Goal: Contribute content: Contribute content

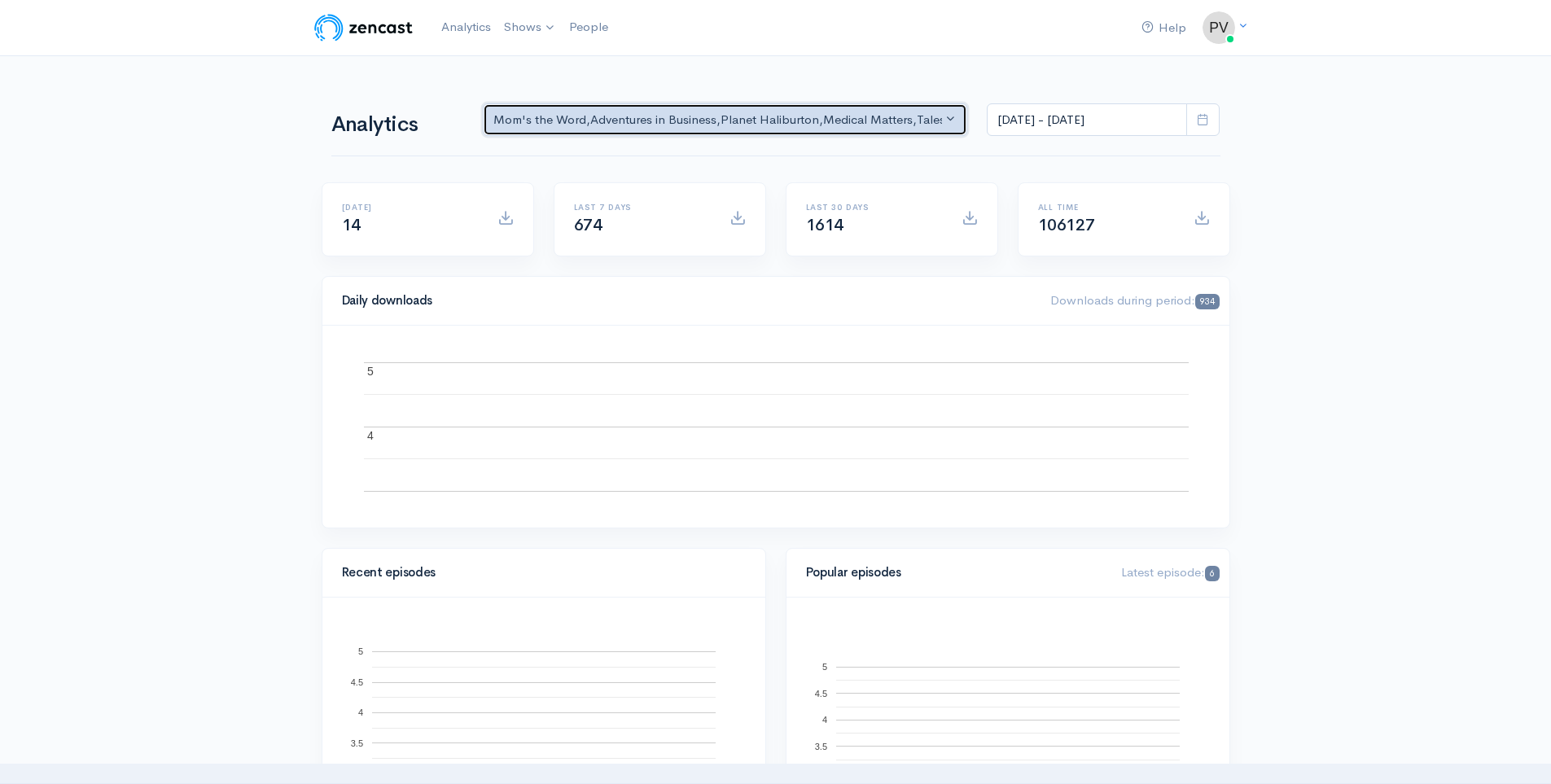
drag, startPoint x: 0, startPoint y: 0, endPoint x: 951, endPoint y: 116, distance: 958.0
click at [951, 116] on button "Mom's the Word , Adventures in Business , Planet Haliburton , Medical Matters ,…" at bounding box center [725, 121] width 485 height 34
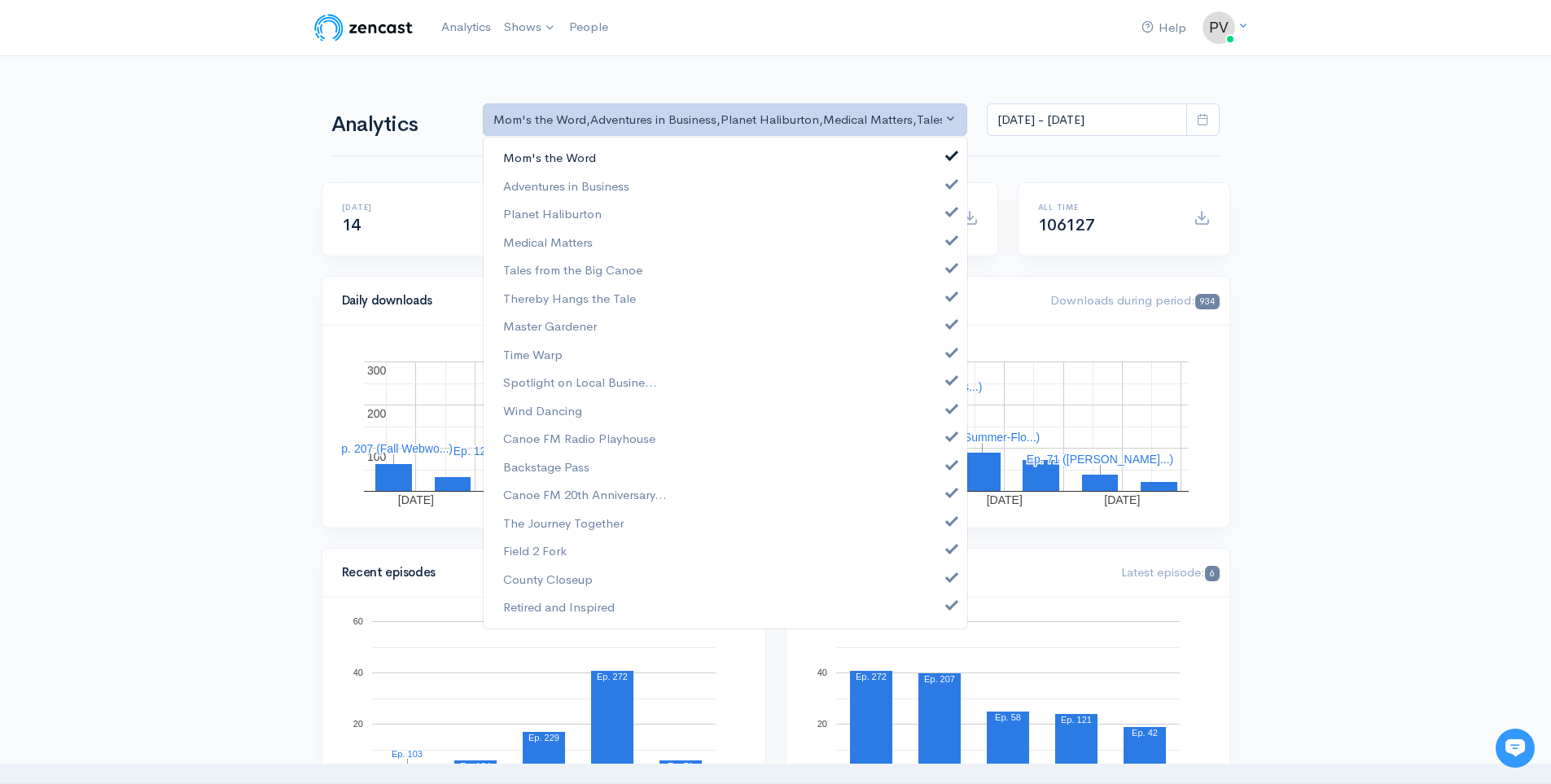
click at [573, 160] on span "Mom's the Word" at bounding box center [549, 158] width 93 height 19
click at [558, 180] on span "Adventures in Business" at bounding box center [566, 185] width 126 height 19
click at [535, 215] on span "Planet Haliburton" at bounding box center [552, 214] width 98 height 19
click at [523, 235] on span "Medical Matters" at bounding box center [547, 241] width 90 height 19
click at [509, 270] on span "Tales from the Big Canoe" at bounding box center [572, 270] width 139 height 19
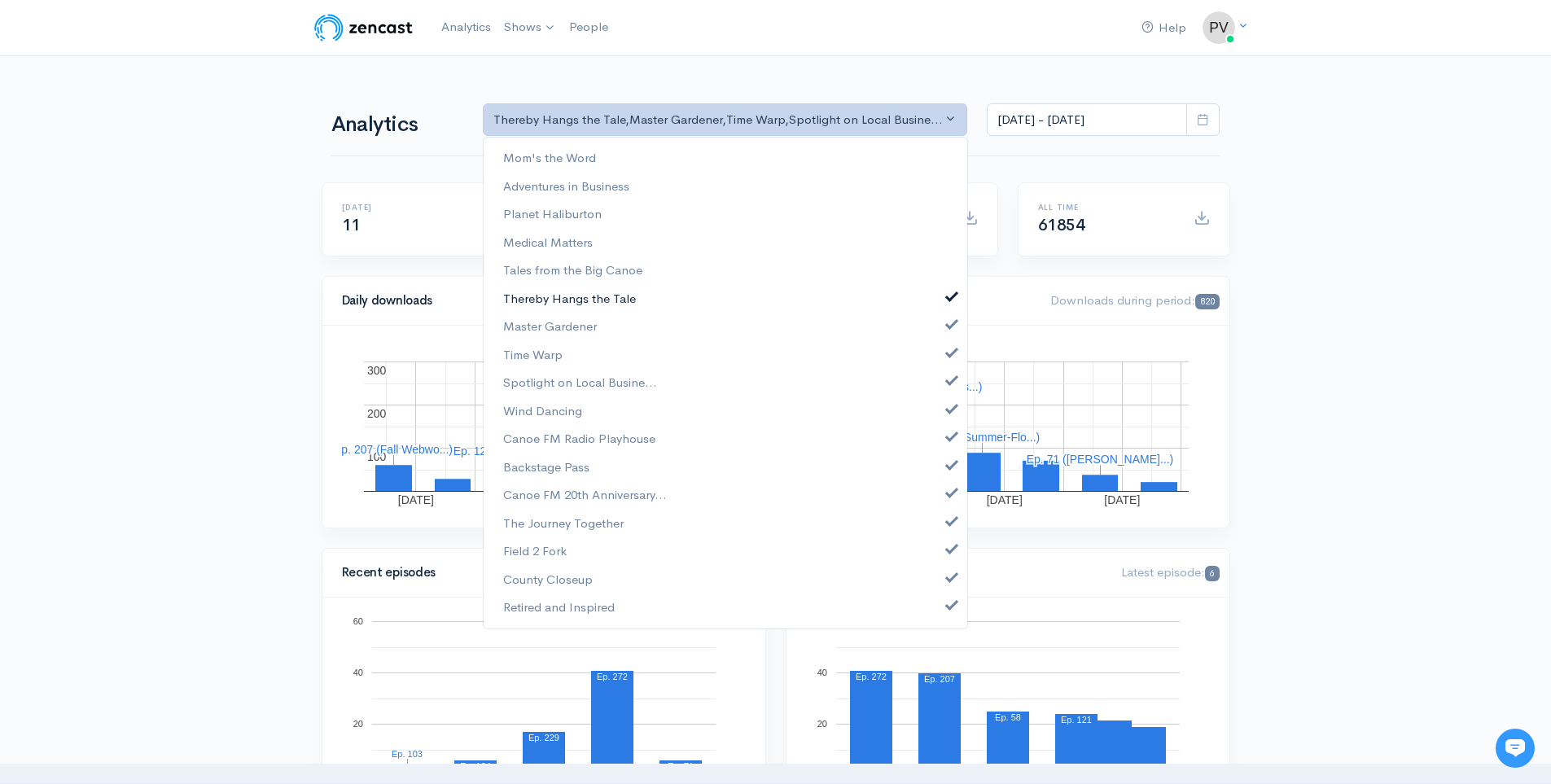
click at [515, 291] on span "Thereby Hangs the Tale" at bounding box center [570, 298] width 133 height 19
click at [528, 325] on span "Master Gardener" at bounding box center [550, 326] width 94 height 19
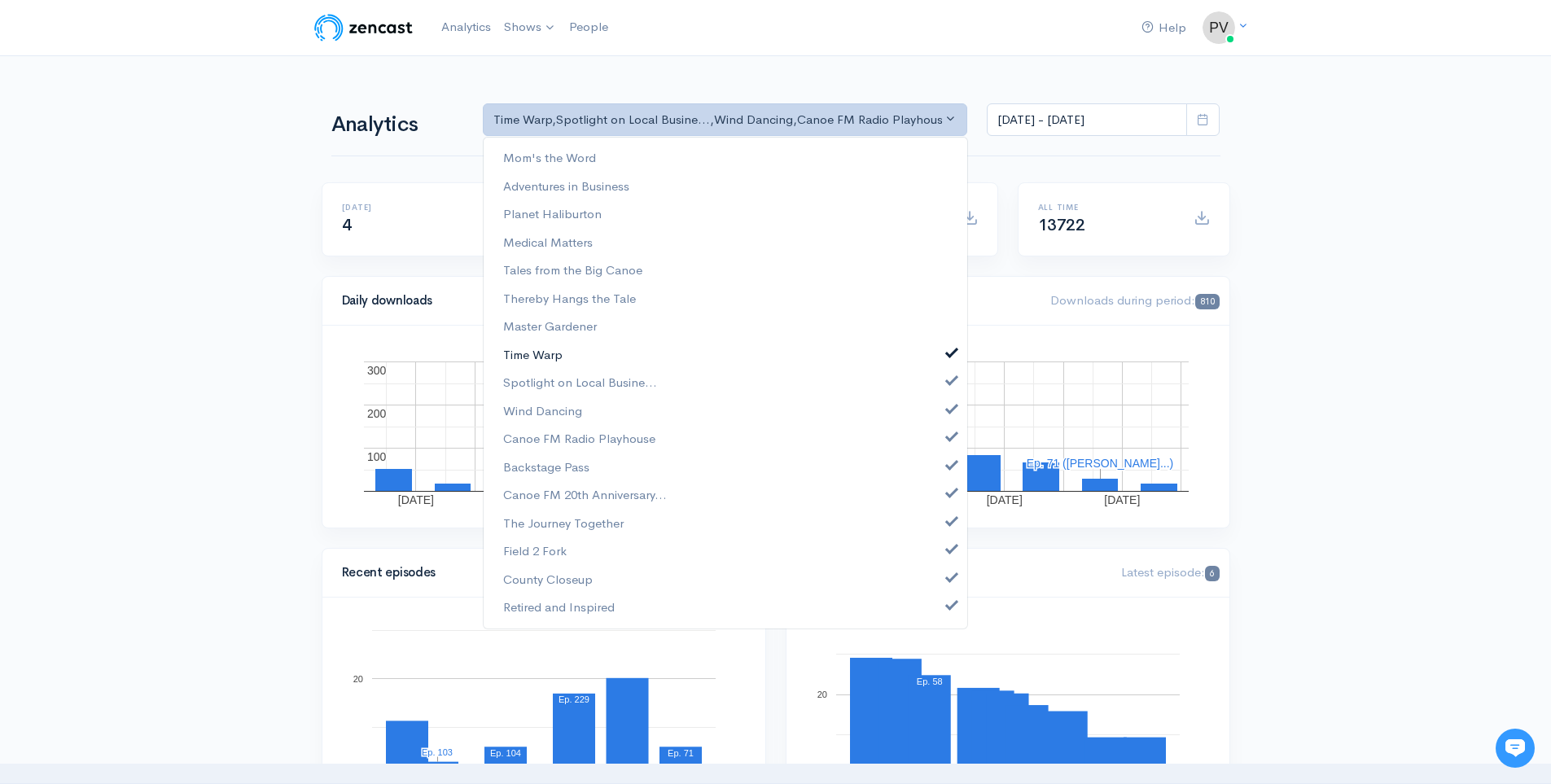
click at [524, 352] on span "Time Warp" at bounding box center [532, 354] width 59 height 19
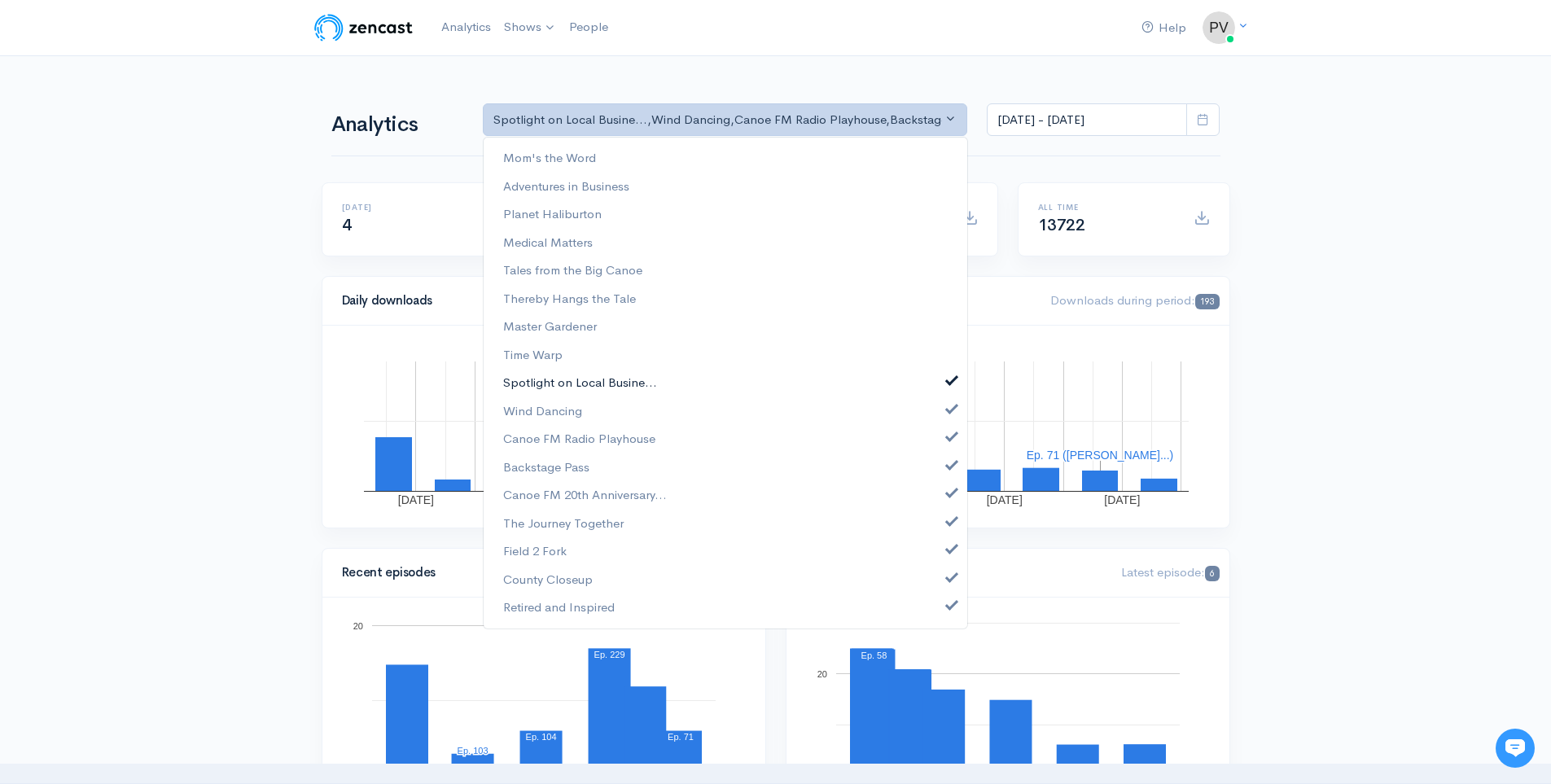
click at [529, 376] on span "Spotlight on Local Busine..." at bounding box center [579, 382] width 154 height 19
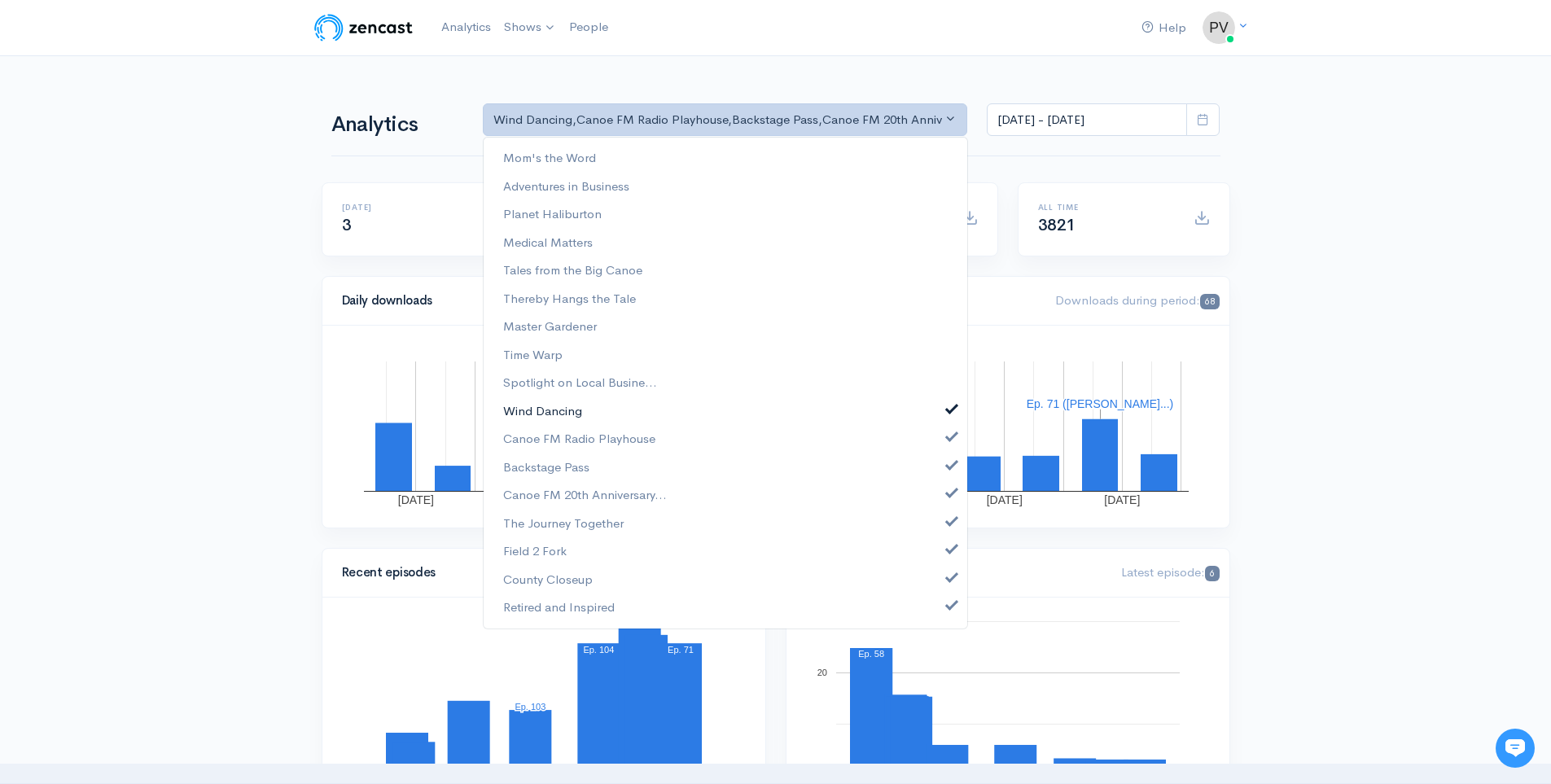
click at [539, 412] on span "Wind Dancing" at bounding box center [542, 410] width 79 height 19
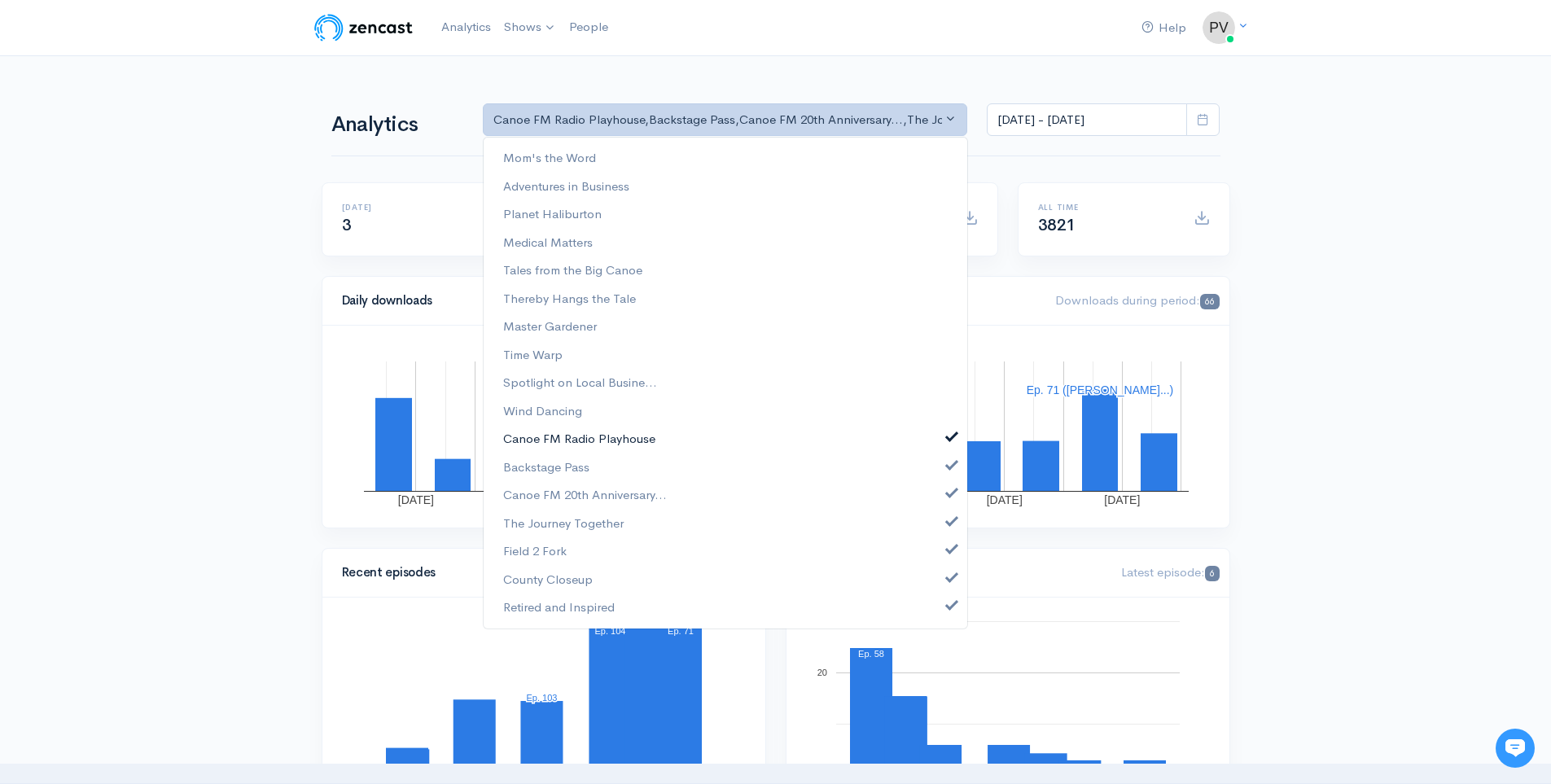
click at [538, 435] on span "Canoe FM Radio Playhouse" at bounding box center [579, 438] width 153 height 19
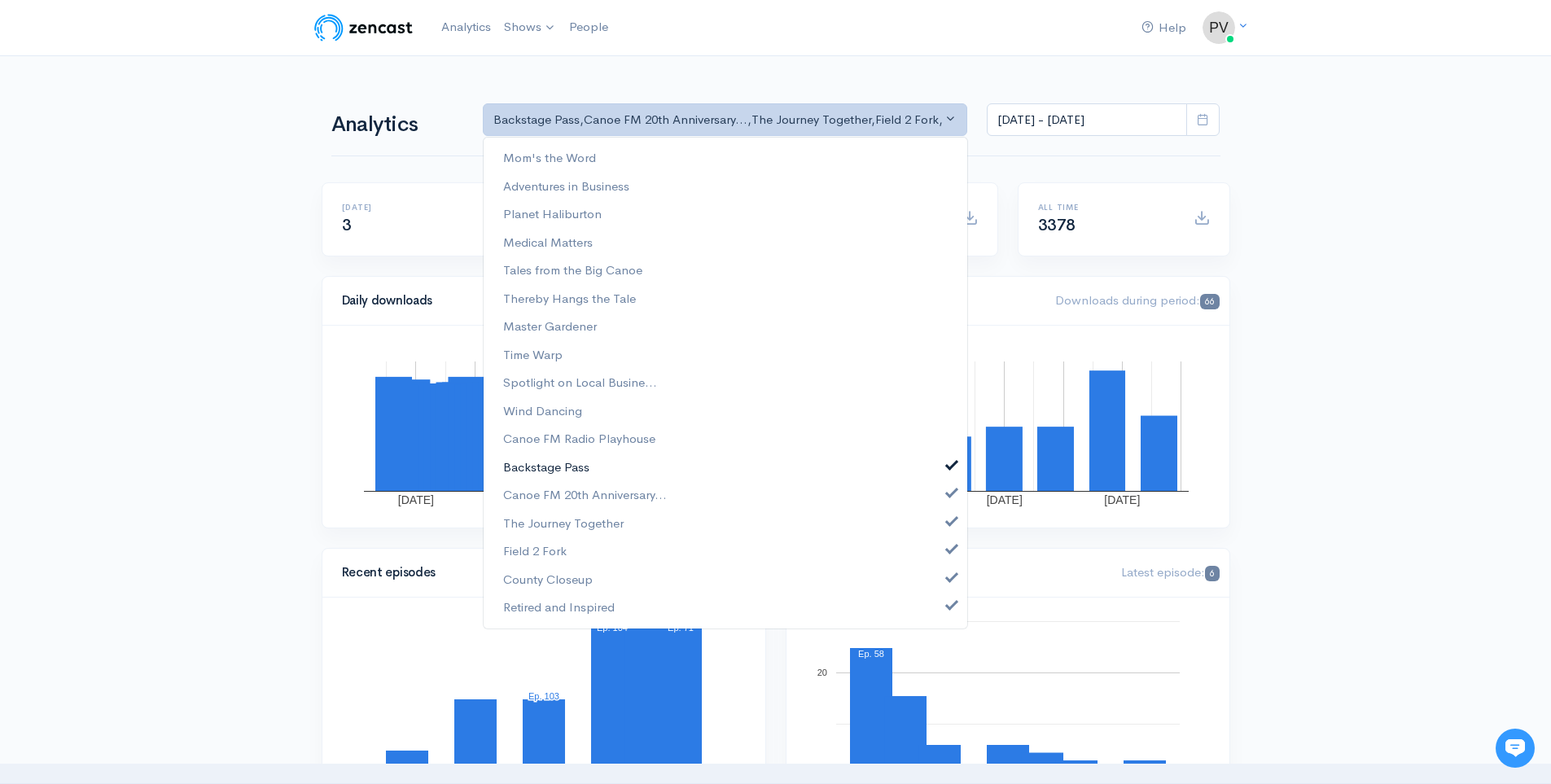
click at [536, 466] on span "Backstage Pass" at bounding box center [546, 466] width 86 height 19
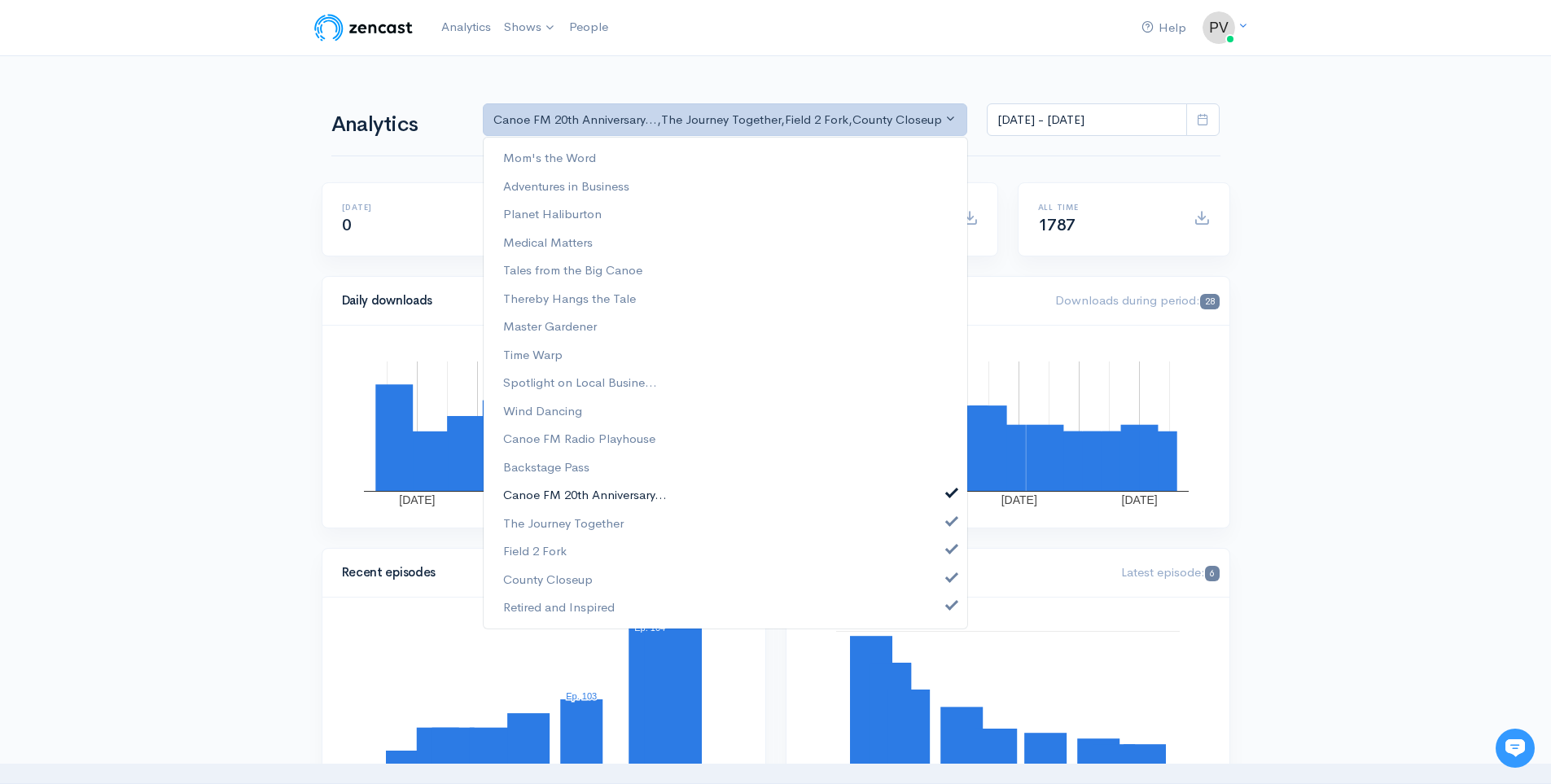
click at [548, 494] on span "Canoe FM 20th Anniversary..." at bounding box center [585, 495] width 163 height 19
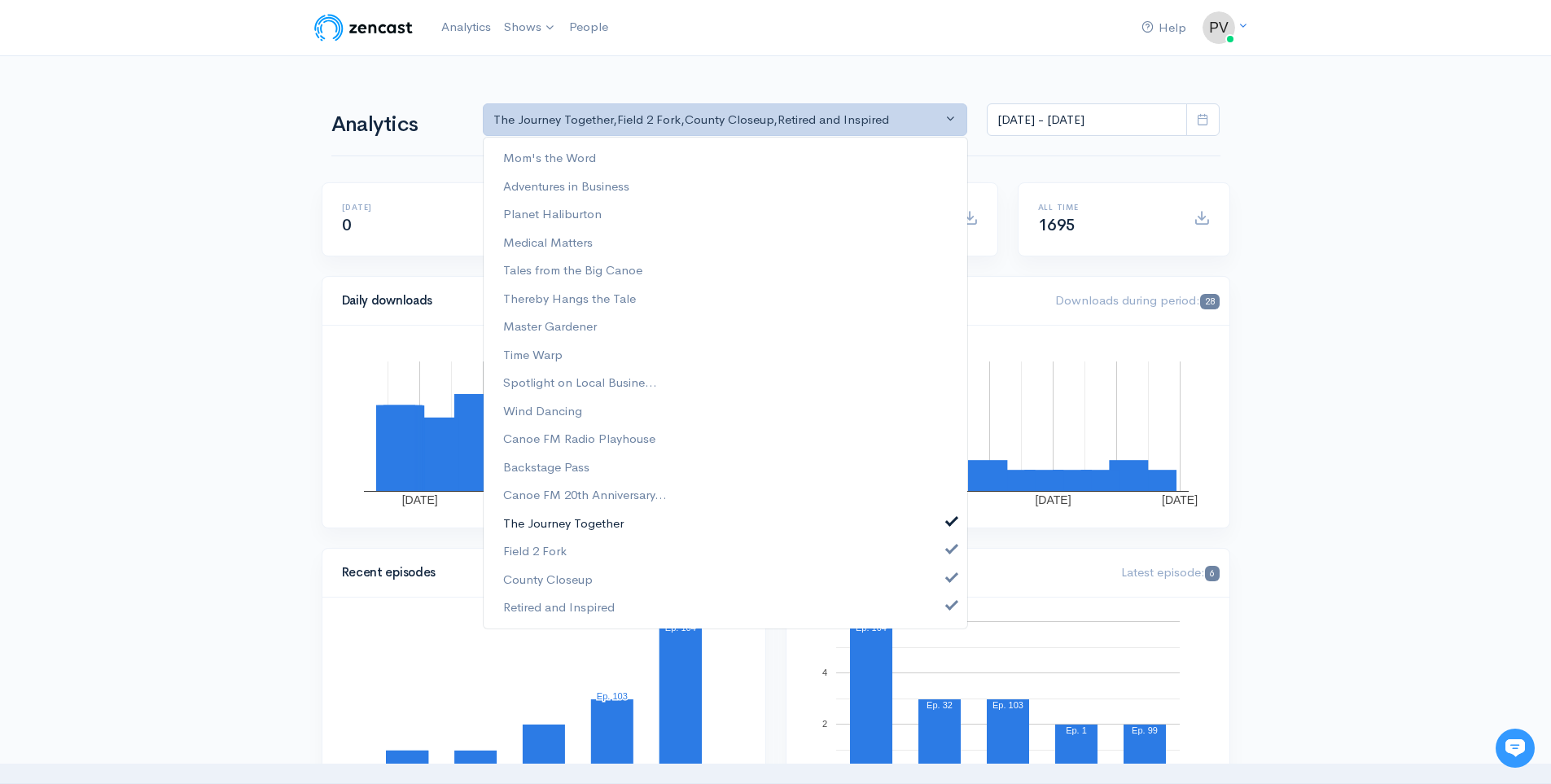
click at [550, 523] on span "The Journey Together" at bounding box center [563, 522] width 121 height 19
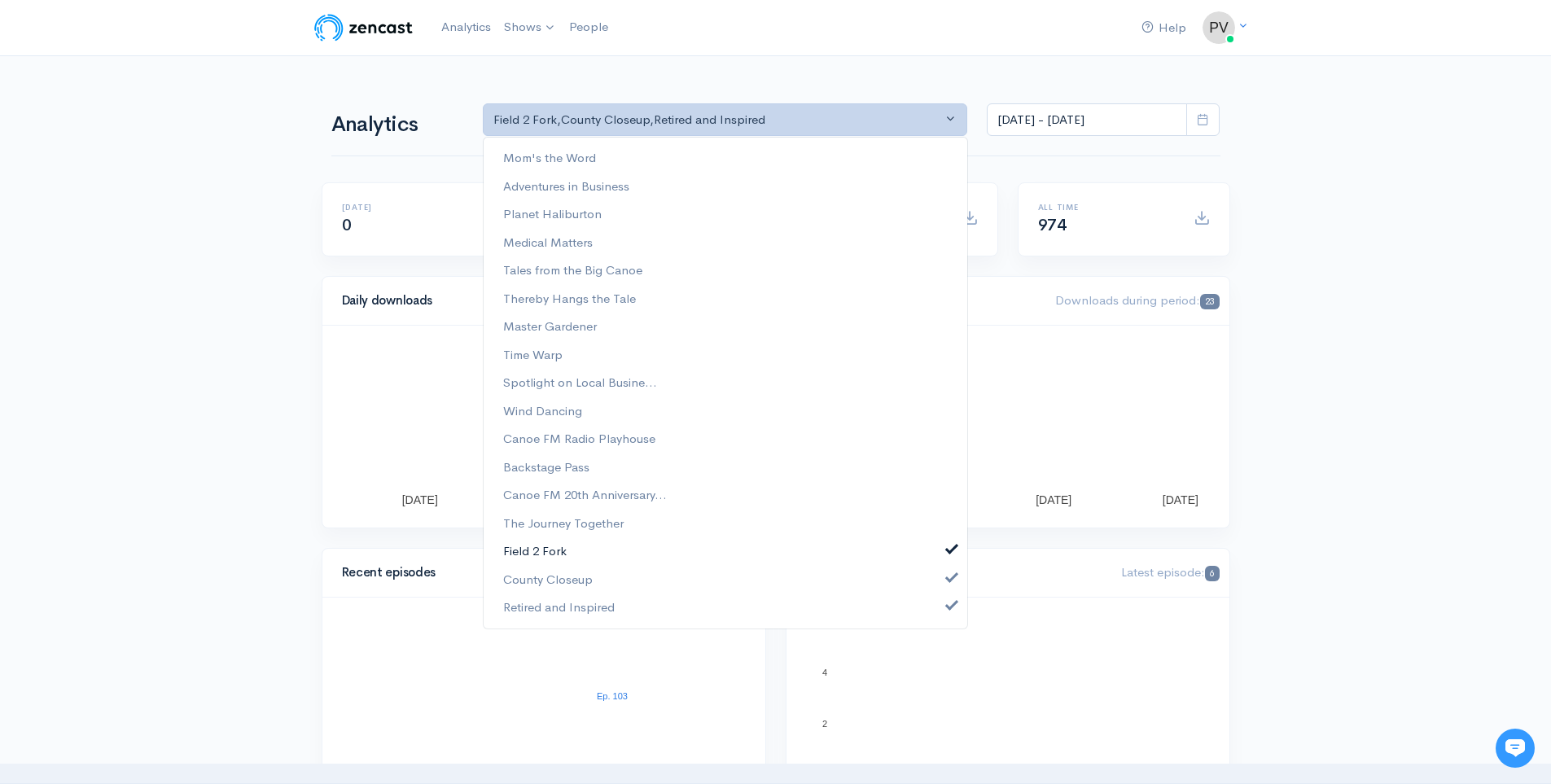
click at [547, 552] on span "Field 2 Fork" at bounding box center [535, 551] width 64 height 19
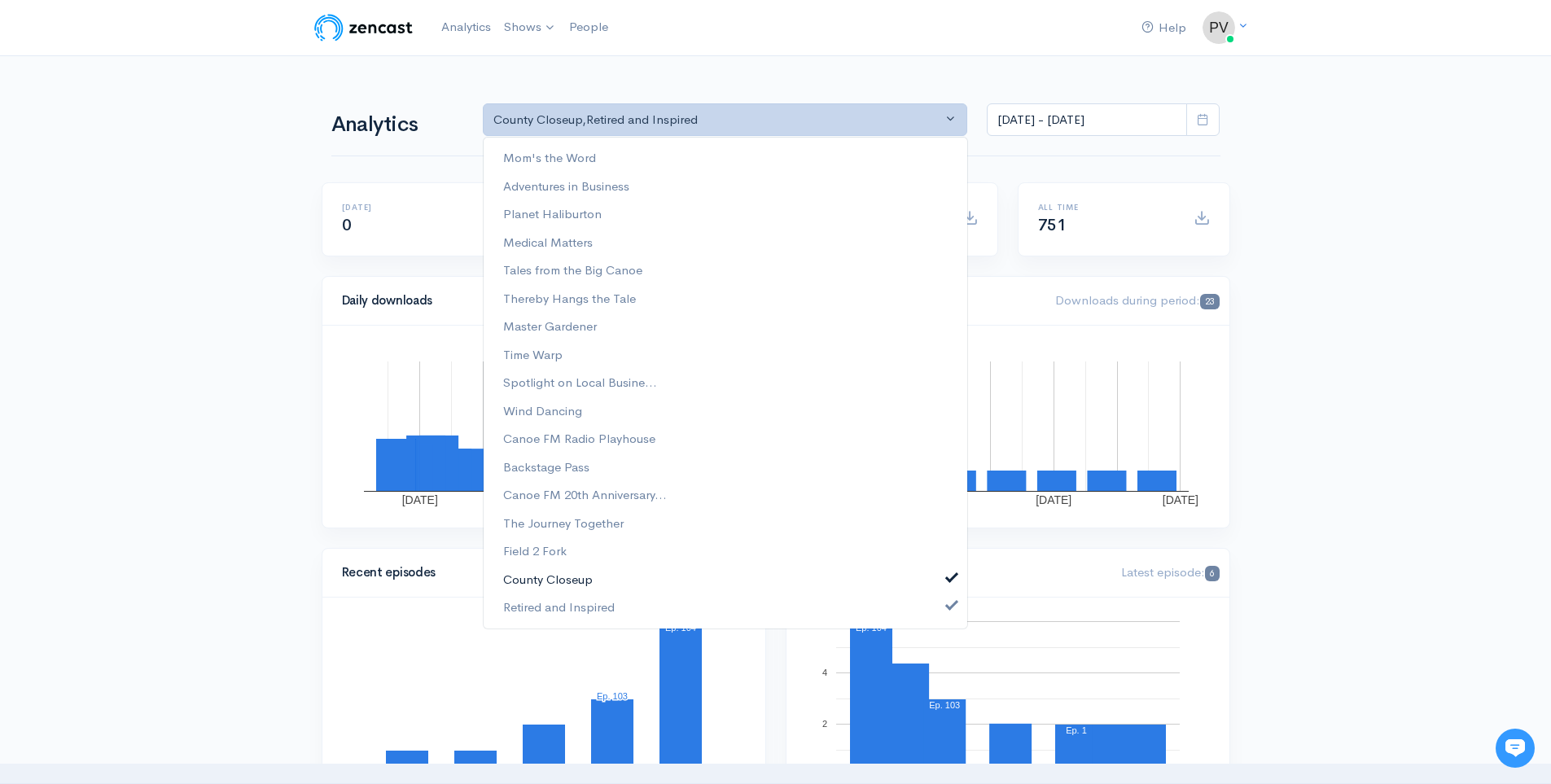
click at [547, 578] on span "County Closeup" at bounding box center [547, 578] width 90 height 19
select select "15703"
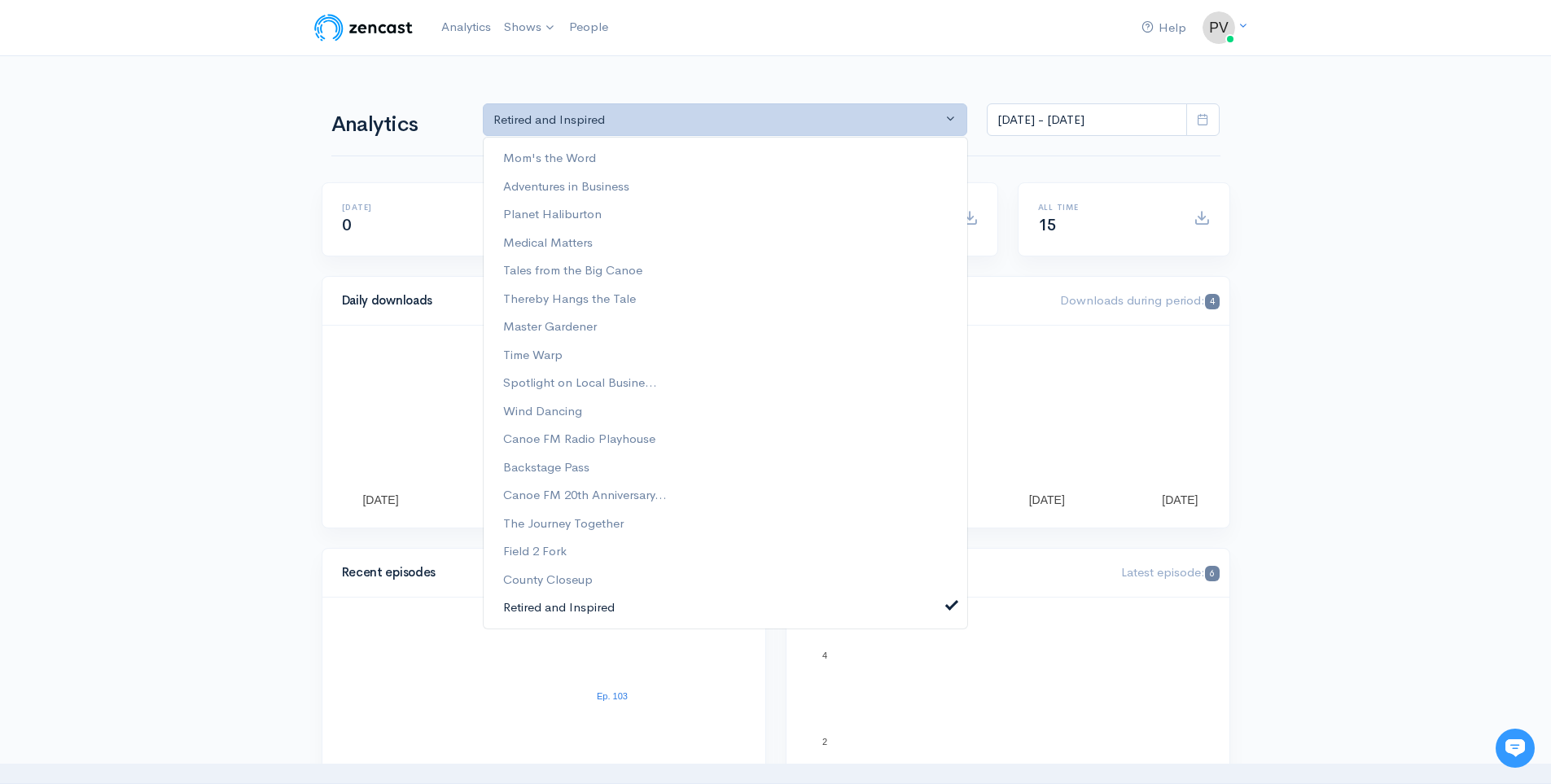
click at [547, 604] on span "Retired and Inspired" at bounding box center [559, 607] width 112 height 19
click at [547, 354] on span "Time Warp" at bounding box center [532, 354] width 59 height 19
select select "4522"
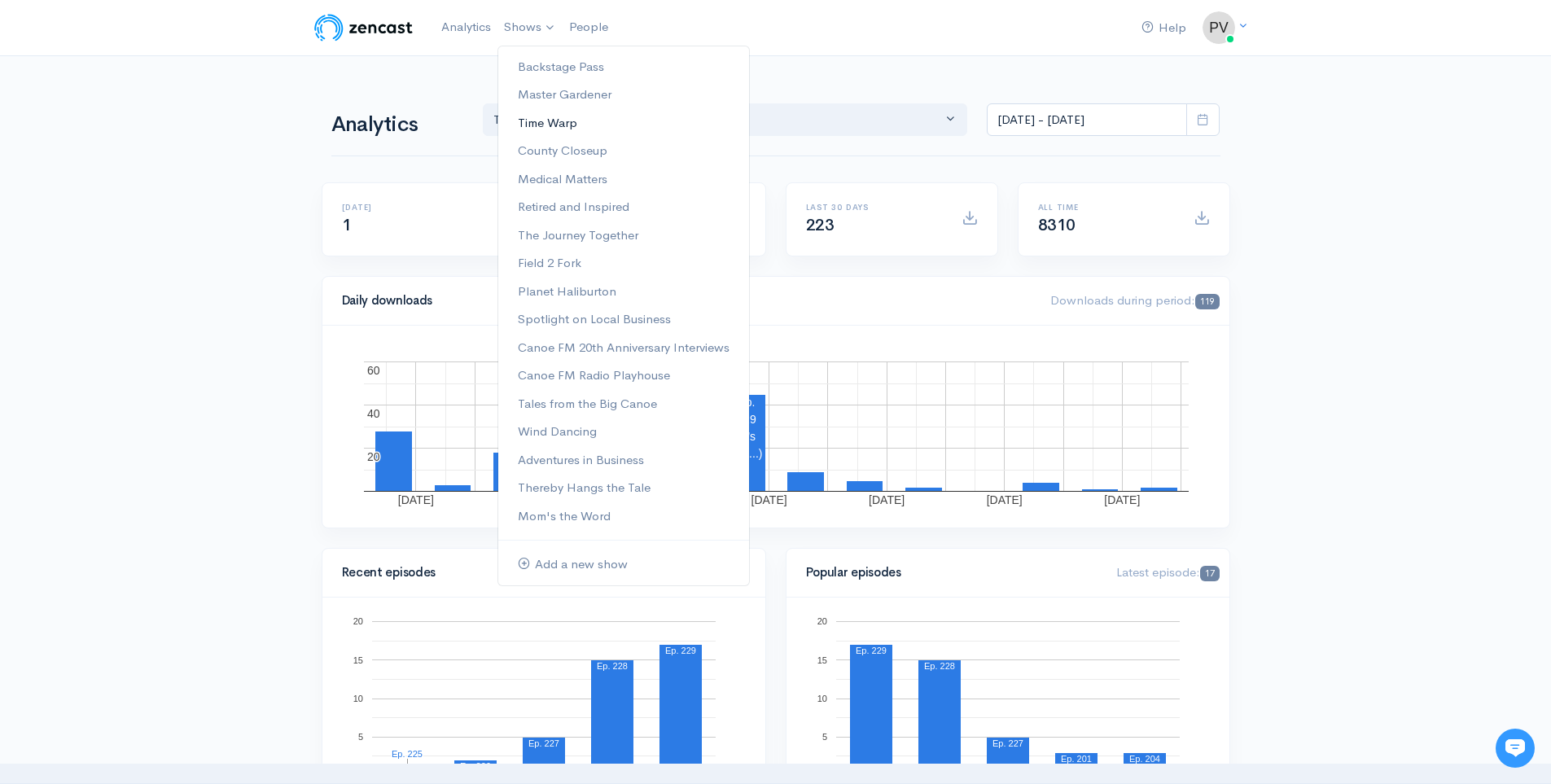
click at [544, 124] on link "Time Warp" at bounding box center [624, 123] width 251 height 28
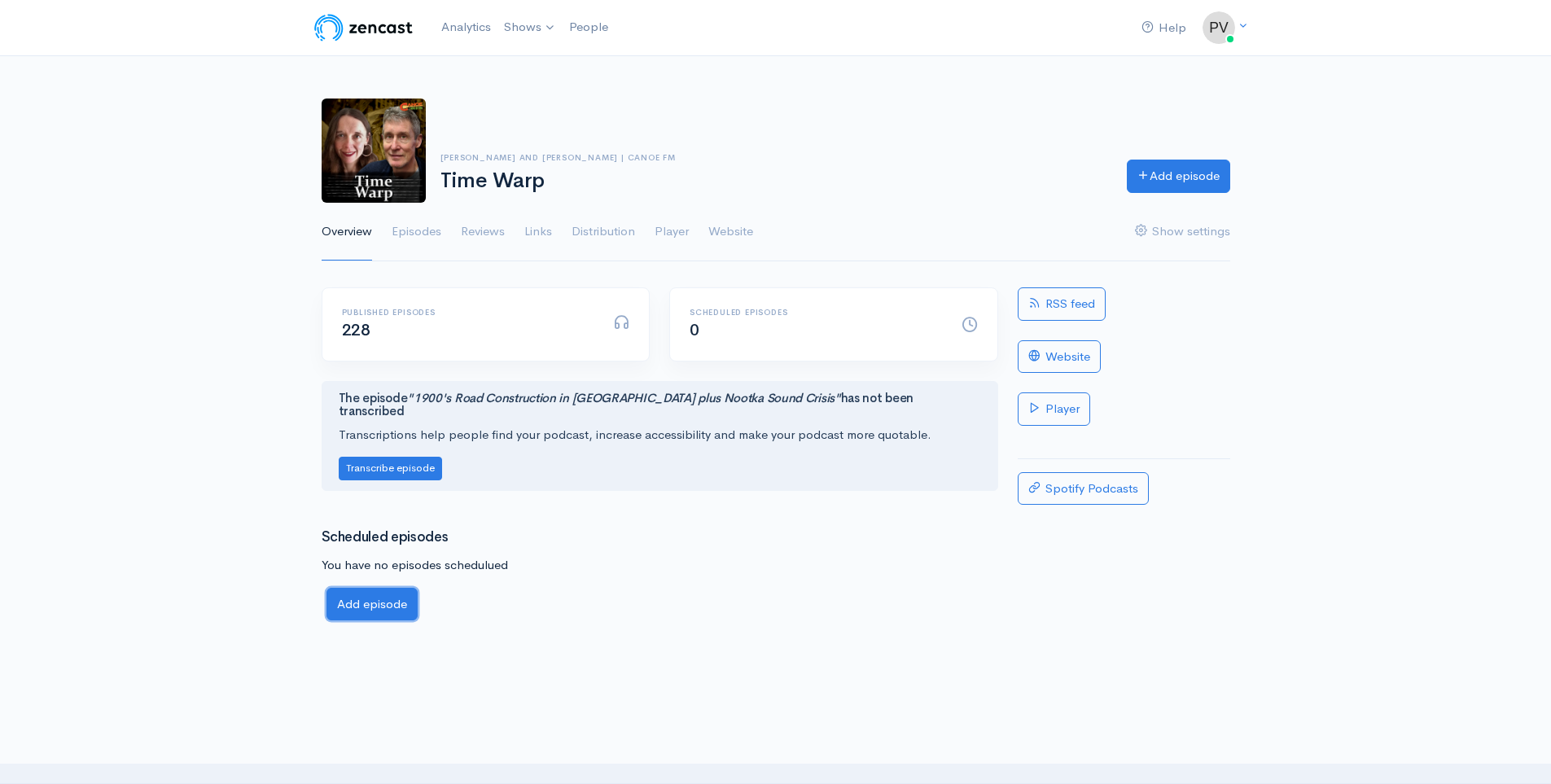
click at [370, 590] on link "Add episode" at bounding box center [372, 604] width 91 height 34
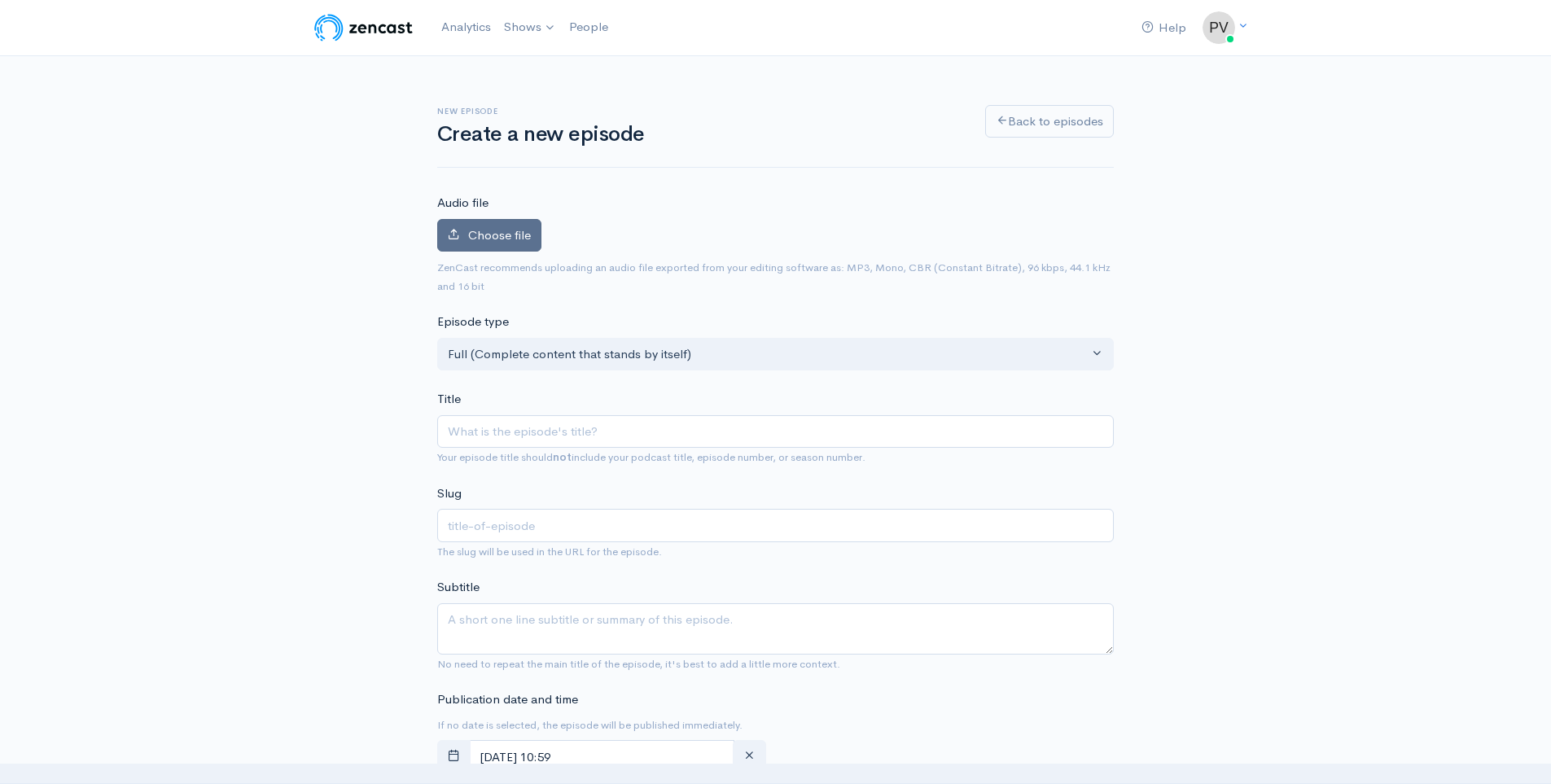
click at [485, 224] on label "Choose file" at bounding box center [489, 236] width 104 height 34
click at [0, 0] on input "Choose file" at bounding box center [0, 0] width 0 height 0
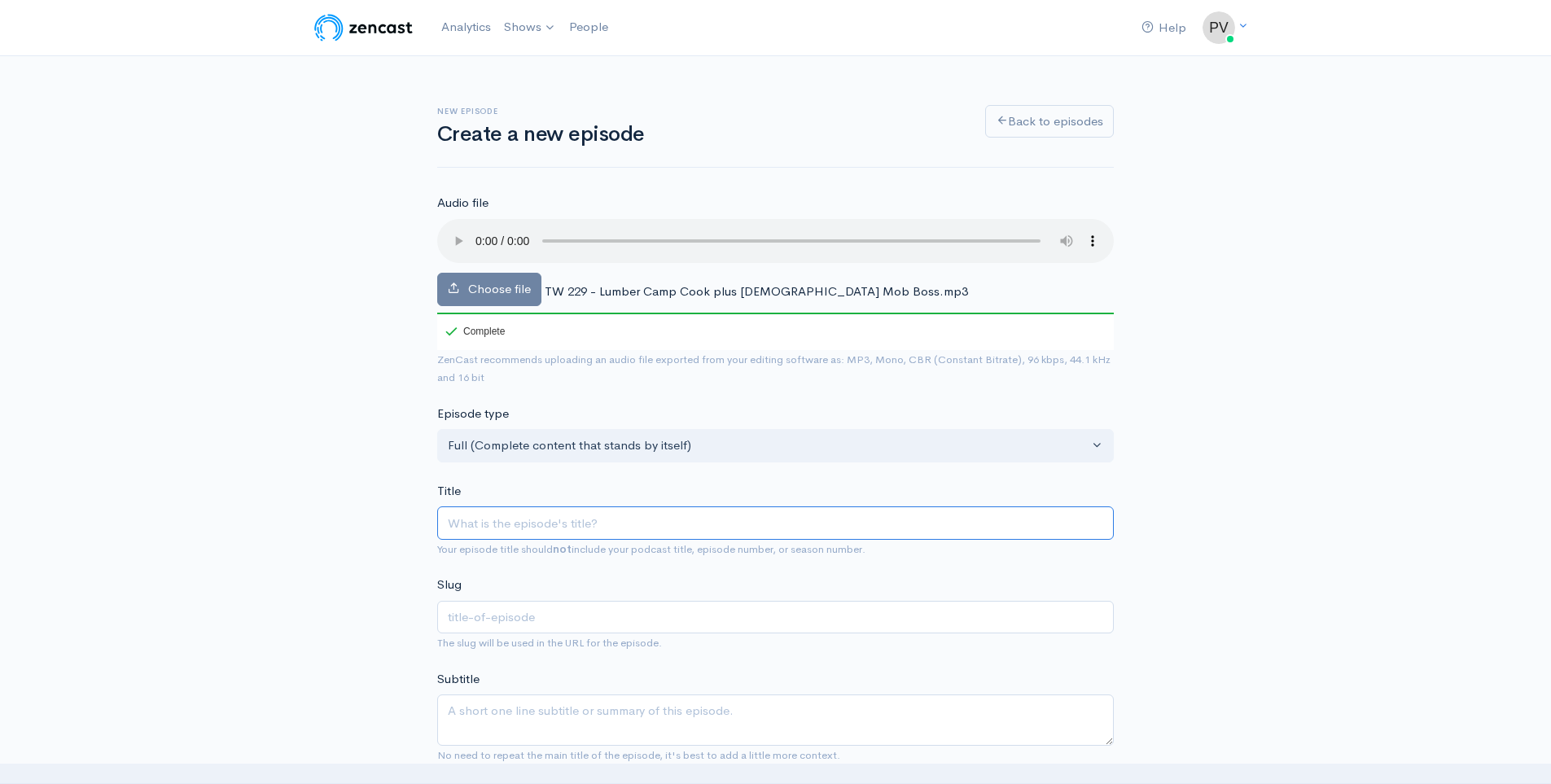
click at [502, 518] on input "Title" at bounding box center [776, 523] width 676 height 34
type input "L"
type input "l"
type input "Lu"
type input "lu"
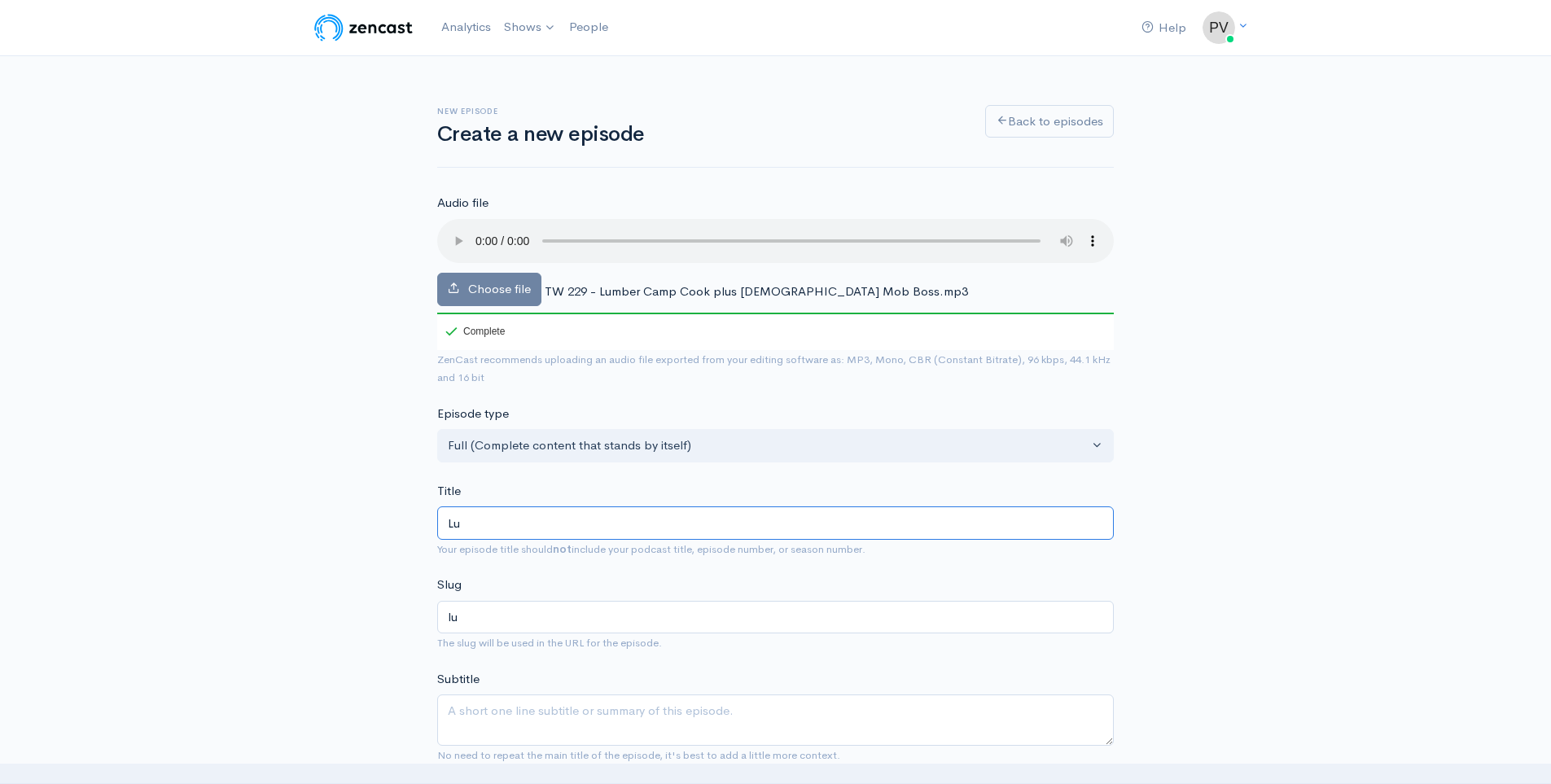
type input "[PERSON_NAME]"
type input "Lumb"
type input "lumb"
type input "Lumbe"
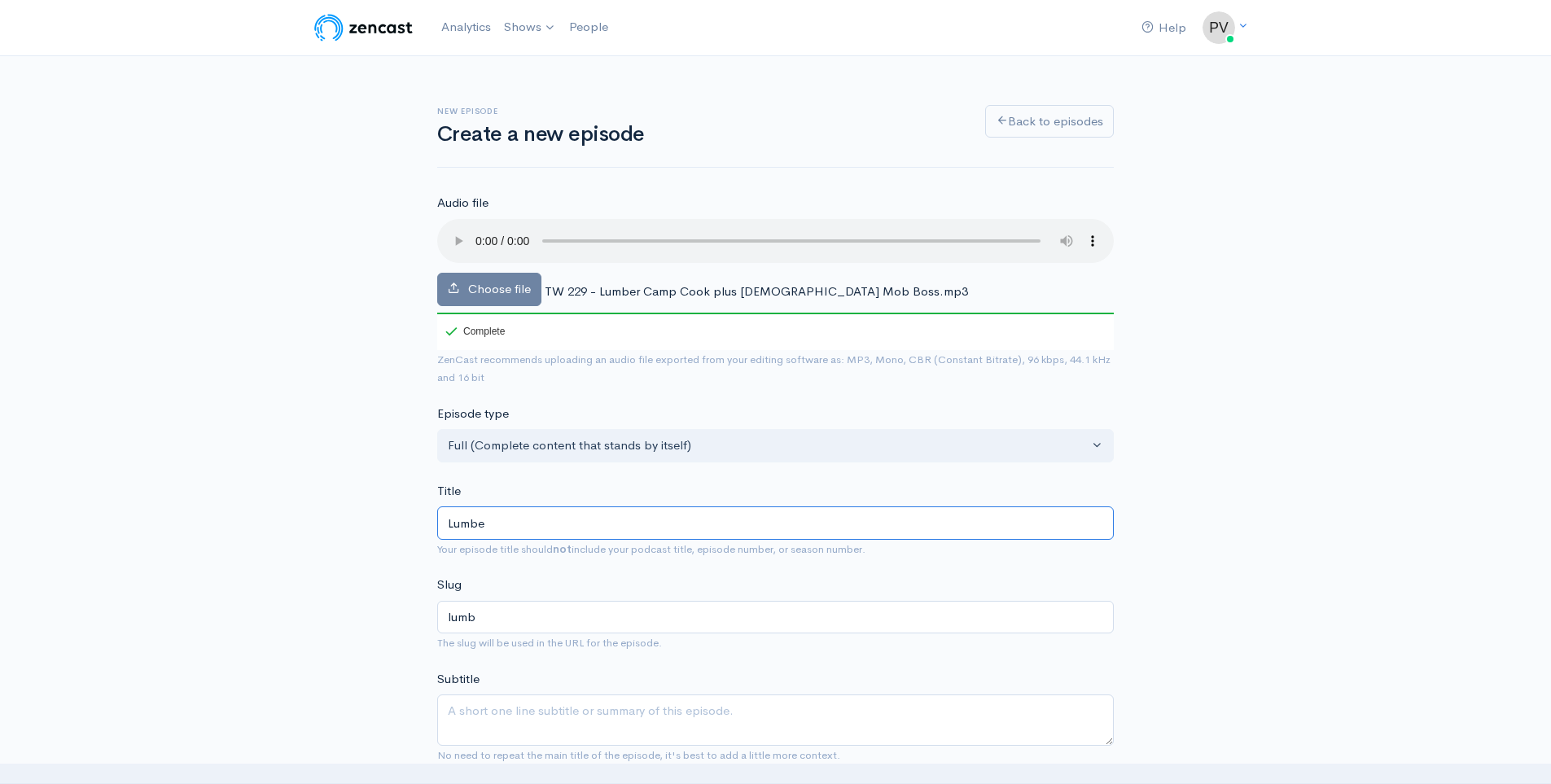
type input "lumbe"
type input "Lumber"
type input "lumber"
type input "Lumber C"
type input "lumber-c"
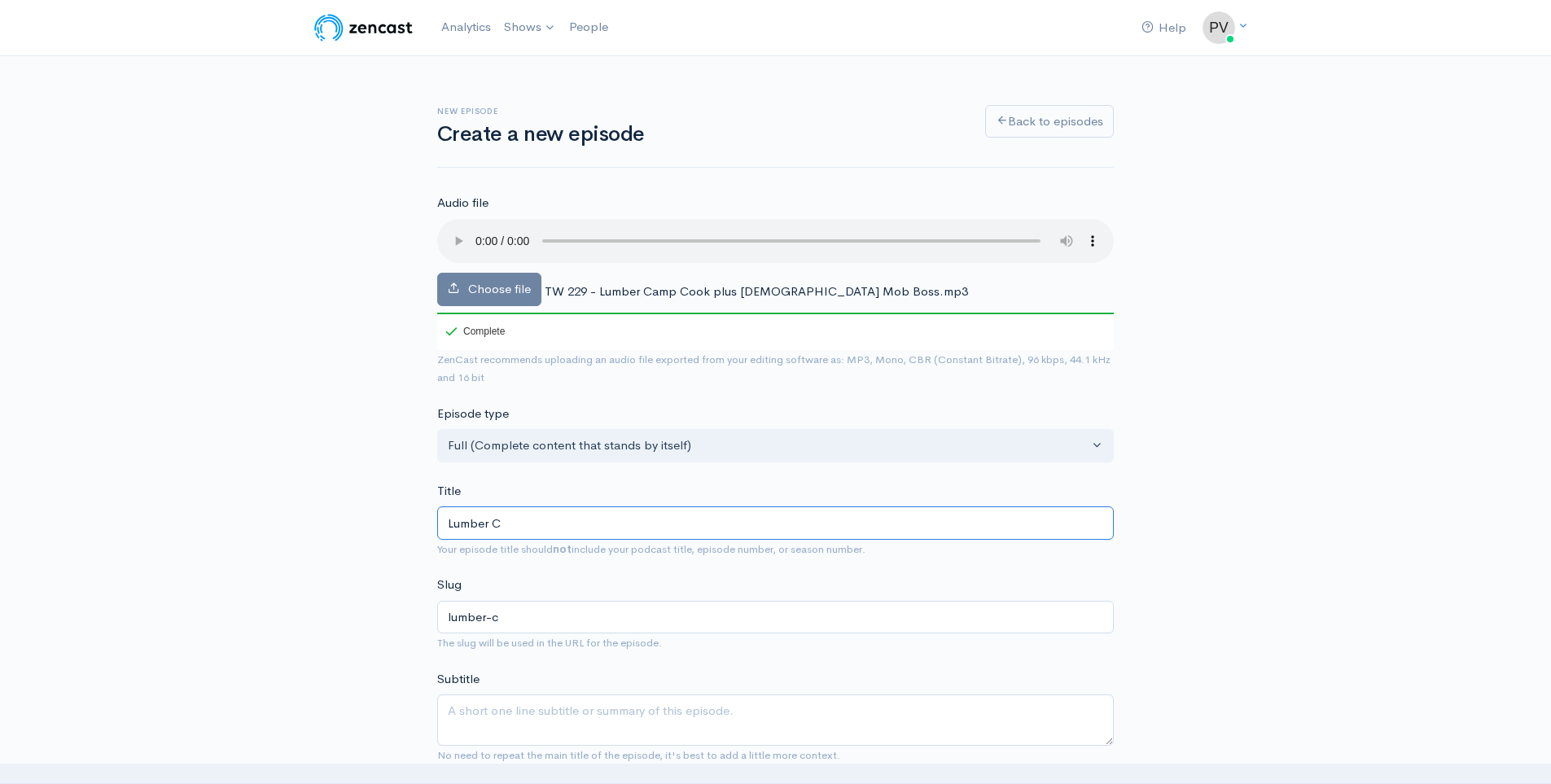
type input "Lumber Ca"
type input "lumber-ca"
type input "Lumber Cam"
type input "lumber-cam"
type input "Lumber Camp"
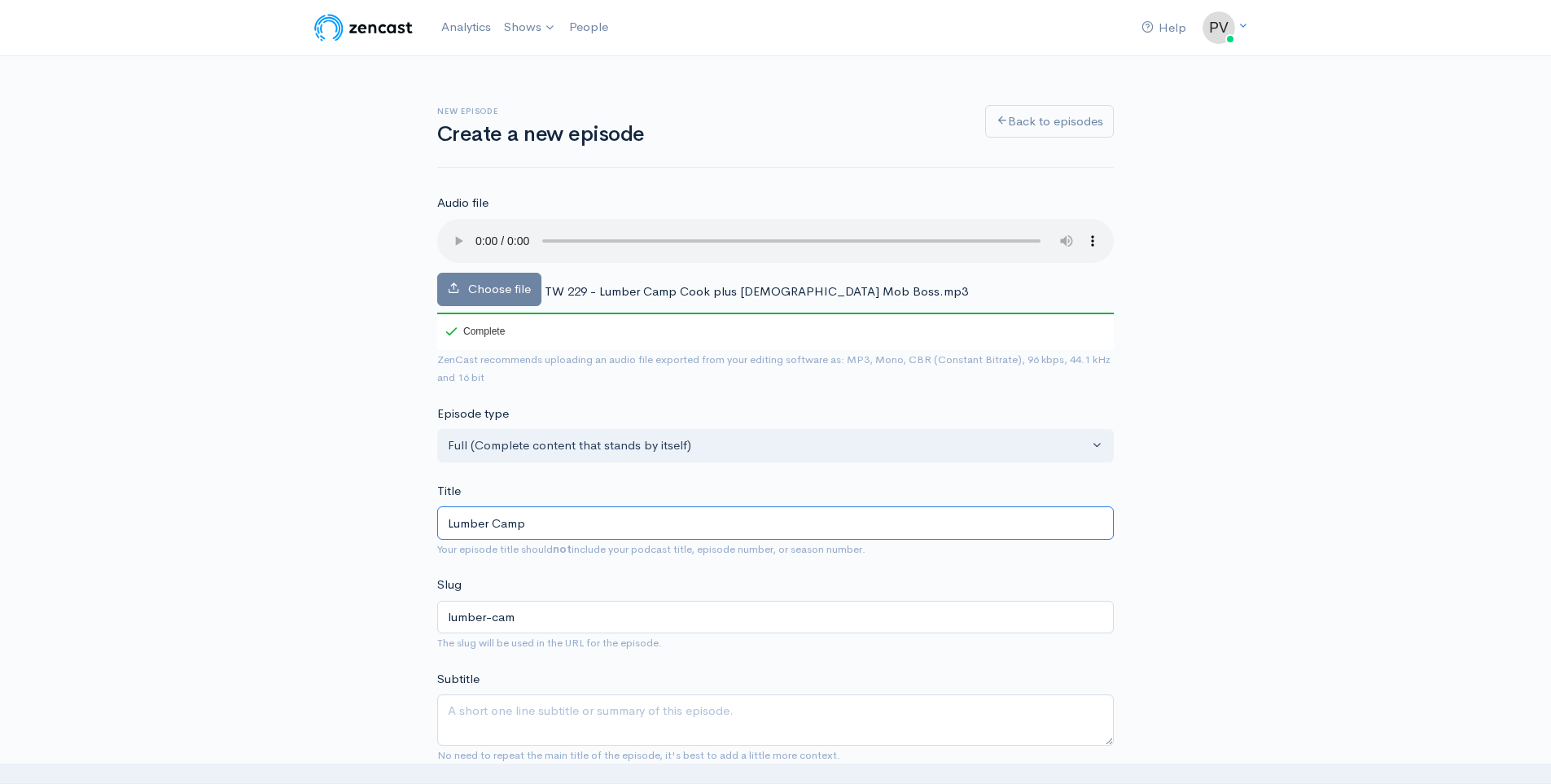
type input "lumber-camp"
type input "Lumber Camp C"
type input "lumber-camp-c"
type input "Lumber Camp Co"
type input "lumber-camp-co"
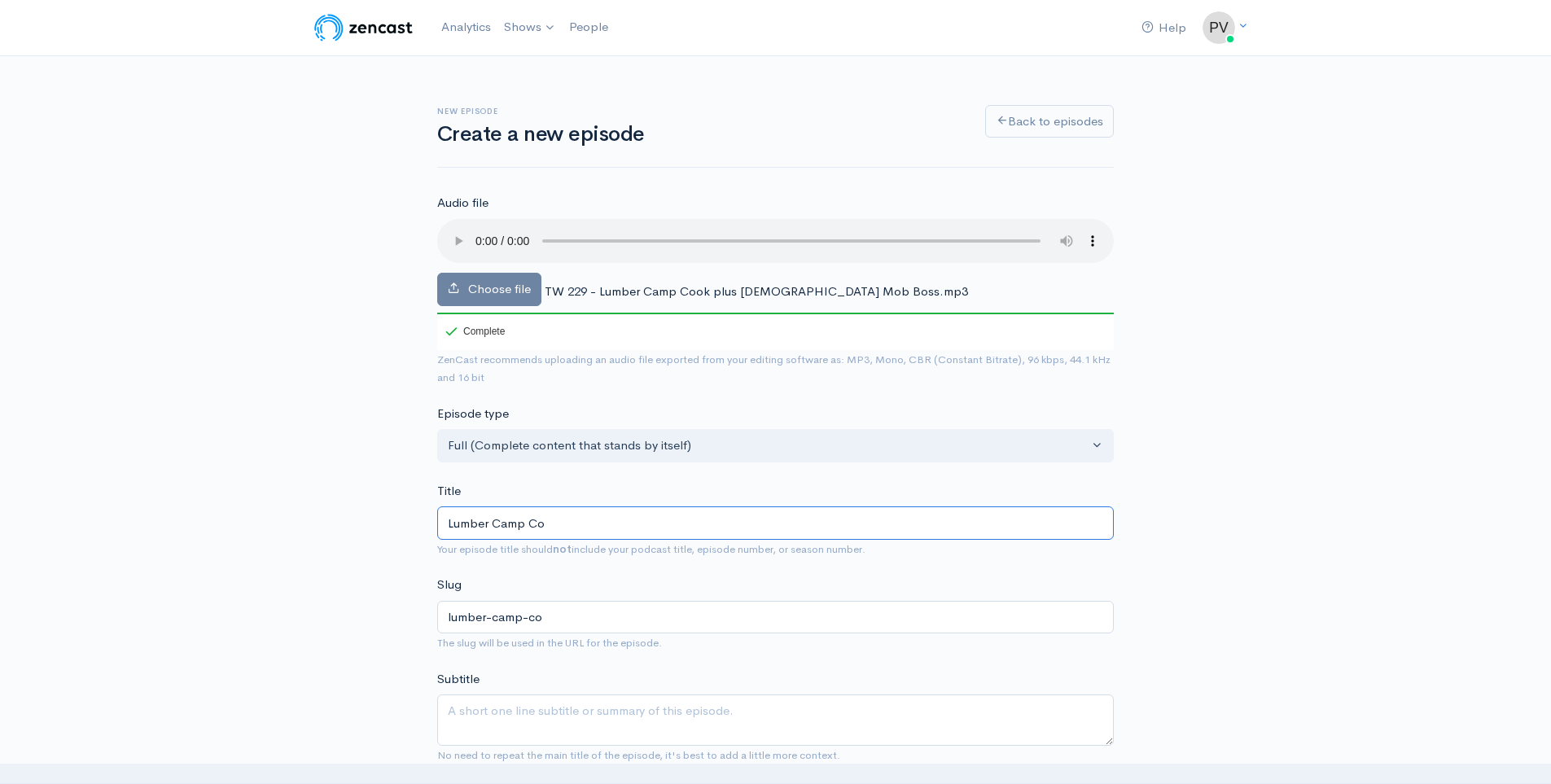
type input "Lumber Camp Coo"
type input "lumber-camp-coo"
type input "Lumber Camp Cook"
type input "lumber-[PERSON_NAME]"
type input "Lumber Camp Cook p"
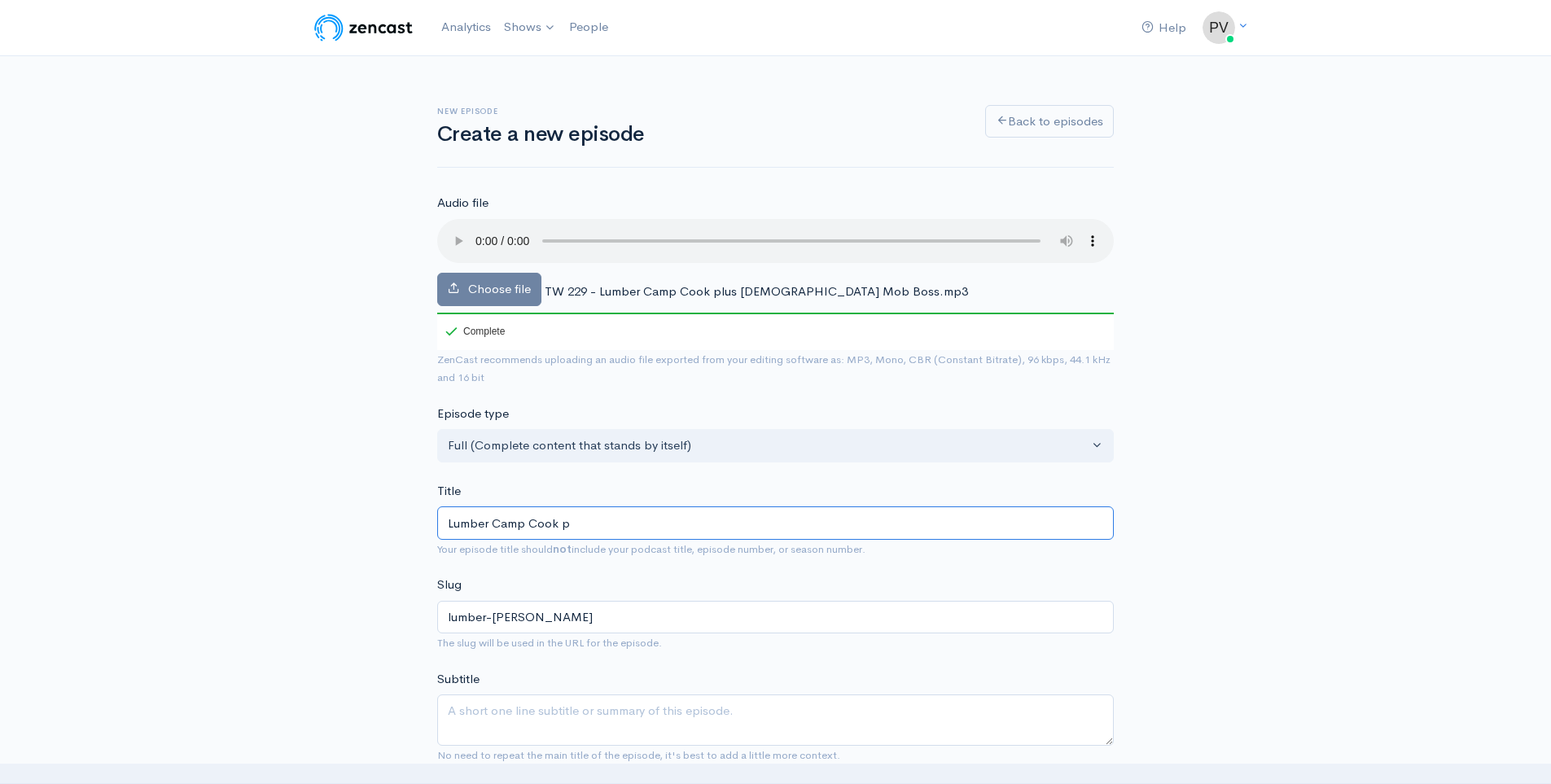
type input "lumber-[PERSON_NAME]-p"
type input "Lumber Camp [PERSON_NAME]"
type input "lumber-[PERSON_NAME]-pl"
type input "Lumber Camp Cook plu"
type input "lumber-[PERSON_NAME]-plu"
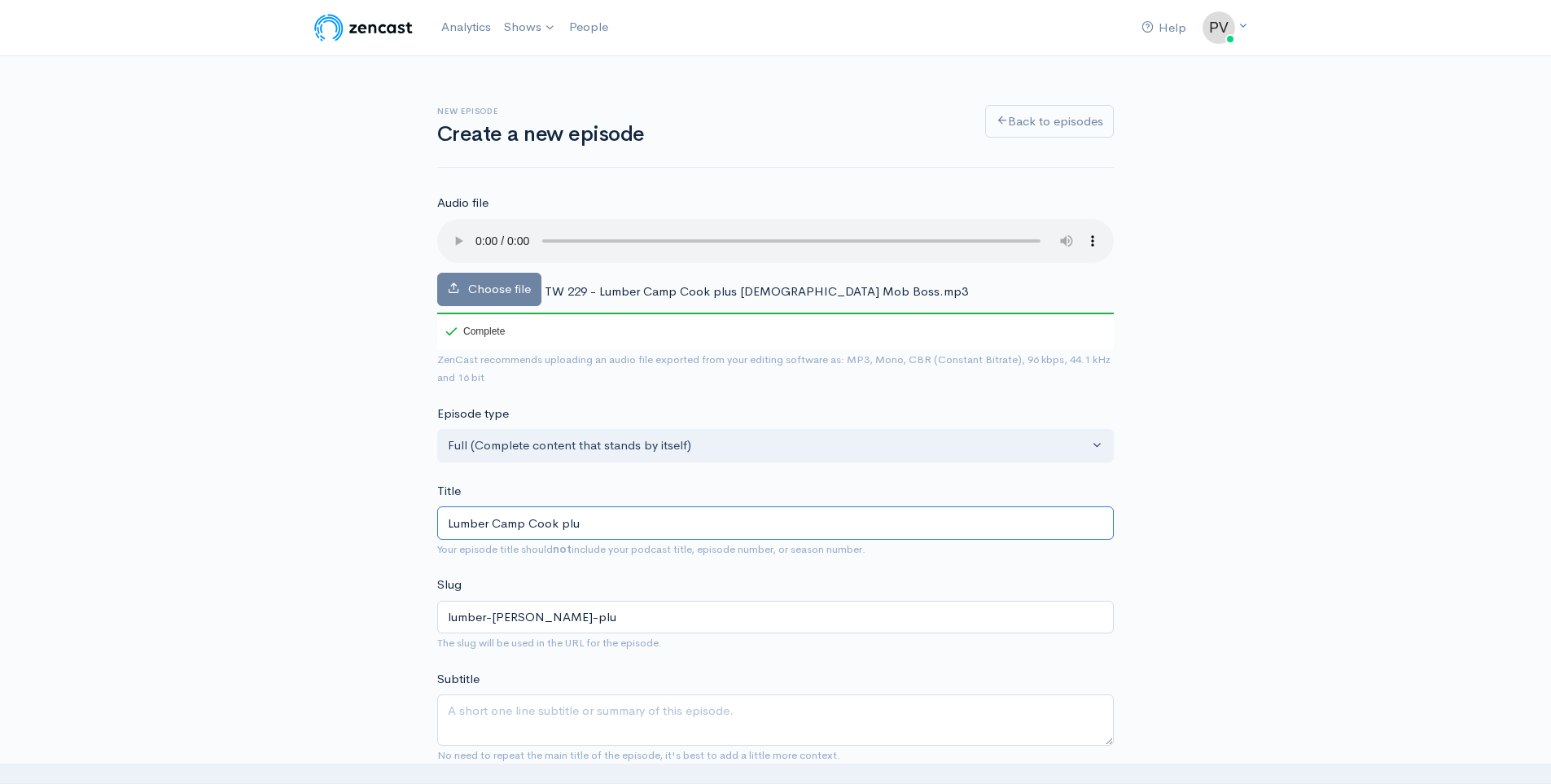
type input "Lumber Camp Cook plus"
type input "lumber-[PERSON_NAME]-plus"
type input "Lumber Camp Cook plus F"
type input "lumber-[PERSON_NAME]-plus-f"
type input "Lumber Camp Cook plus Fe"
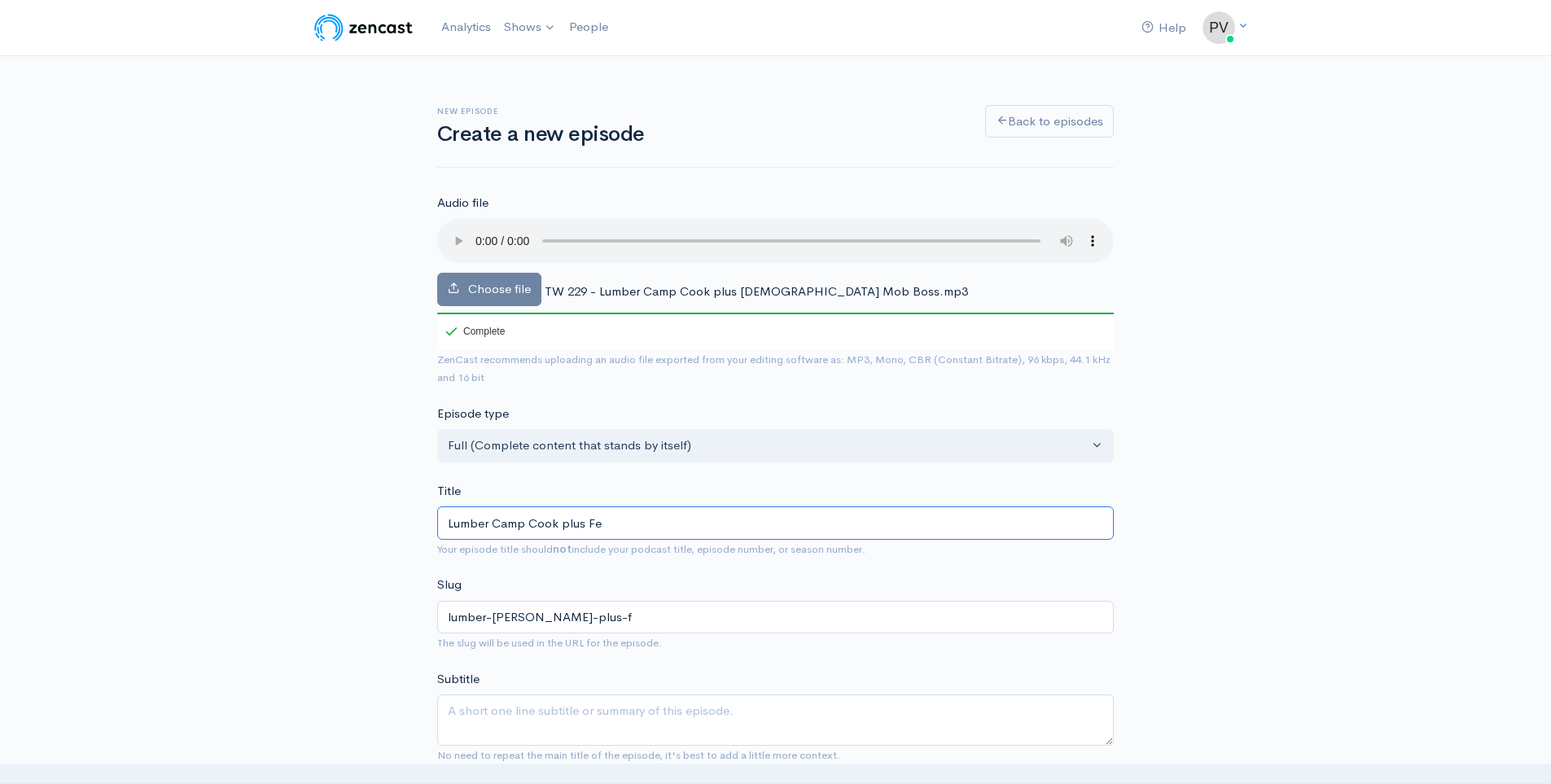
type input "lumber-[PERSON_NAME]-plus-fe"
type input "Lumber Camp Cook plus Fem"
type input "lumber-[PERSON_NAME]-plus-fem"
type input "Lumber Camp Cook plus Fema"
type input "lumber-[PERSON_NAME]-plus-fema"
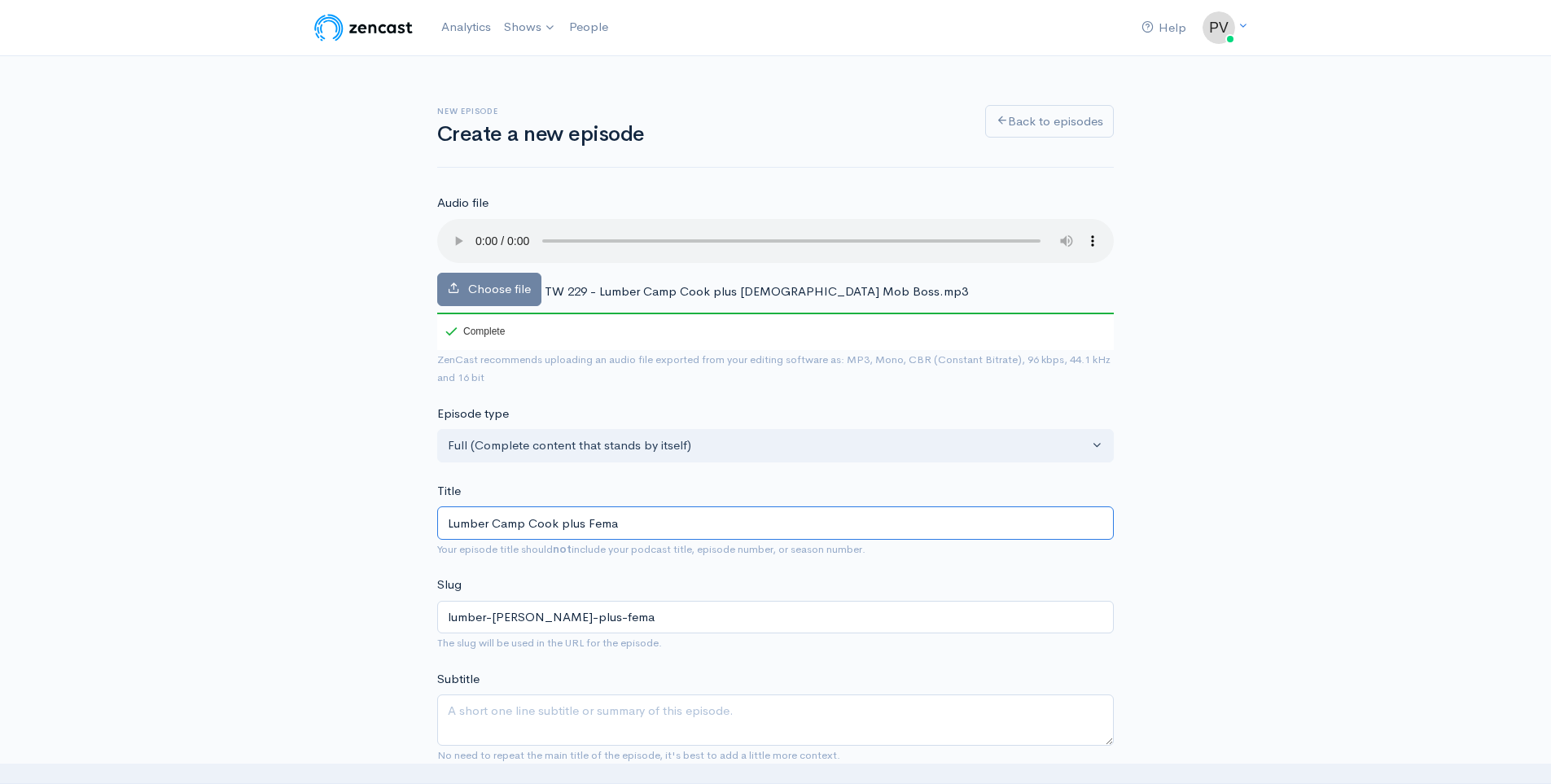
type input "Lumber Camp Cook plus Femal"
type input "lumber-[PERSON_NAME]-plus-femal"
type input "Lumber Camp Cook plus [DEMOGRAPHIC_DATA]"
type input "lumber-[PERSON_NAME]-plus-[DEMOGRAPHIC_DATA]"
type input "Lumber Camp Cook plus [DEMOGRAPHIC_DATA] C"
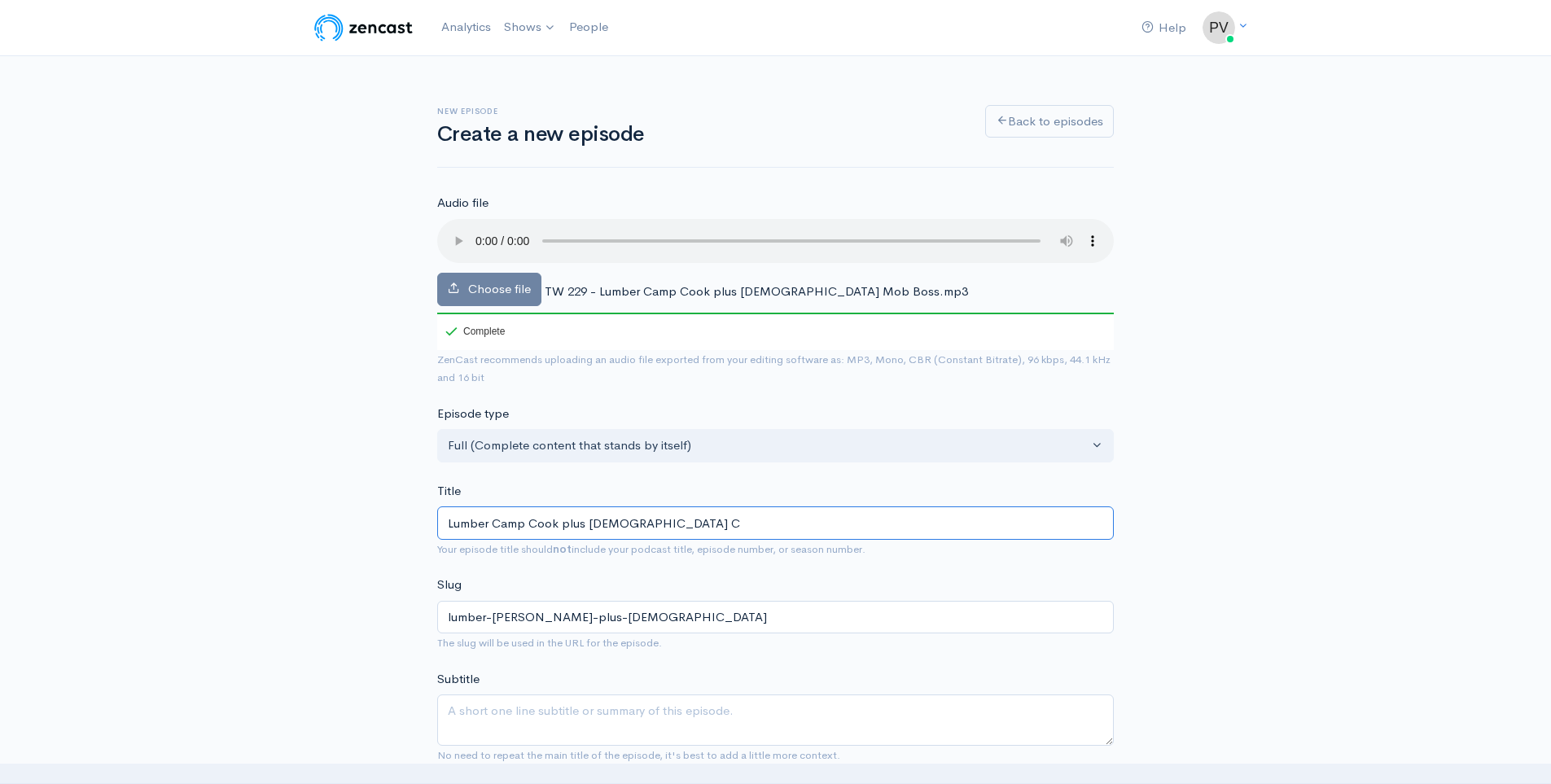
type input "lumber-[PERSON_NAME]-plus-[DEMOGRAPHIC_DATA]-c"
type input "Lumber Camp Cook plus [DEMOGRAPHIC_DATA] Cr"
type input "lumber-[PERSON_NAME]-plus-[DEMOGRAPHIC_DATA]-cr"
type input "Lumber Camp Cook plus [DEMOGRAPHIC_DATA] Cri"
type input "lumber-[PERSON_NAME]-plus-[DEMOGRAPHIC_DATA]-cri"
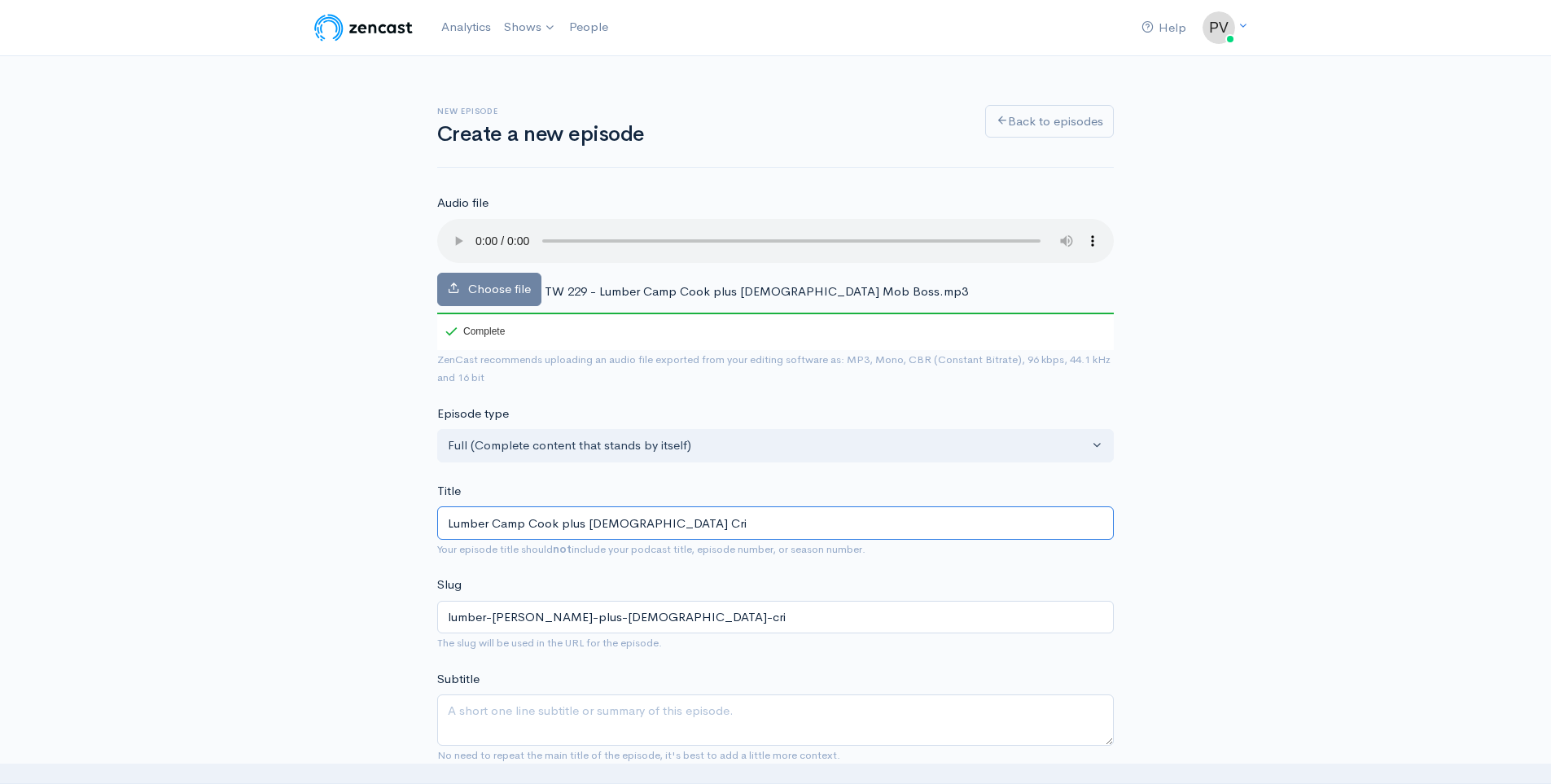
type input "Lumber Camp Cook plus [DEMOGRAPHIC_DATA] [PERSON_NAME]"
type input "lumber-[PERSON_NAME]-plus-[DEMOGRAPHIC_DATA]-[PERSON_NAME]"
type input "Lumber Camp Cook plus [DEMOGRAPHIC_DATA] Crime"
type input "lumber-[PERSON_NAME]-plus-[DEMOGRAPHIC_DATA]-crime"
type input "Lumber Camp Cook plus [DEMOGRAPHIC_DATA] Crime B"
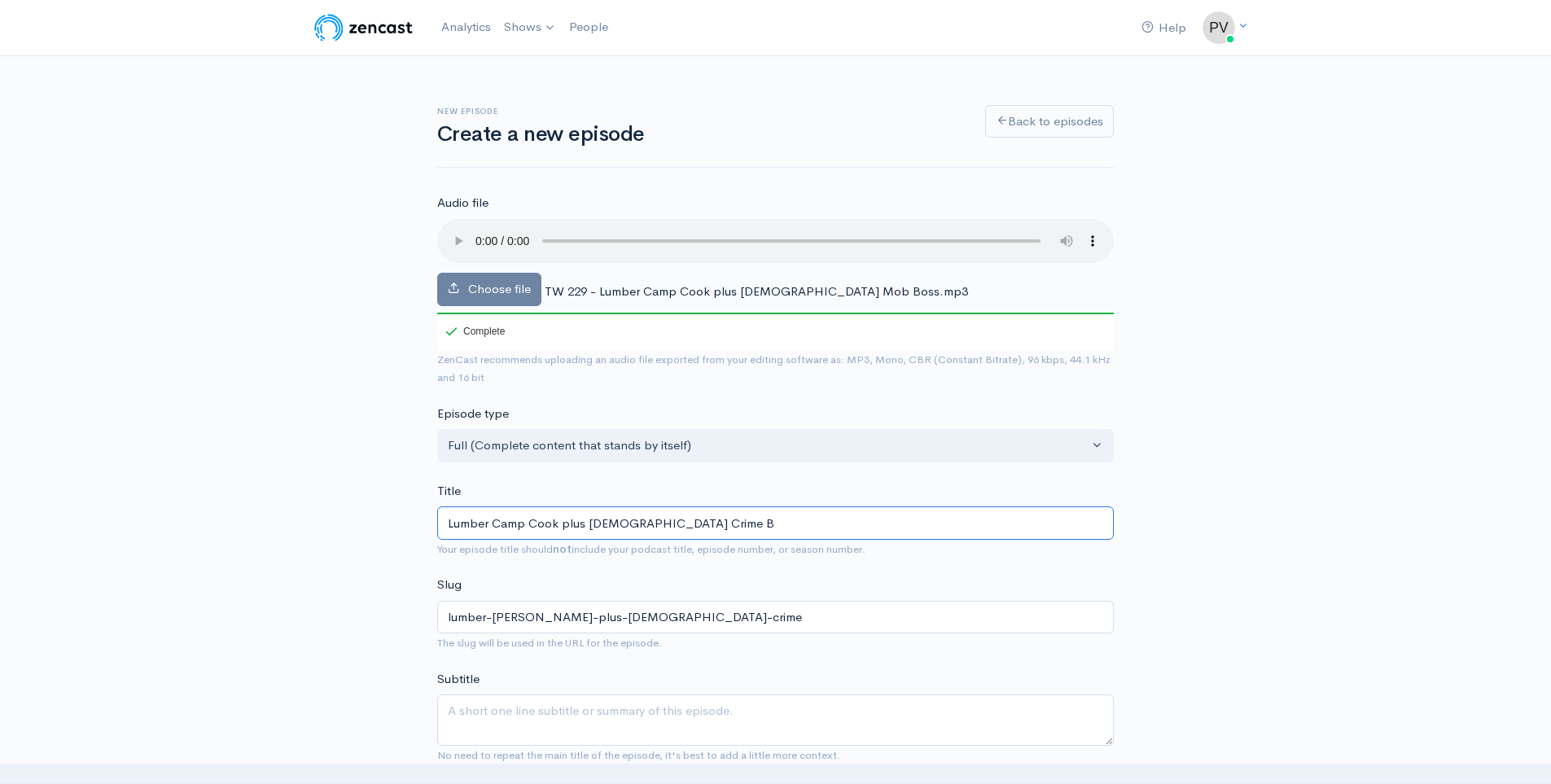
type input "lumber-[PERSON_NAME]-plus-[DEMOGRAPHIC_DATA]-crime-b"
type input "Lumber Camp Cook plus [DEMOGRAPHIC_DATA] Crime Bo"
type input "lumber-[PERSON_NAME]-plus-[DEMOGRAPHIC_DATA]-crime-bo"
type input "Lumber Camp Cook plus [DEMOGRAPHIC_DATA] Crime B"
type input "lumber-[PERSON_NAME]-plus-[DEMOGRAPHIC_DATA]-crime-b"
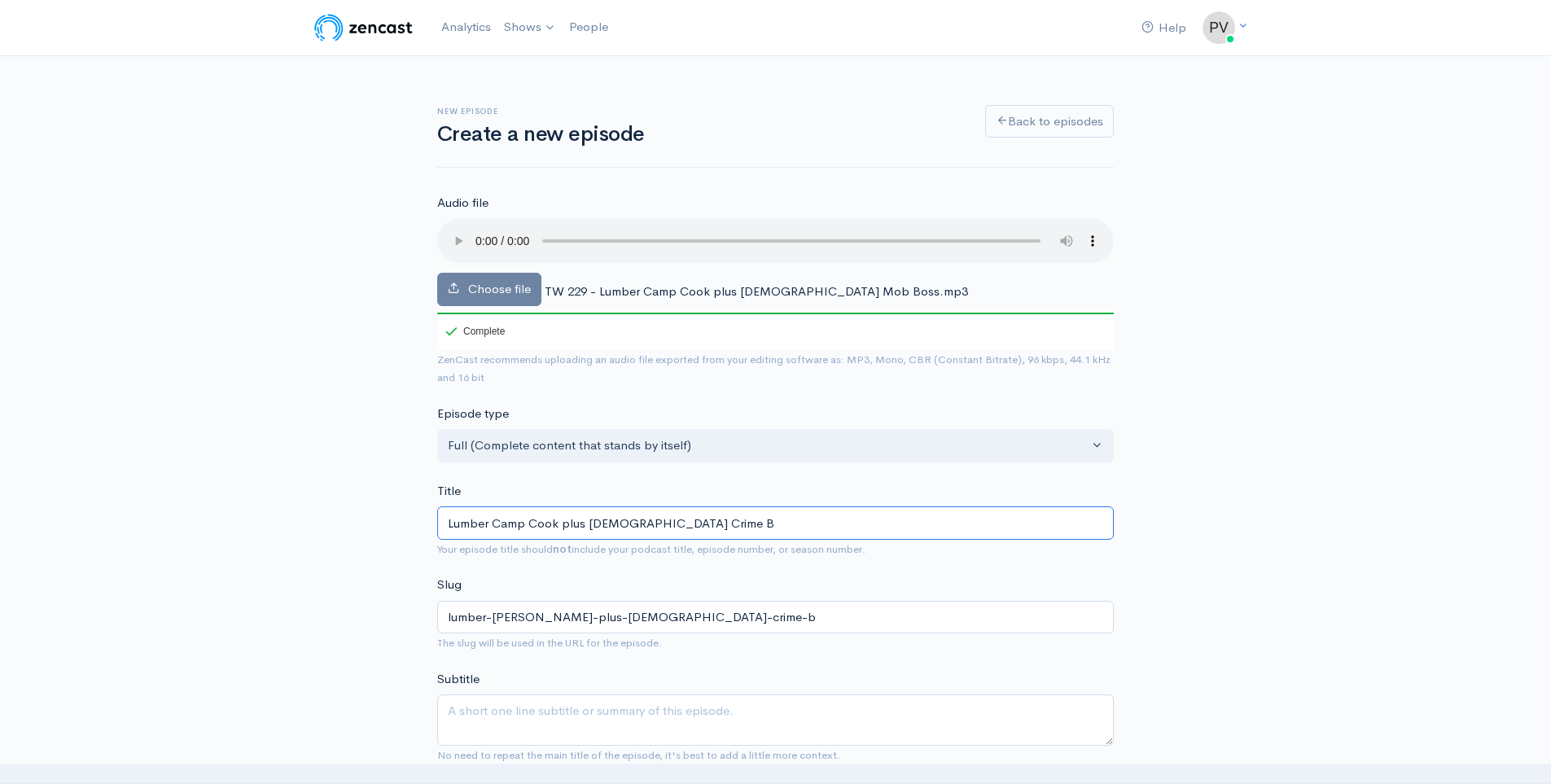
type input "Lumber Camp Cook plus [DEMOGRAPHIC_DATA] Crime"
type input "lumber-[PERSON_NAME]-plus-[DEMOGRAPHIC_DATA]-crime"
type input "Lumber Camp Cook plus [DEMOGRAPHIC_DATA] [PERSON_NAME]"
type input "lumber-[PERSON_NAME]-plus-[DEMOGRAPHIC_DATA]-[PERSON_NAME]"
type input "Lumber Camp Cook plus [DEMOGRAPHIC_DATA] Cri"
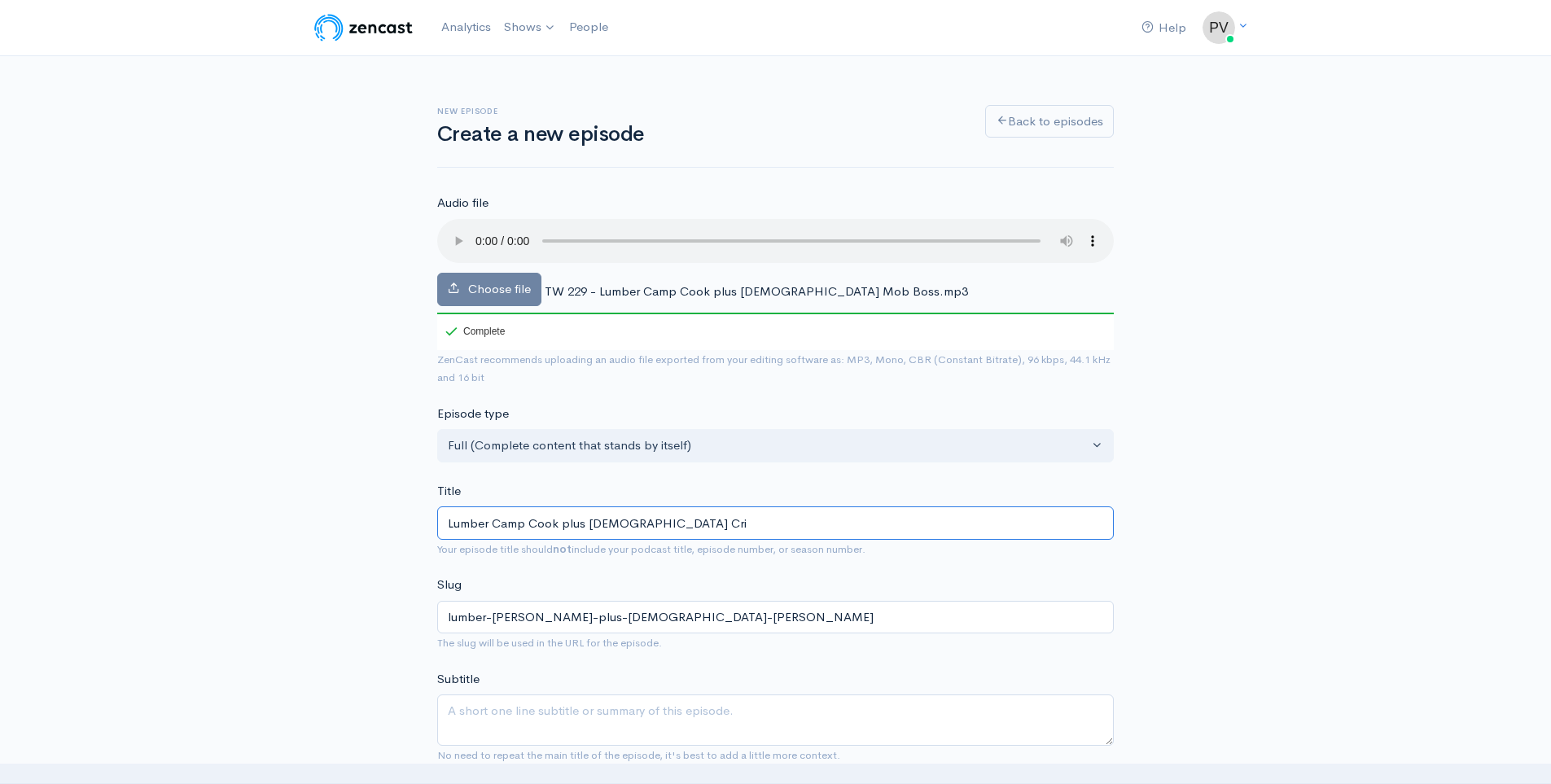
type input "lumber-[PERSON_NAME]-plus-[DEMOGRAPHIC_DATA]-cri"
type input "Lumber Camp Cook plus [DEMOGRAPHIC_DATA] Cr"
type input "lumber-[PERSON_NAME]-plus-[DEMOGRAPHIC_DATA]-cr"
type input "Lumber Camp Cook plus [DEMOGRAPHIC_DATA] C"
type input "lumber-[PERSON_NAME]-plus-[DEMOGRAPHIC_DATA]-c"
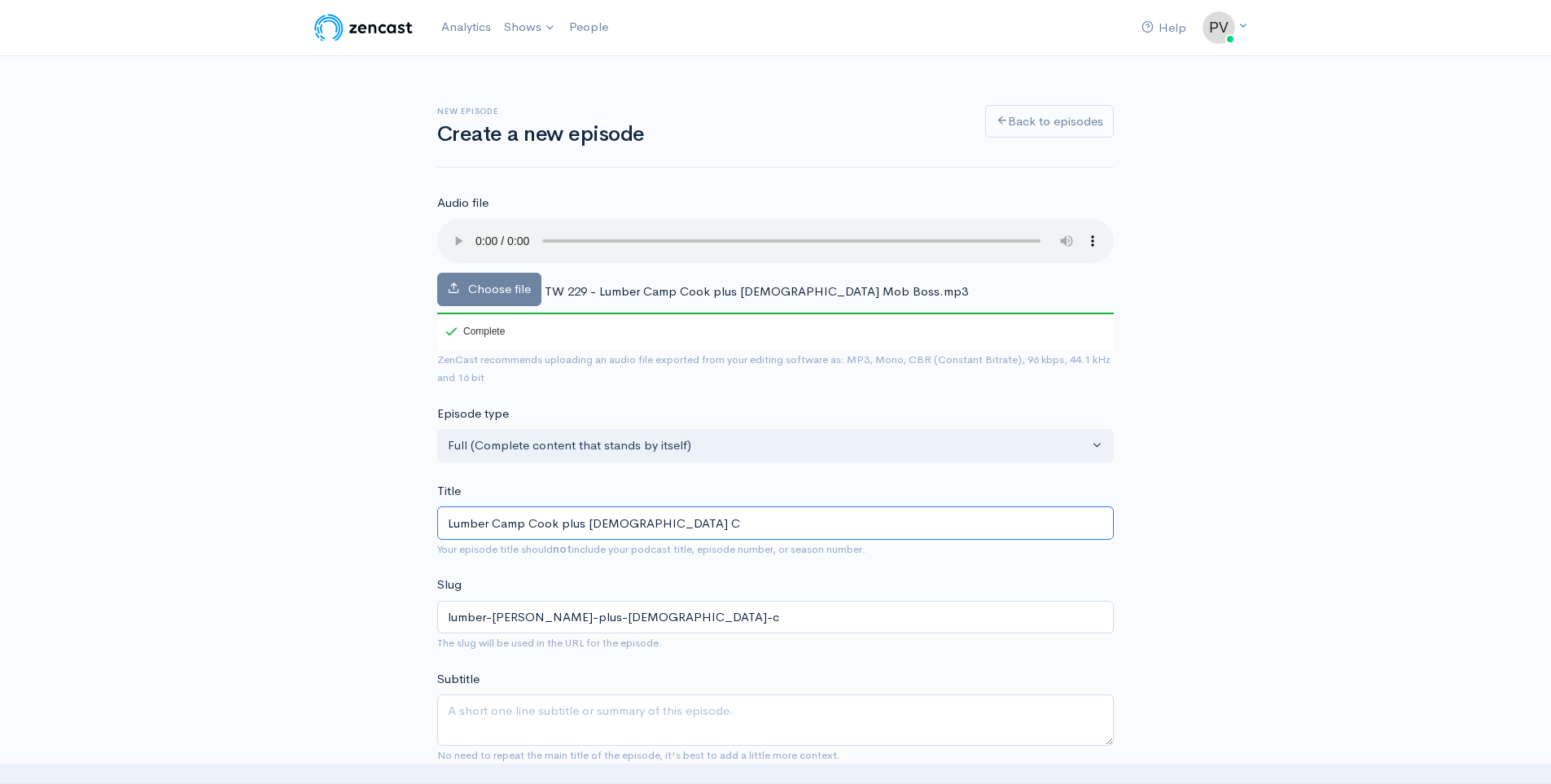
type input "Lumber Camp Cook plus [DEMOGRAPHIC_DATA]"
type input "lumber-[PERSON_NAME]-plus-[DEMOGRAPHIC_DATA]"
type input "Lumber Camp Cook plus [DEMOGRAPHIC_DATA] M"
type input "lumber-[PERSON_NAME]-plus-[DEMOGRAPHIC_DATA]-m"
type input "Lumber Camp Cook plus [DEMOGRAPHIC_DATA] Mo"
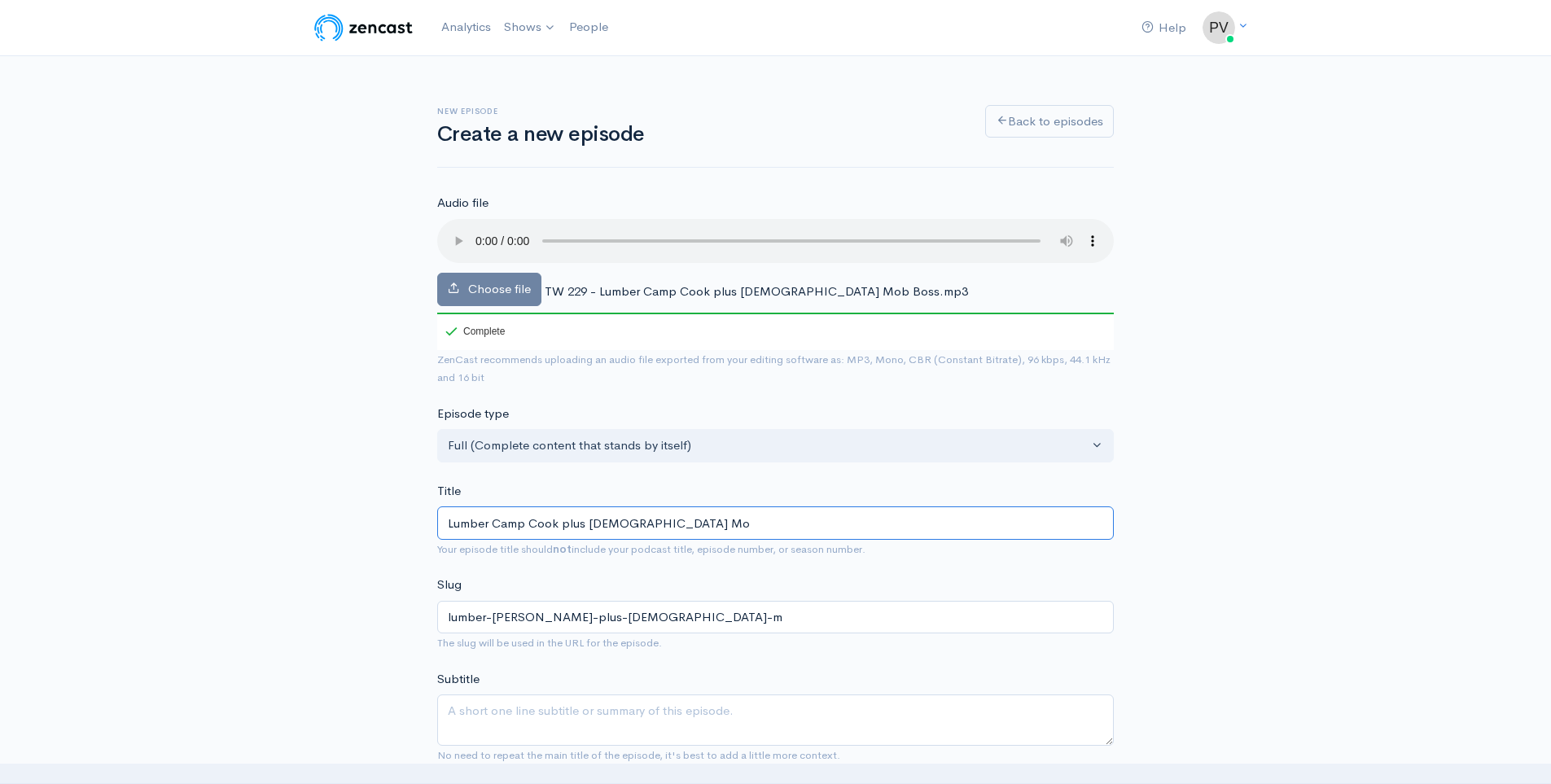
type input "lumber-[PERSON_NAME]-plus-[DEMOGRAPHIC_DATA]-mo"
type input "Lumber Camp Cook plus [DEMOGRAPHIC_DATA] Mob"
type input "lumber-[PERSON_NAME]-plus-[DEMOGRAPHIC_DATA]-mob"
type input "Lumber Camp Cook plus [DEMOGRAPHIC_DATA] Mob B"
type input "lumber-[PERSON_NAME]-plus-[DEMOGRAPHIC_DATA]-mob-b"
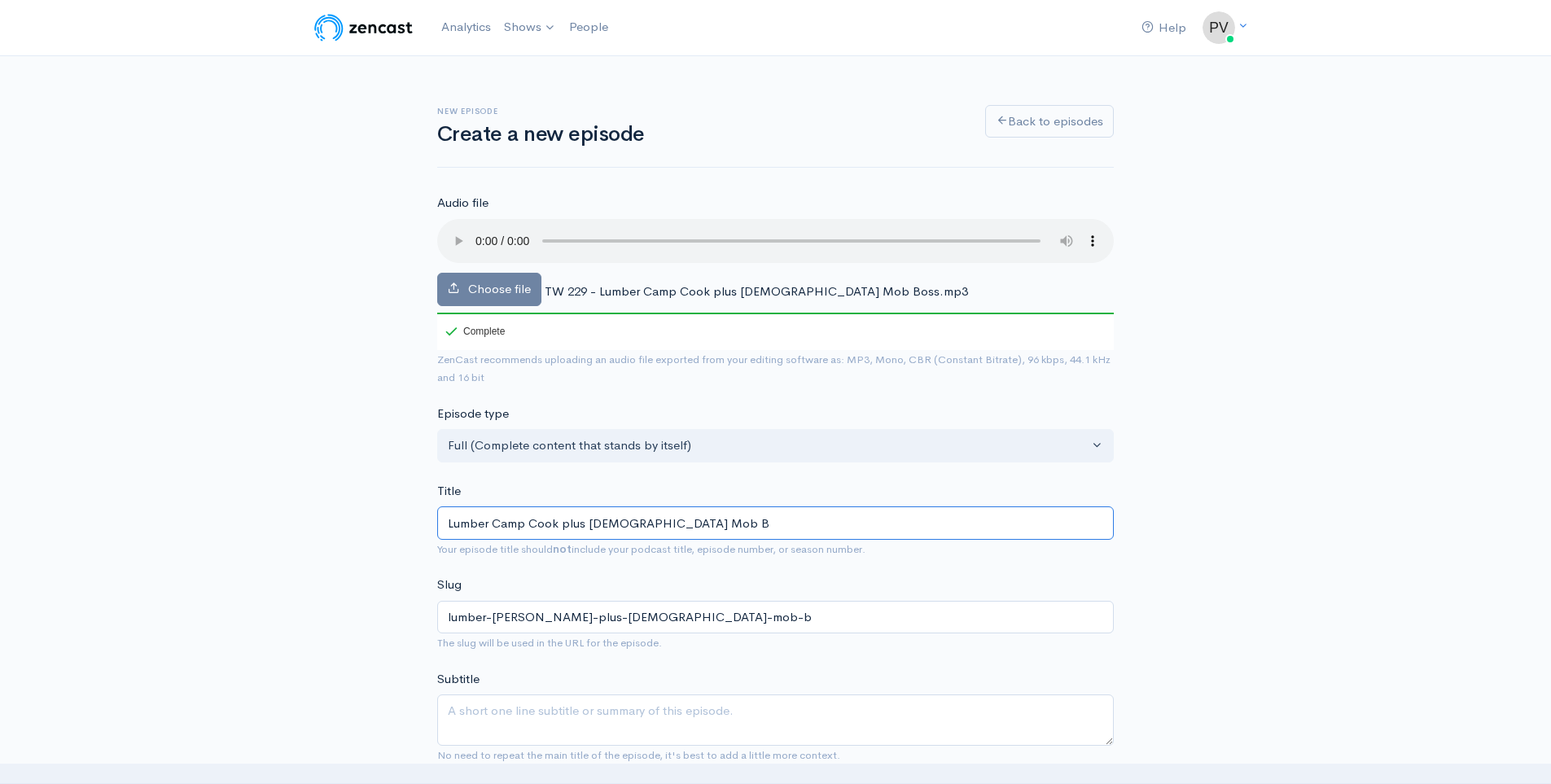
type input "Lumber Camp Cook plus [DEMOGRAPHIC_DATA] Mob Bo"
type input "lumber-[PERSON_NAME]-plus-[DEMOGRAPHIC_DATA]-mob-bo"
type input "Lumber Camp Cook plus [DEMOGRAPHIC_DATA] Mob Bos"
type input "lumber-[PERSON_NAME]-plus-[DEMOGRAPHIC_DATA]-mob-bos"
type input "Lumber Camp Cook plus [DEMOGRAPHIC_DATA] Mob Boss"
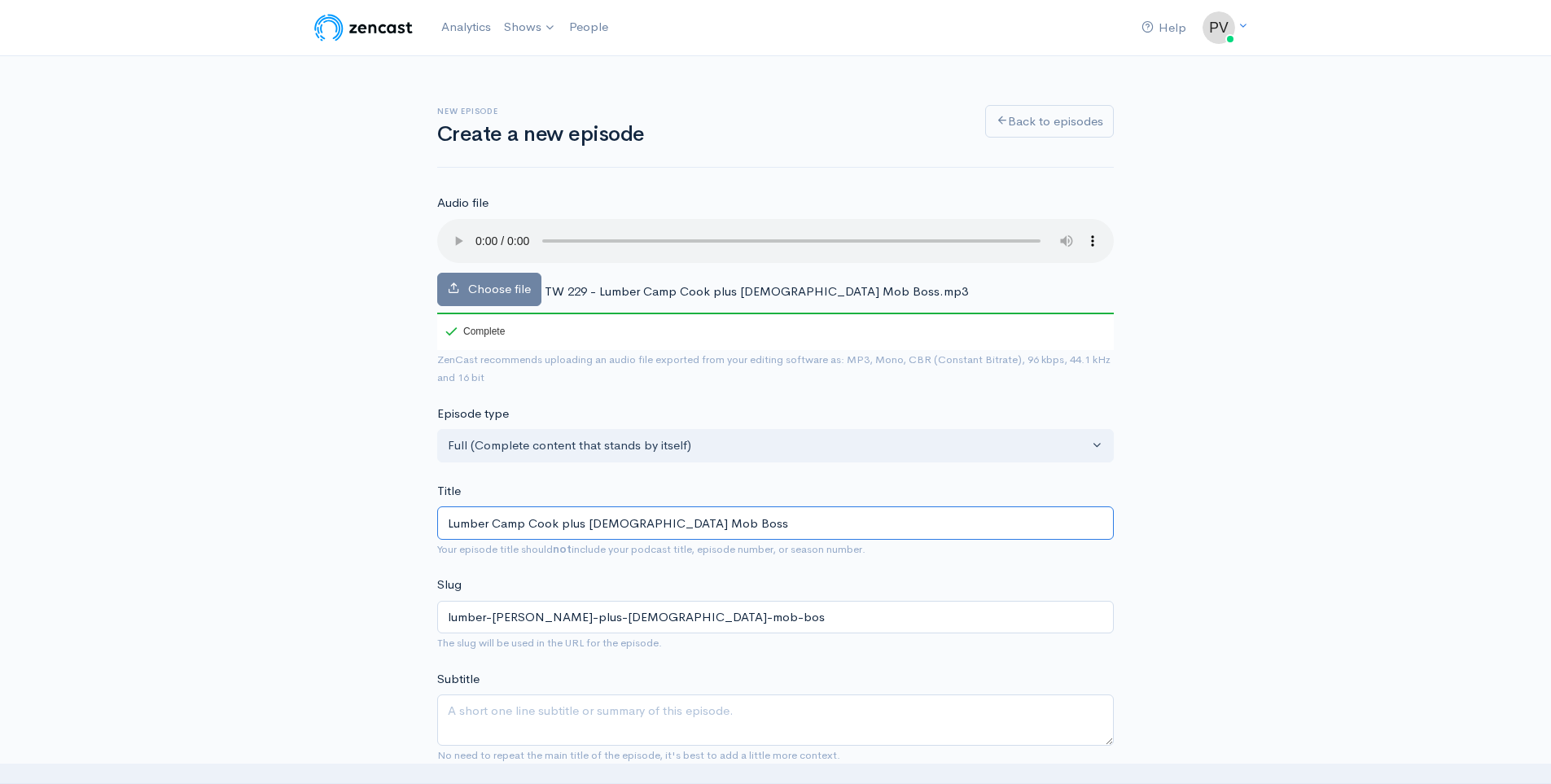
type input "lumber-[PERSON_NAME]-plus-[DEMOGRAPHIC_DATA]-mob-boss"
type input "Lumber Camp Cook plus [DEMOGRAPHIC_DATA] Mob Boss"
click at [441, 706] on textarea "Subtitle" at bounding box center [776, 720] width 676 height 51
click at [475, 709] on textarea "[PERSON_NAME]" at bounding box center [776, 720] width 676 height 51
click at [558, 705] on textarea "[PERSON_NAME]" at bounding box center [776, 720] width 676 height 51
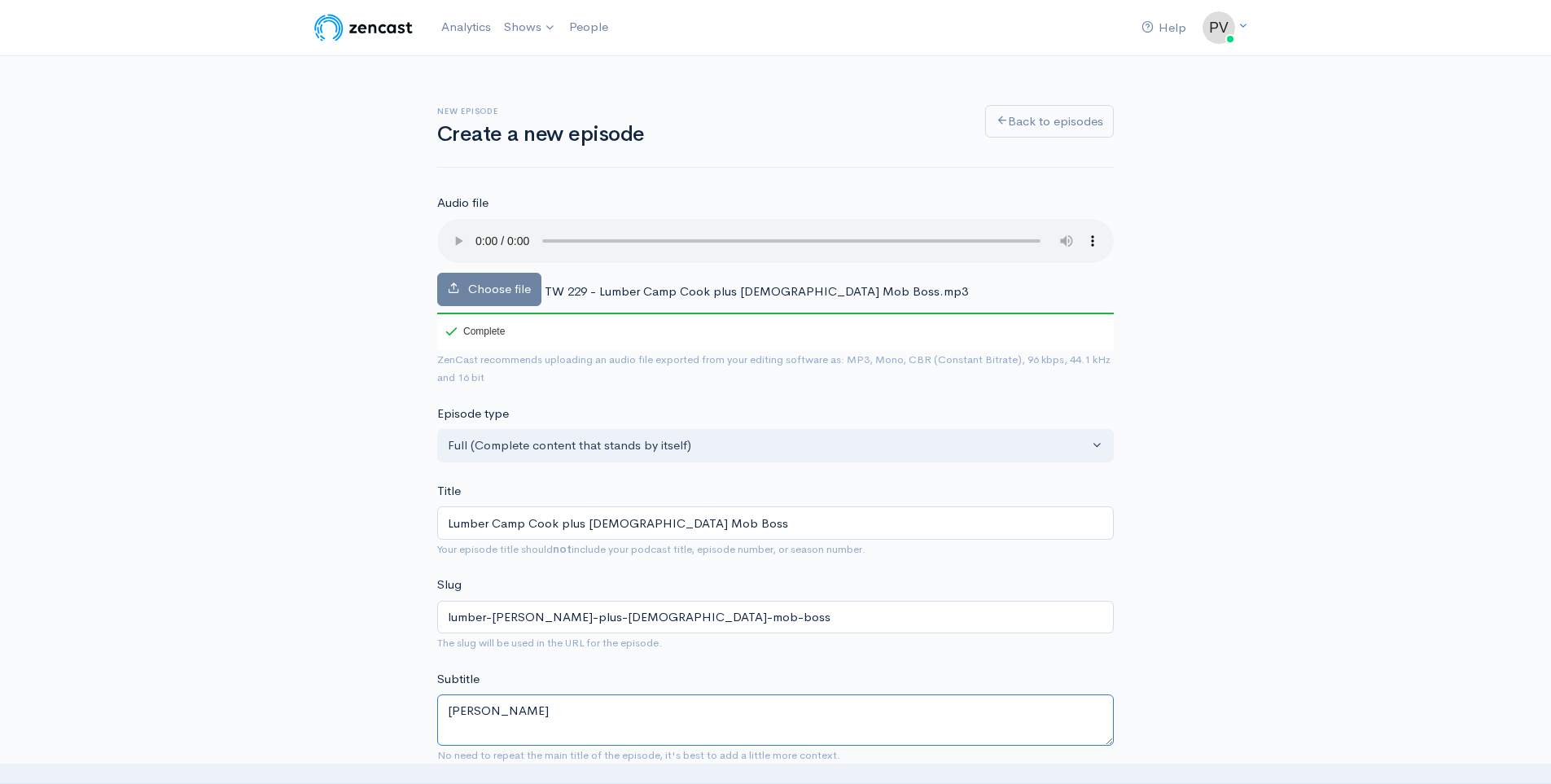
click at [451, 711] on textarea "[PERSON_NAME]" at bounding box center [776, 720] width 676 height 51
click at [499, 715] on textarea "Lumber Camp cook [PERSON_NAME]" at bounding box center [776, 720] width 676 height 51
click at [702, 711] on textarea "Lumber camp cook [PERSON_NAME]" at bounding box center [776, 720] width 676 height 51
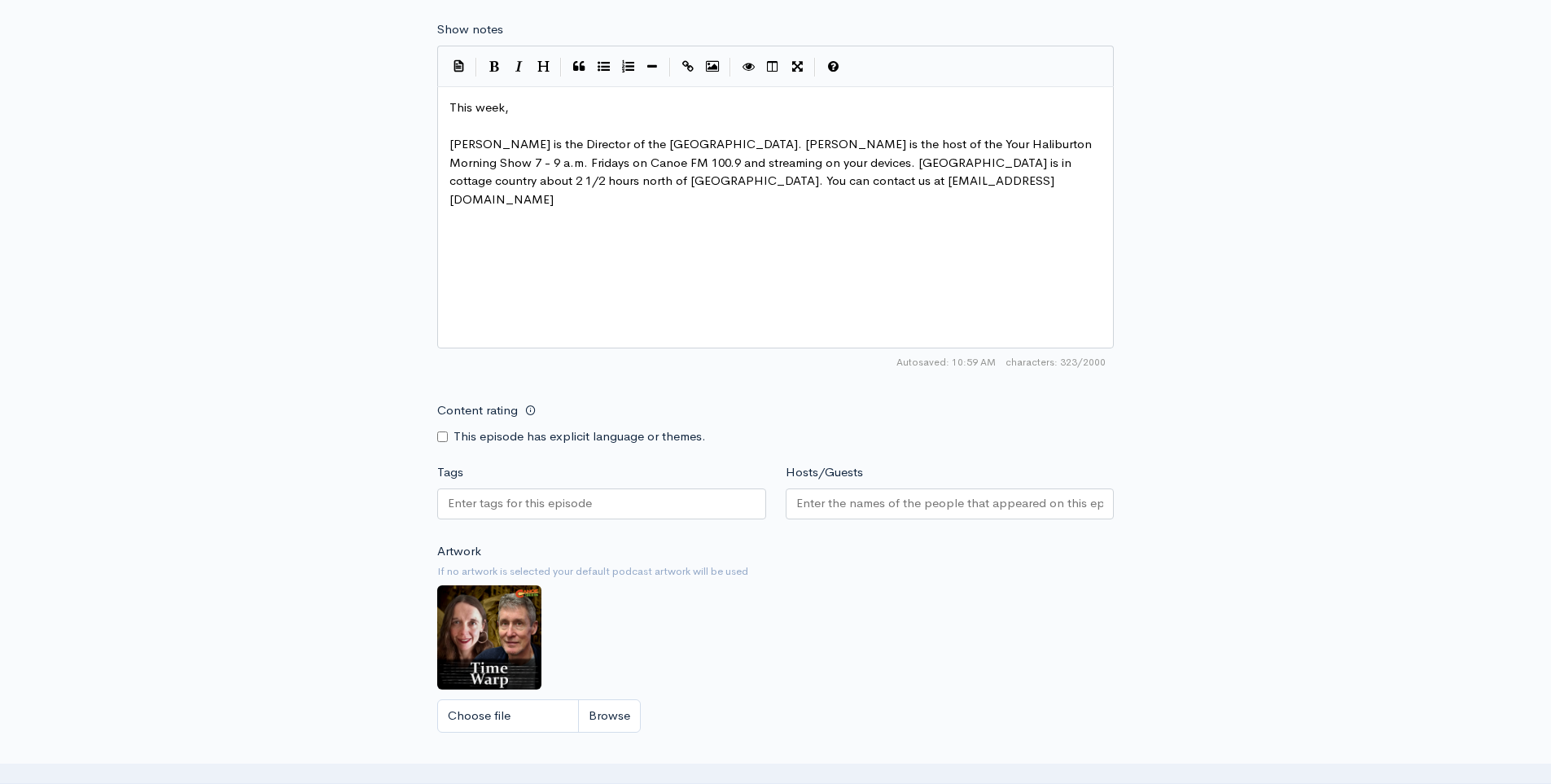
scroll to position [651, 0]
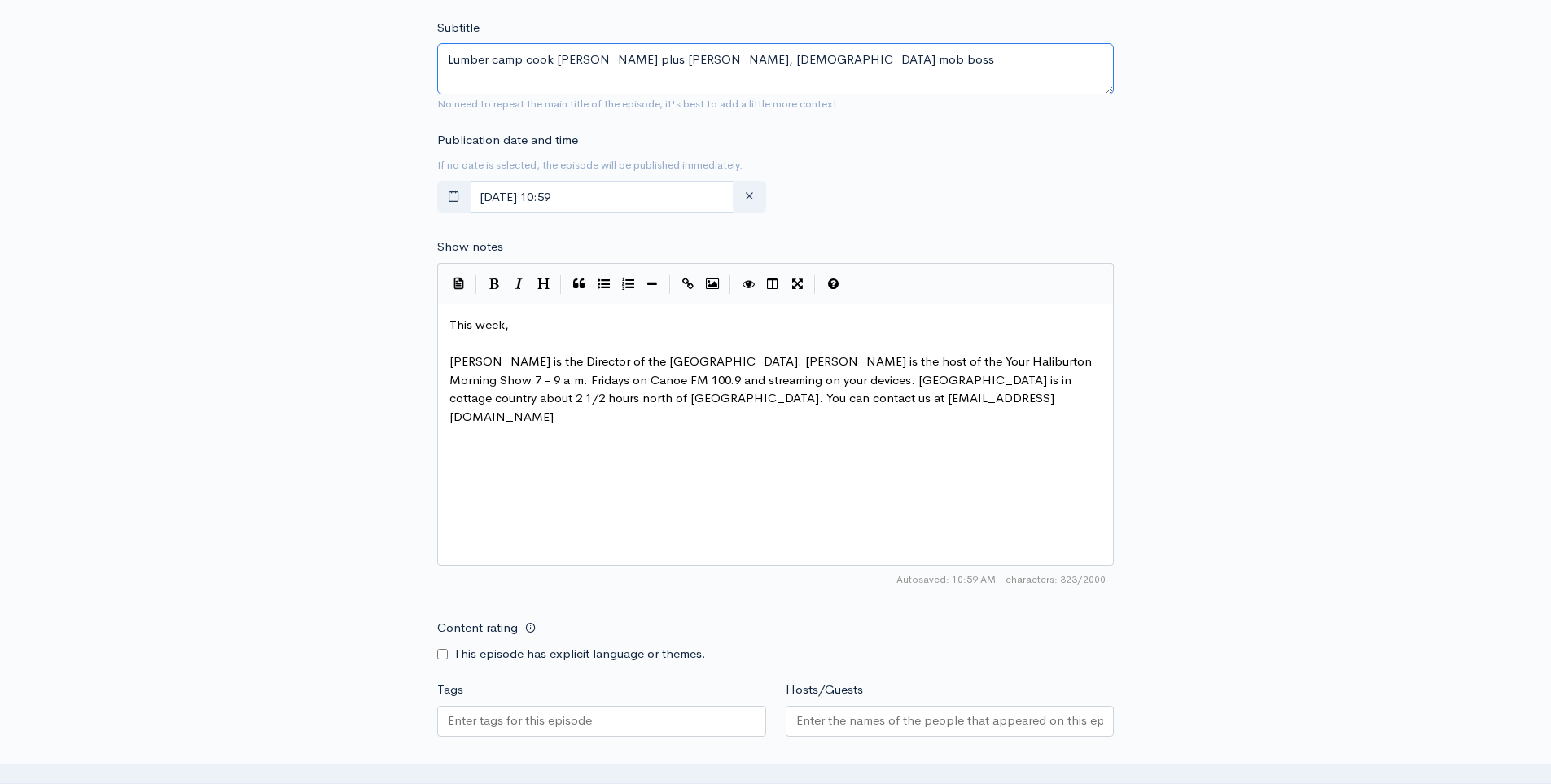
type textarea "Lumber camp cook [PERSON_NAME] plus [PERSON_NAME], [DEMOGRAPHIC_DATA] mob boss"
click at [815, 380] on span "[PERSON_NAME] is the Director of the [GEOGRAPHIC_DATA]. [PERSON_NAME] is the ho…" at bounding box center [772, 388] width 646 height 71
type textarea "computer"
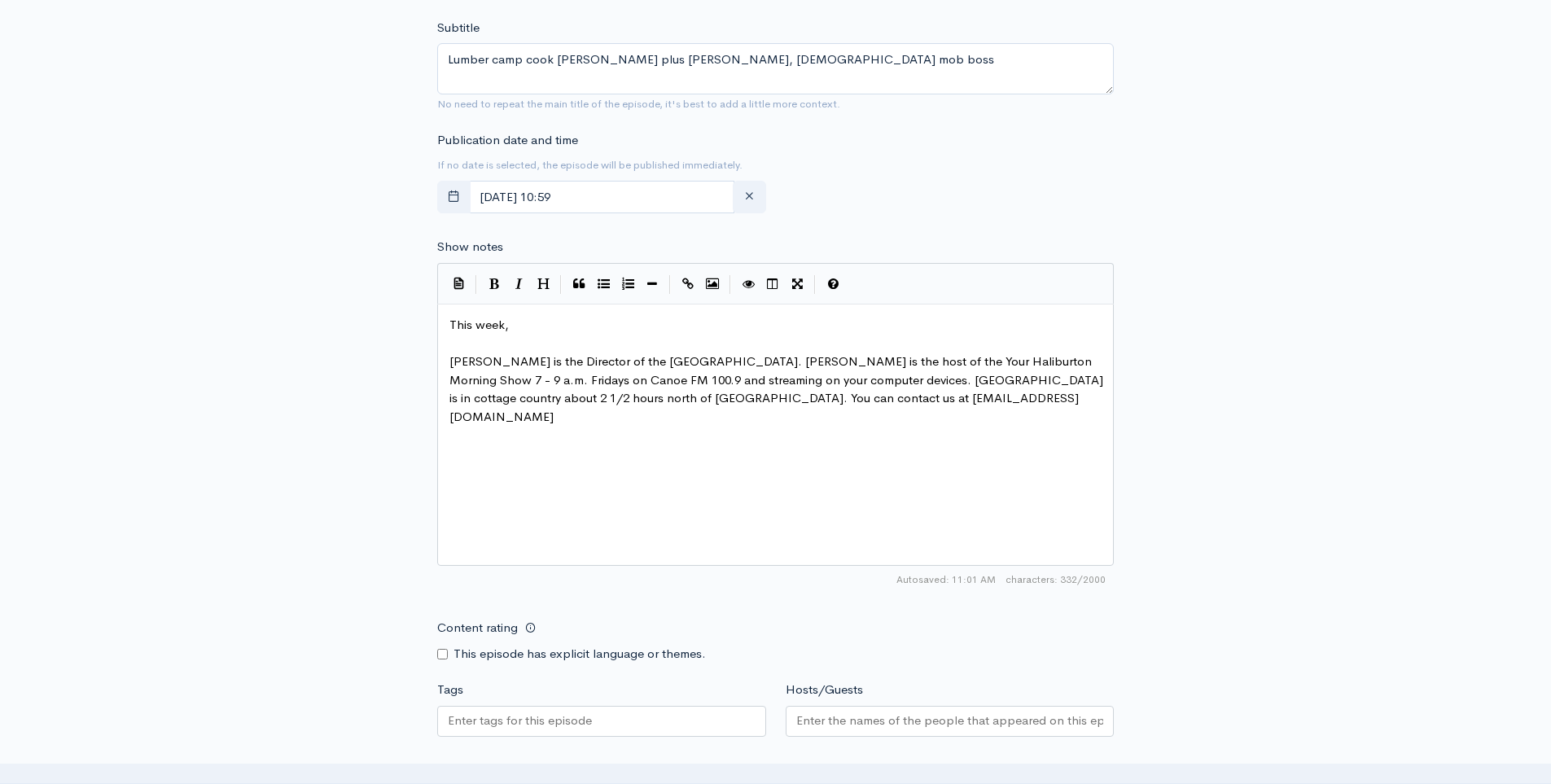
click at [856, 404] on span "[PERSON_NAME] is the Director of the [GEOGRAPHIC_DATA]. [PERSON_NAME] is the ho…" at bounding box center [777, 388] width 657 height 71
type textarea "info"
click at [559, 320] on pre "This week," at bounding box center [782, 325] width 671 height 19
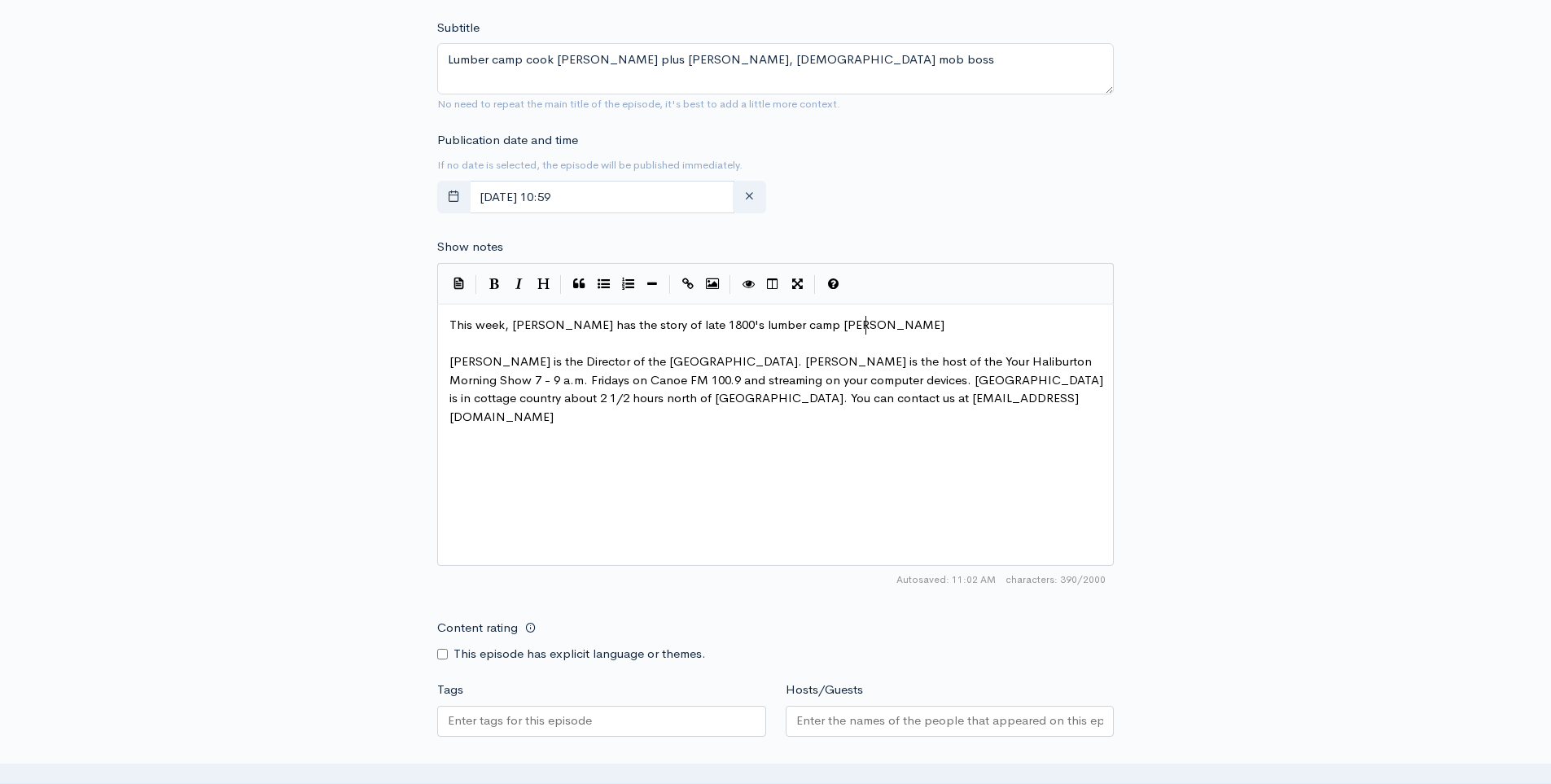
type textarea "[PERSON_NAME] has the story of late 1800's lumber camp cook [PERSON_NAME]"
click at [692, 376] on span "[PERSON_NAME] is the Director of the [GEOGRAPHIC_DATA]. [PERSON_NAME] is the ho…" at bounding box center [777, 388] width 657 height 71
type textarea "or 97.1"
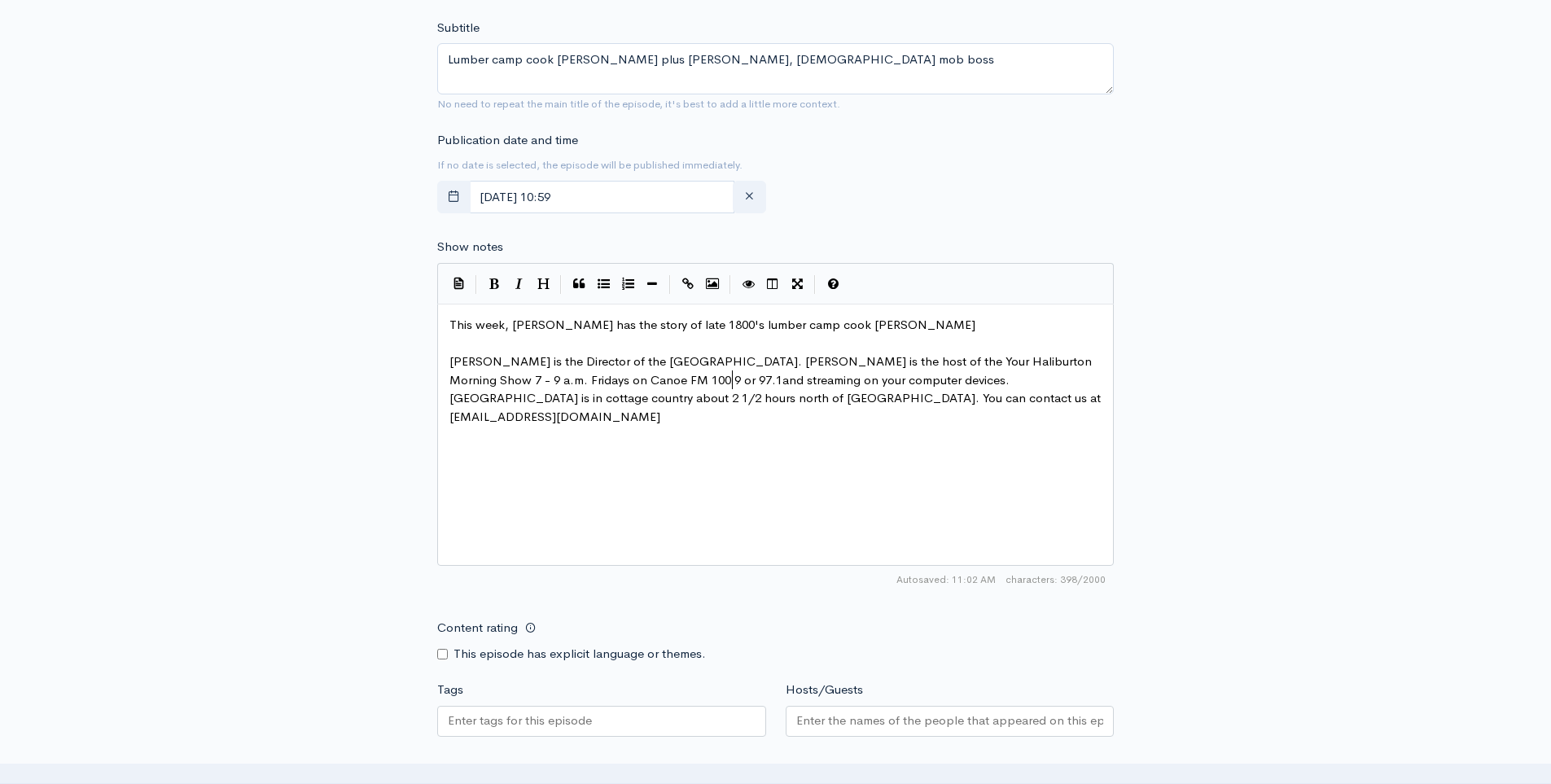
scroll to position [5, 41]
click at [893, 323] on pre "This week, [PERSON_NAME] has the story of late 1800's lumber camp cook [PERSON_…" at bounding box center [782, 325] width 671 height 19
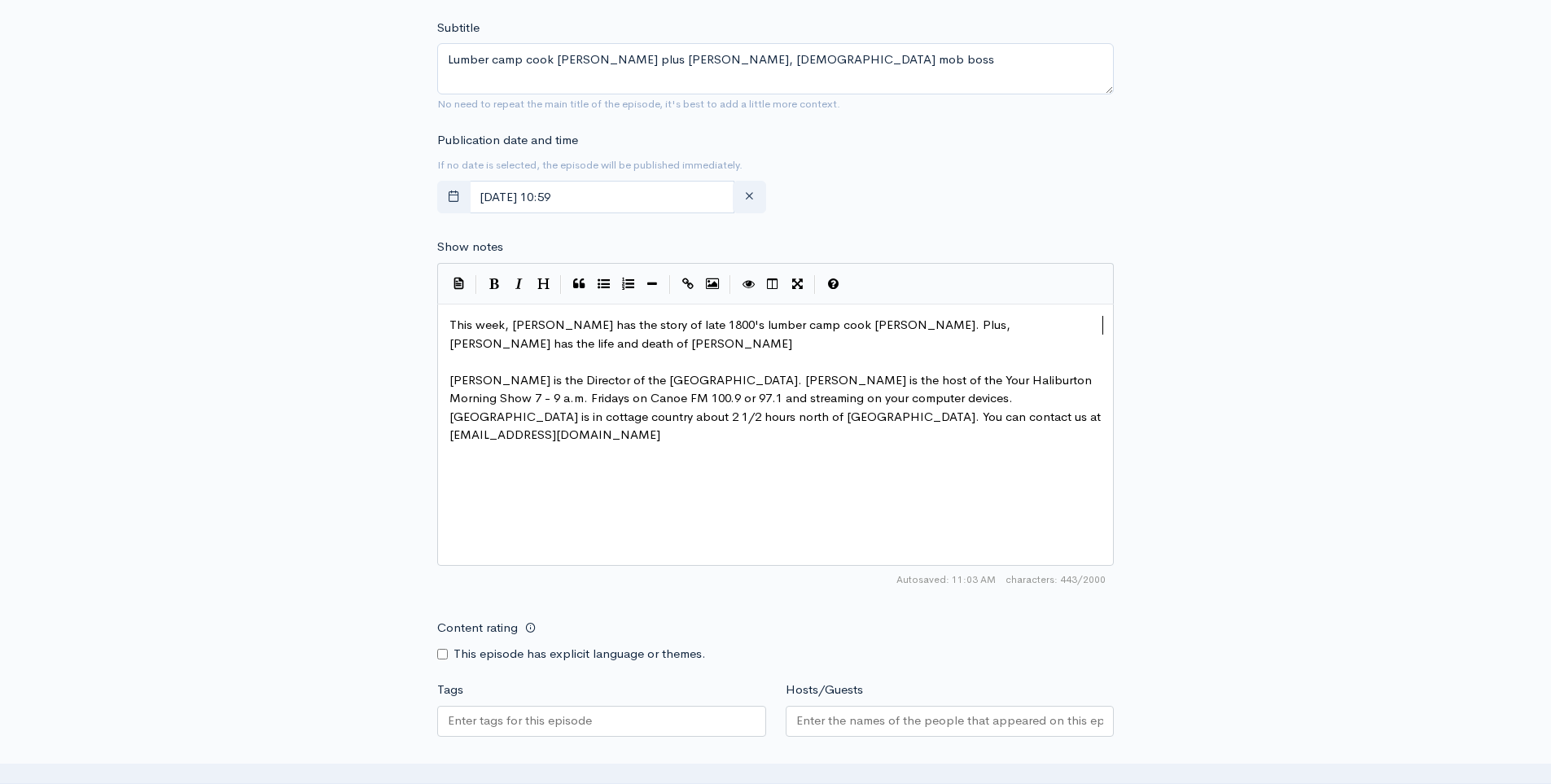
scroll to position [5, 232]
type textarea ". Plus, [PERSON_NAME] has the life and death of [PERSON_NAME] ([PERSON_NAME]) S…"
type textarea "arkman"
click at [1013, 324] on span "This week, [PERSON_NAME] has the story of late 1800's lumber camp cook [PERSON_…" at bounding box center [731, 333] width 564 height 35
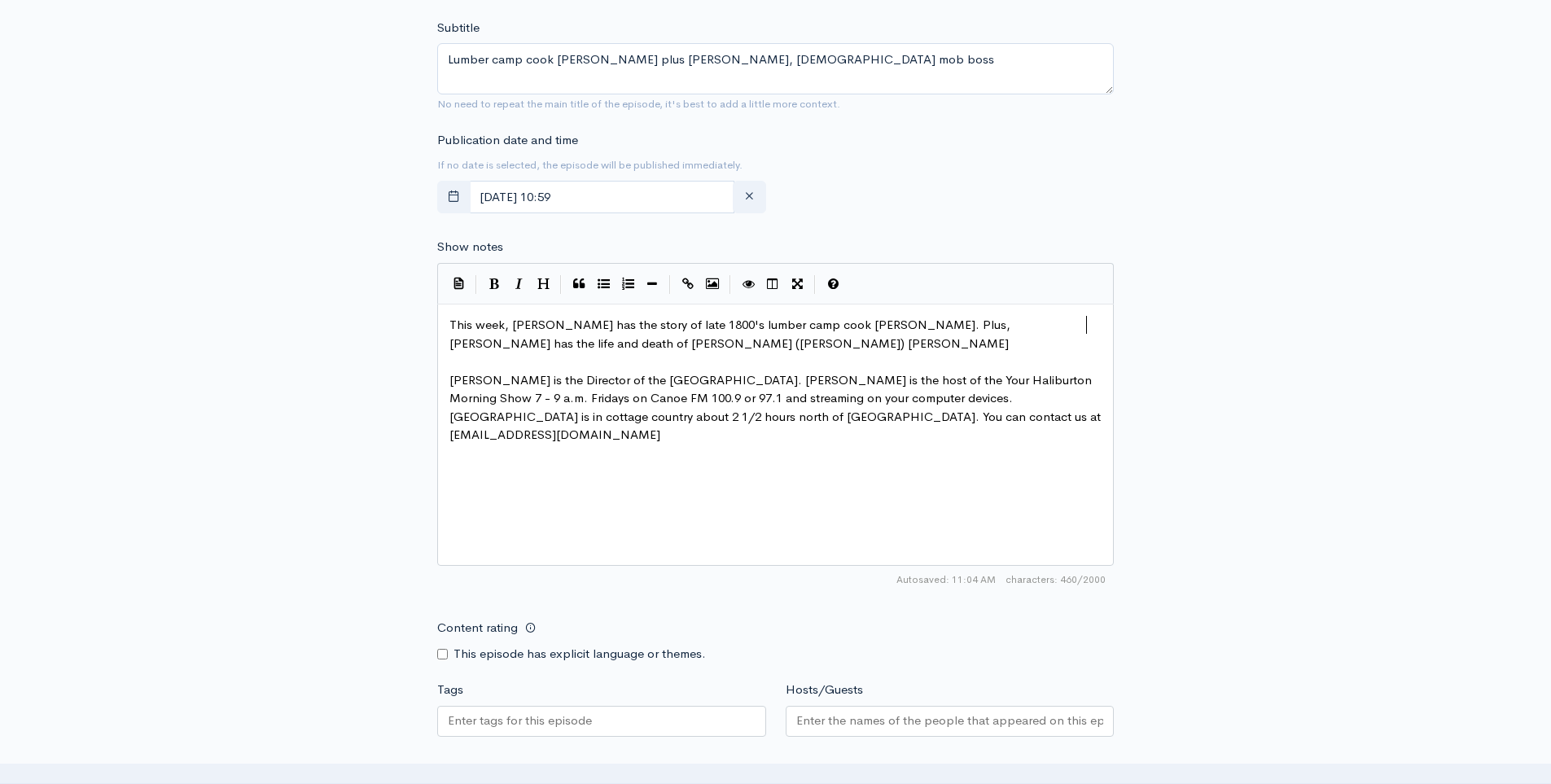
type textarea "s"
click at [602, 341] on pre "This week, [PERSON_NAME] has the story of late 1800's lumber camp cook [PERSON_…" at bounding box center [782, 333] width 671 height 36
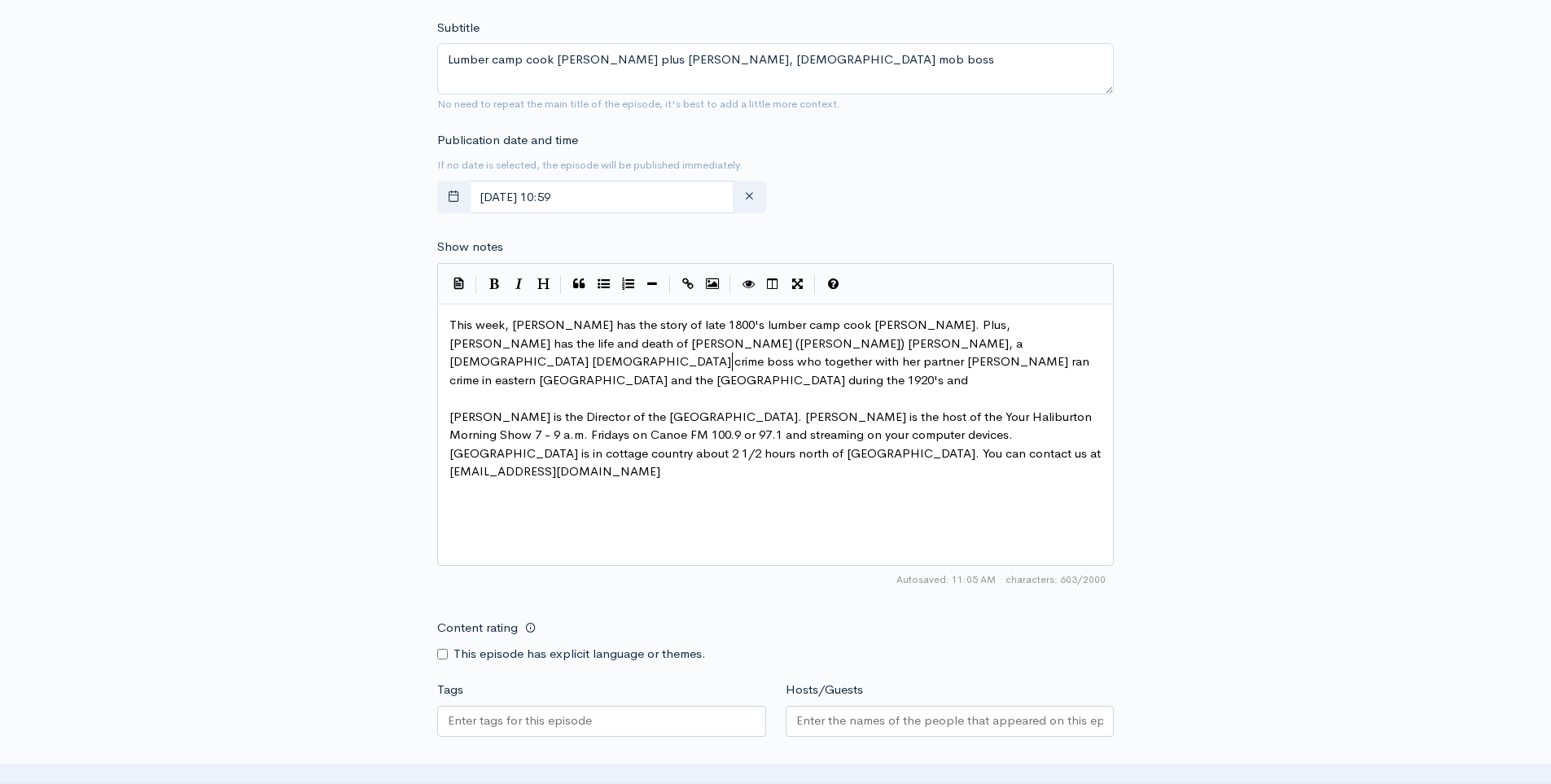
scroll to position [19, 0]
type textarea ", a [DEMOGRAPHIC_DATA] [DEMOGRAPHIC_DATA] crime boss who together with her part…"
type textarea "."
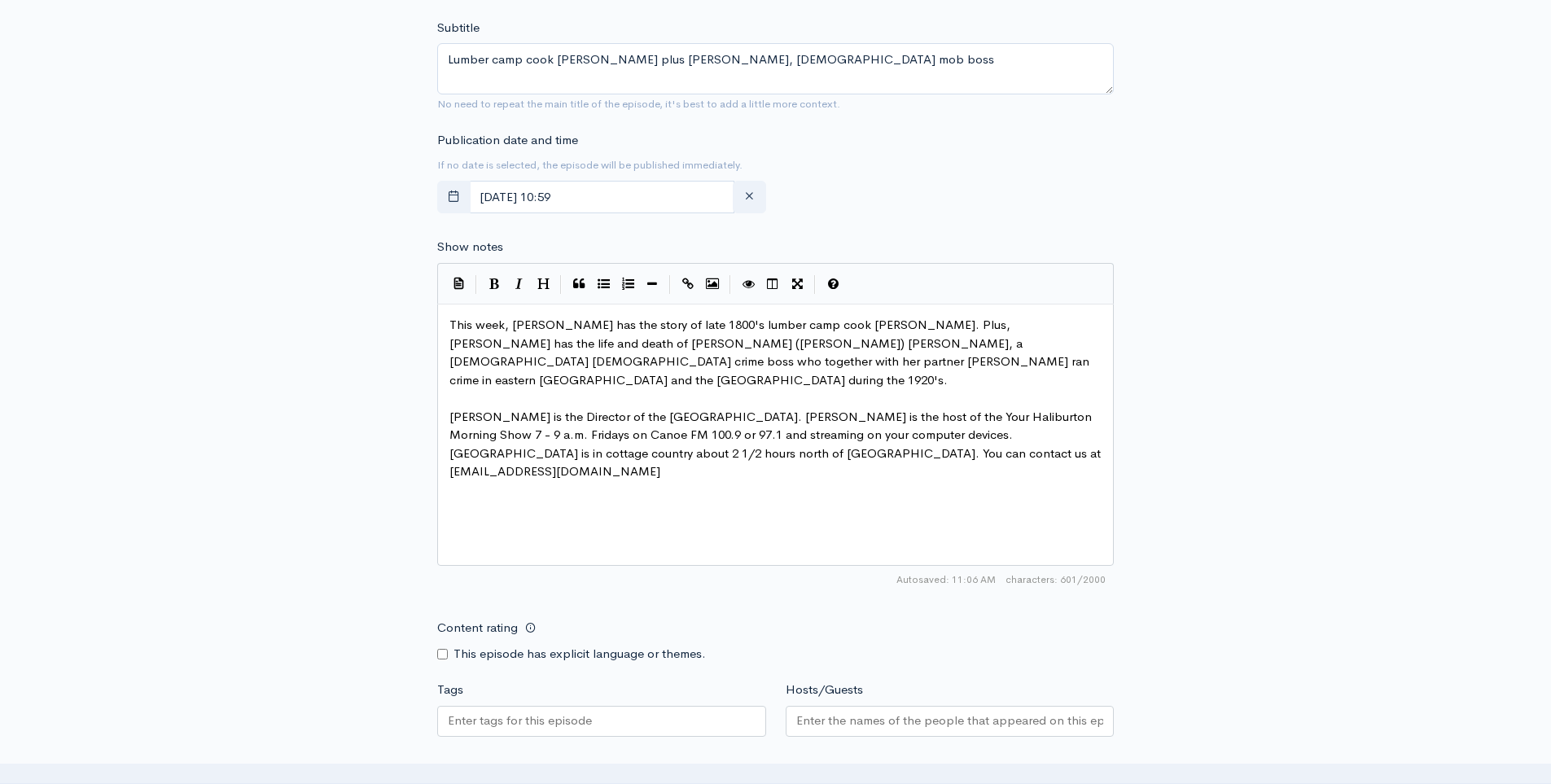
click at [991, 342] on span "This week, [PERSON_NAME] has the story of late 1800's lumber camp cook [PERSON_…" at bounding box center [770, 352] width 643 height 71
click at [726, 363] on pre "This week, [PERSON_NAME] has the story of late 1800's lumber camp cook [PERSON_…" at bounding box center [782, 352] width 671 height 74
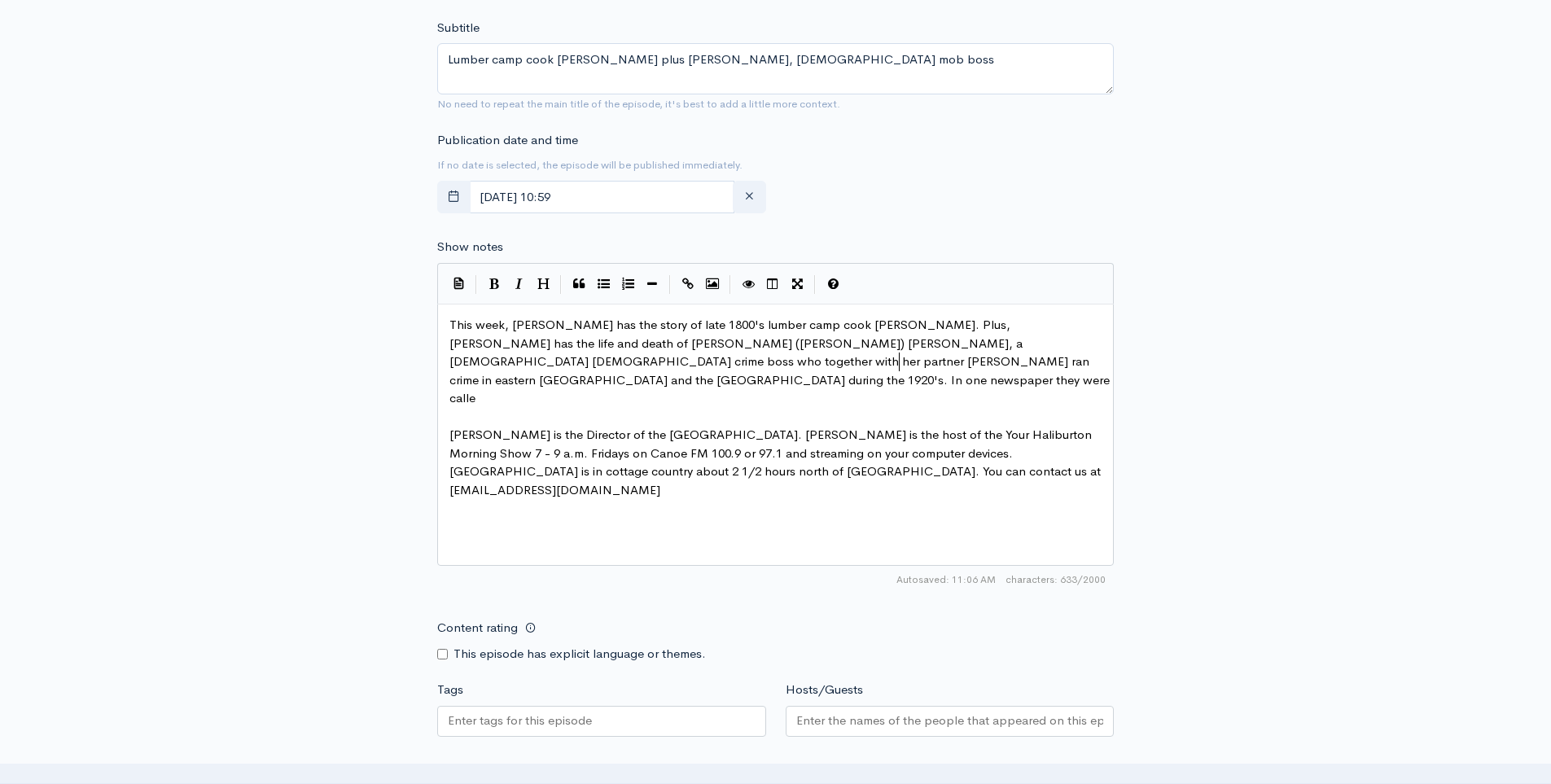
type textarea "In one newspaper they were called"
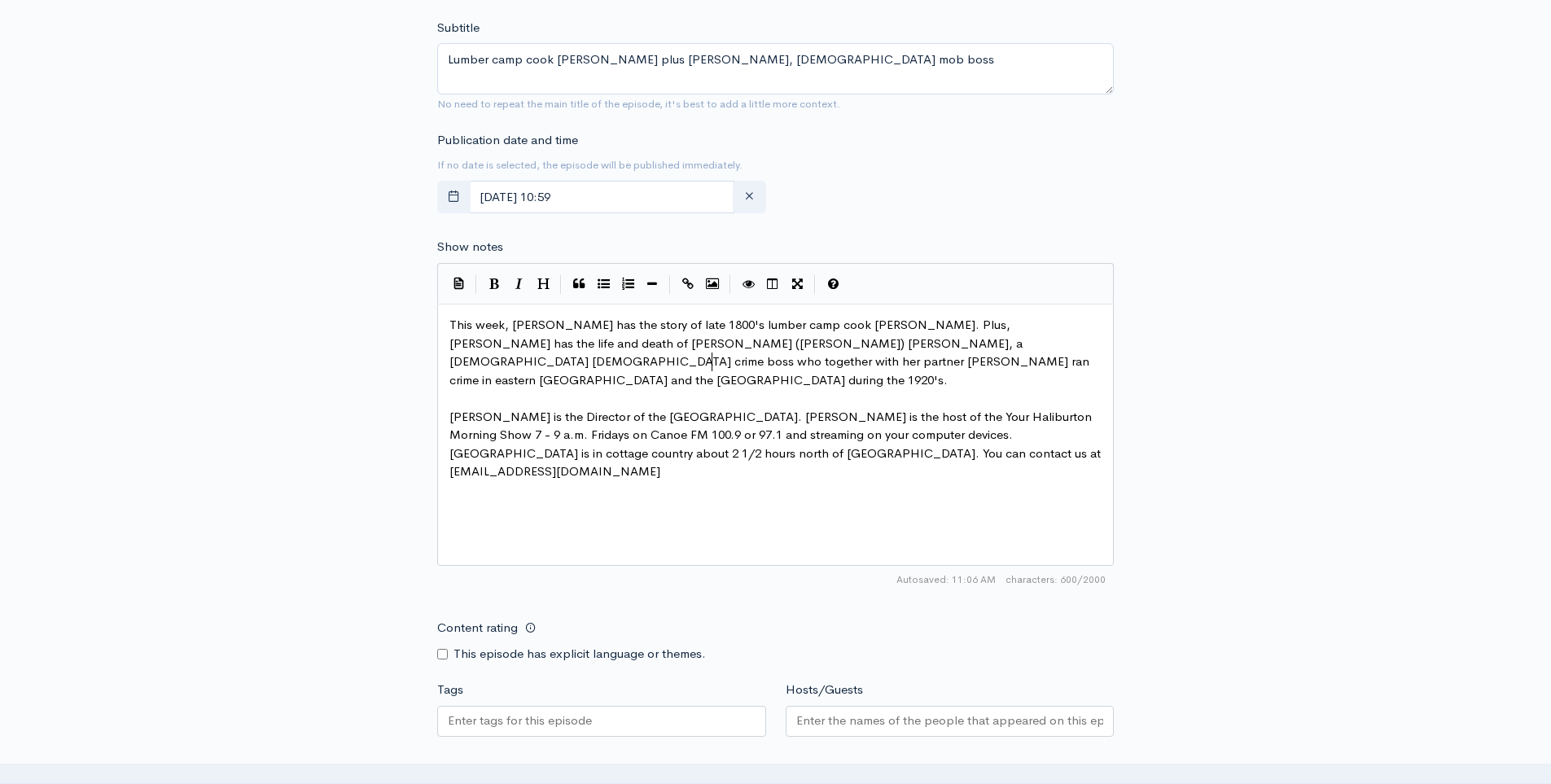
click at [1021, 321] on span "This week, [PERSON_NAME] has the story of late 1800's lumber camp cook [PERSON_…" at bounding box center [770, 352] width 643 height 71
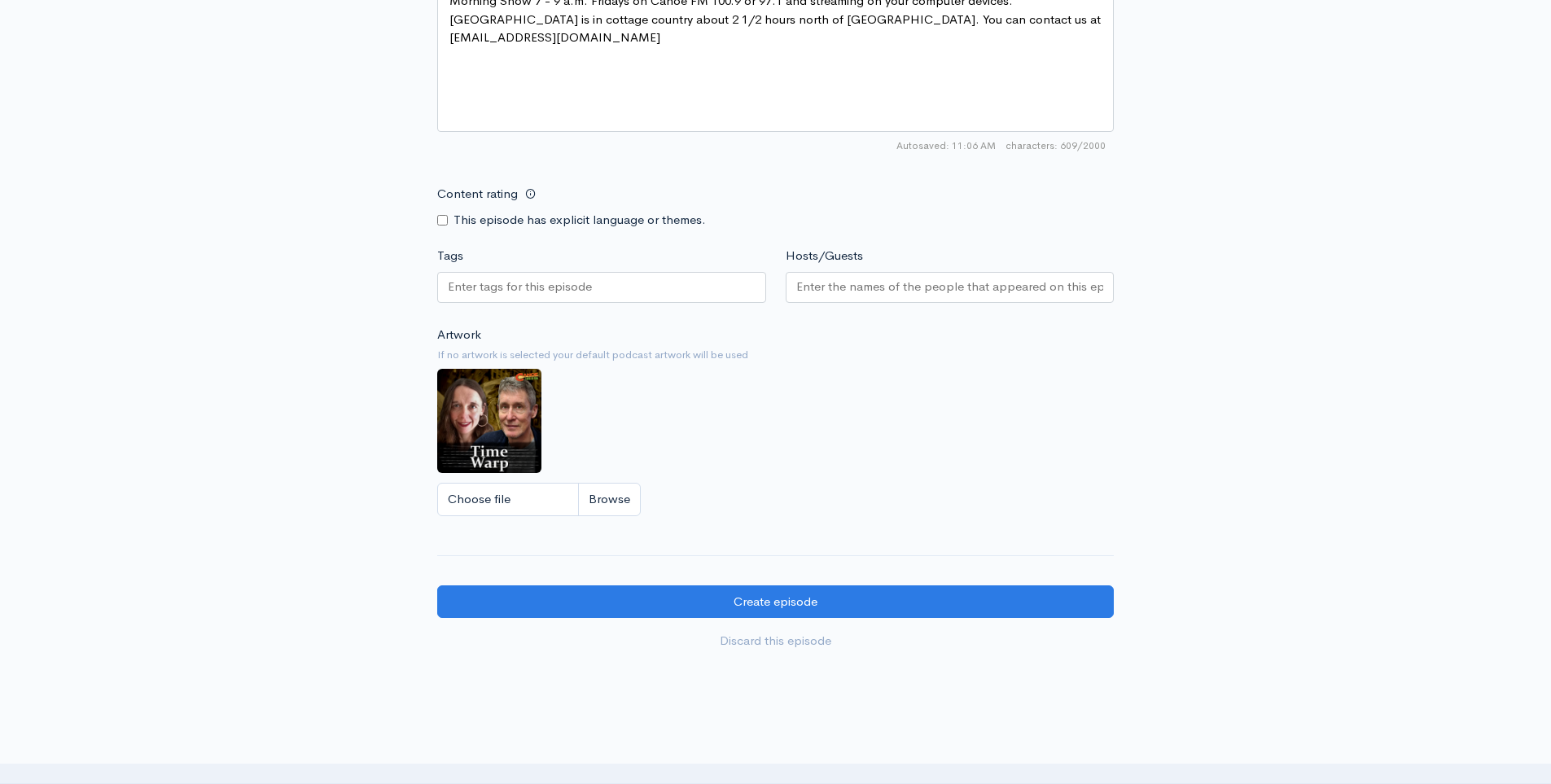
type textarea "gangland"
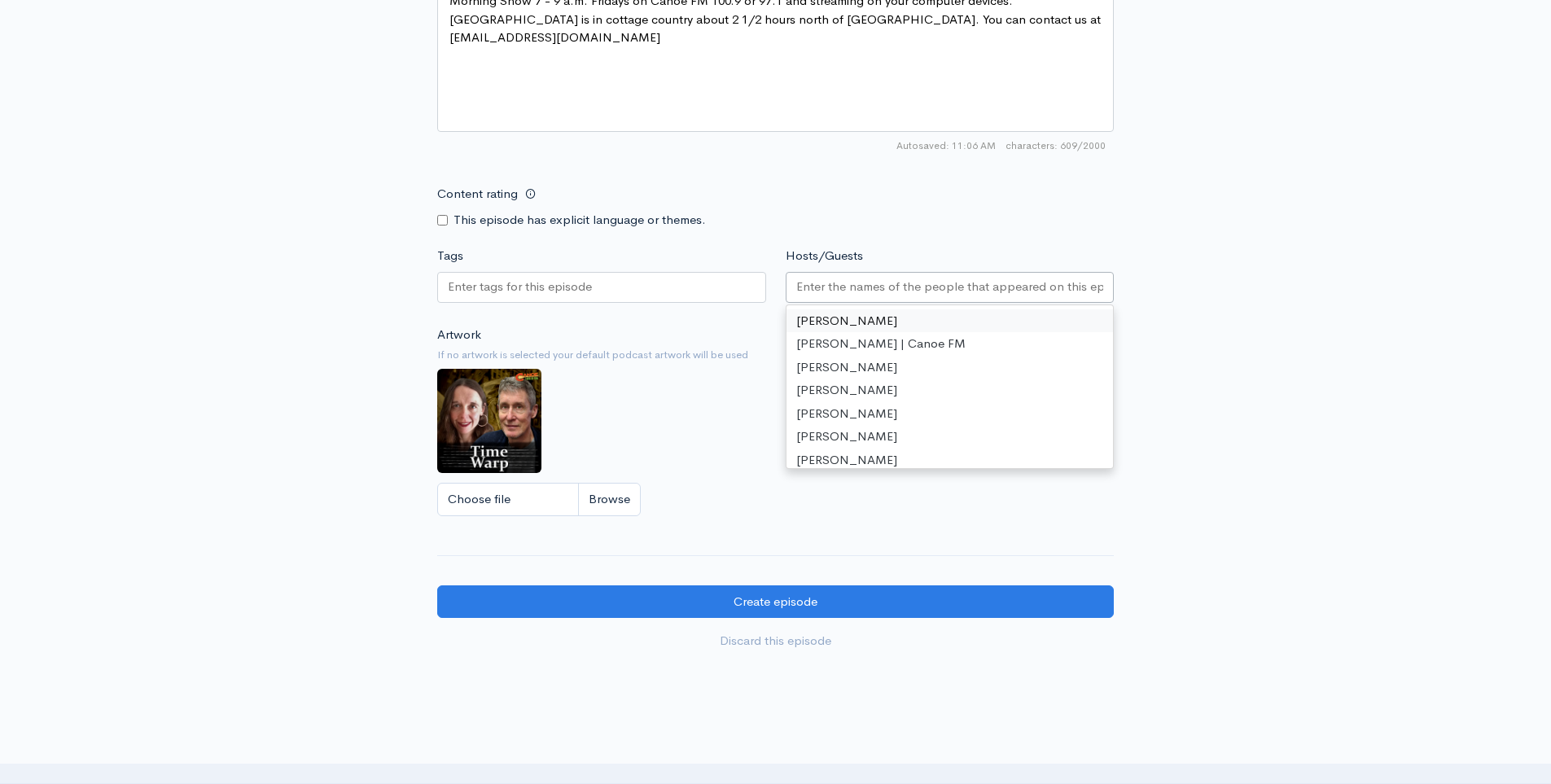
click at [833, 285] on input "Hosts/Guests" at bounding box center [949, 286] width 308 height 19
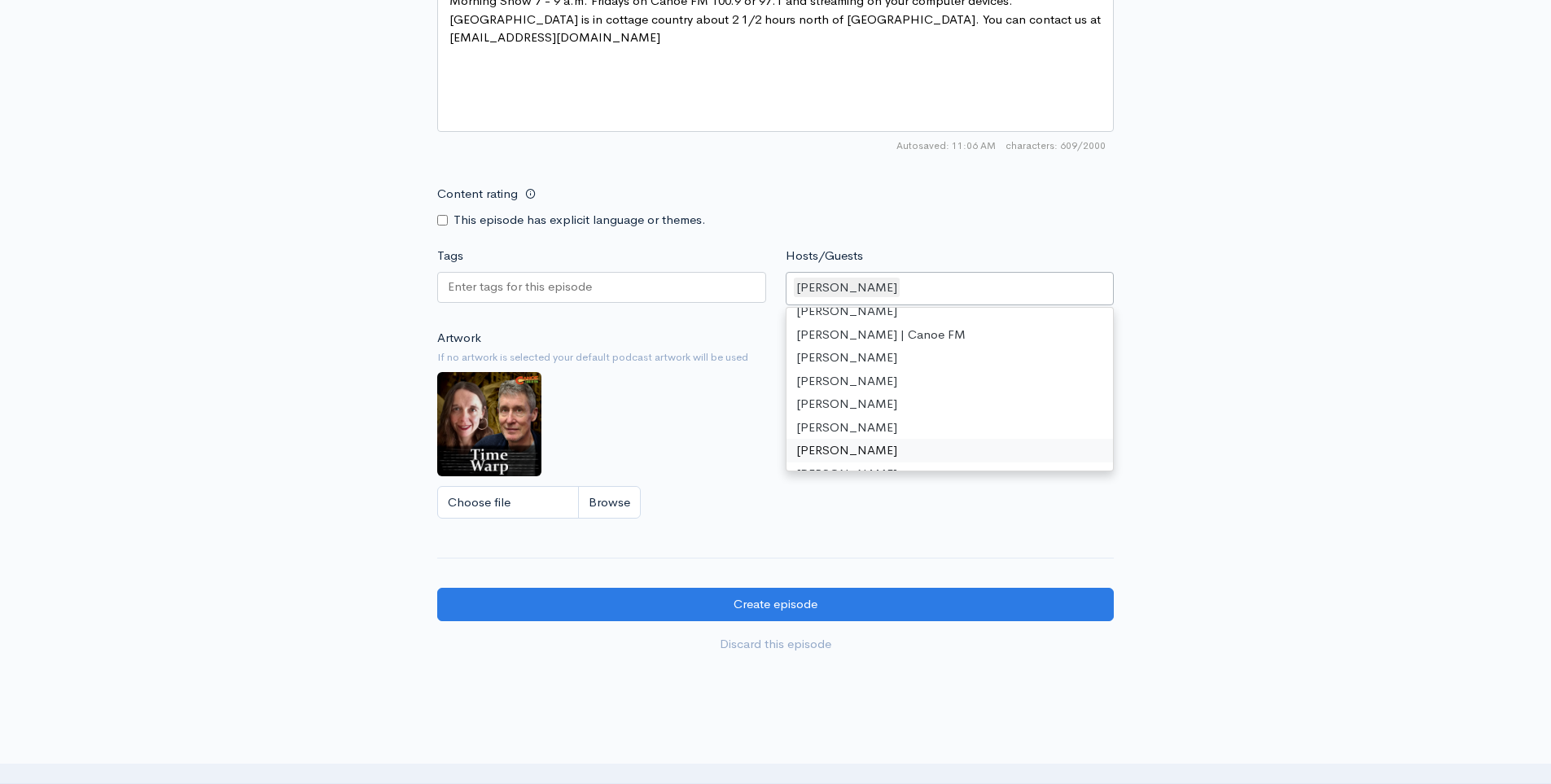
scroll to position [12, 0]
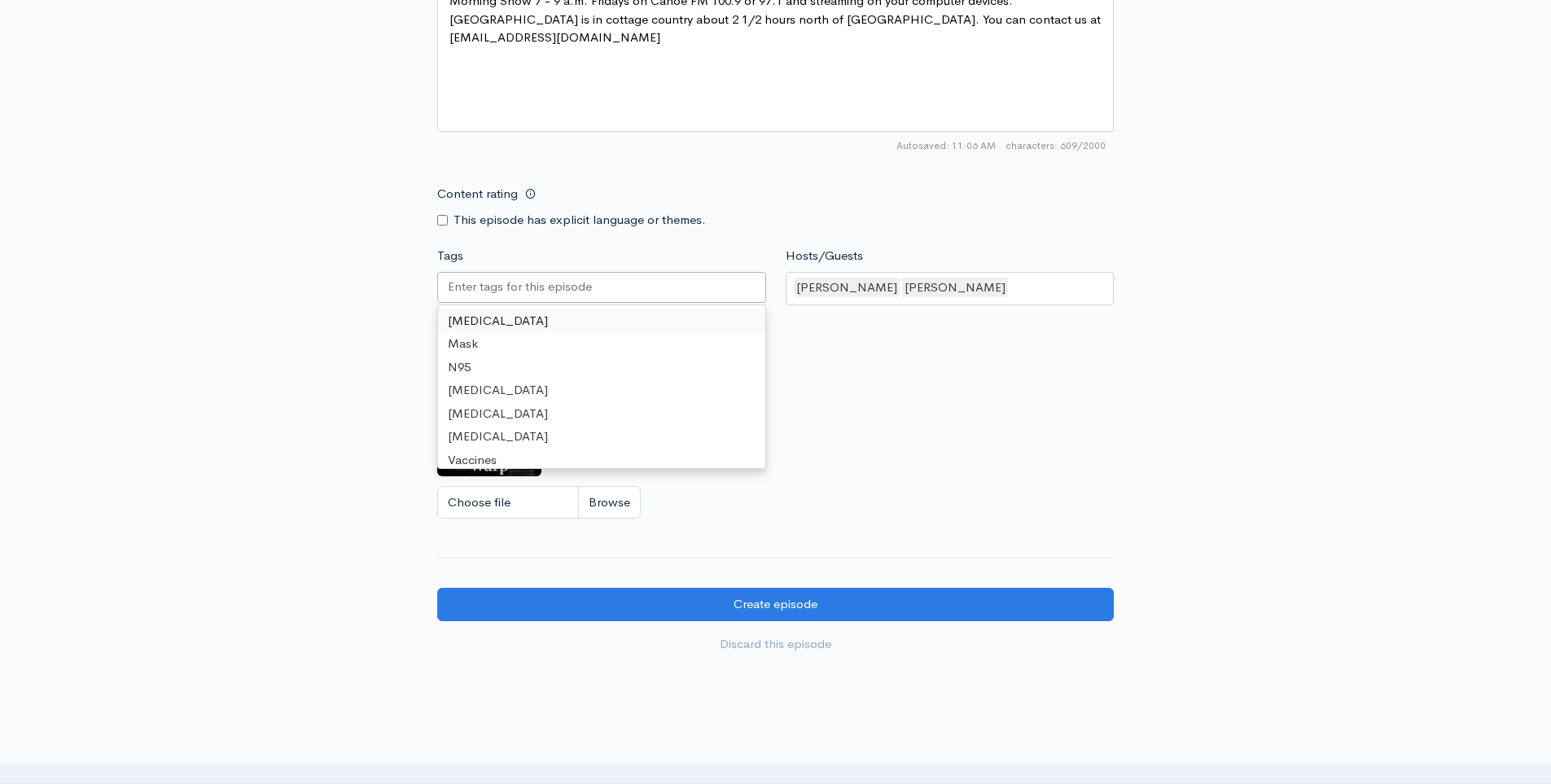
click at [488, 278] on input "Tags" at bounding box center [521, 286] width 146 height 19
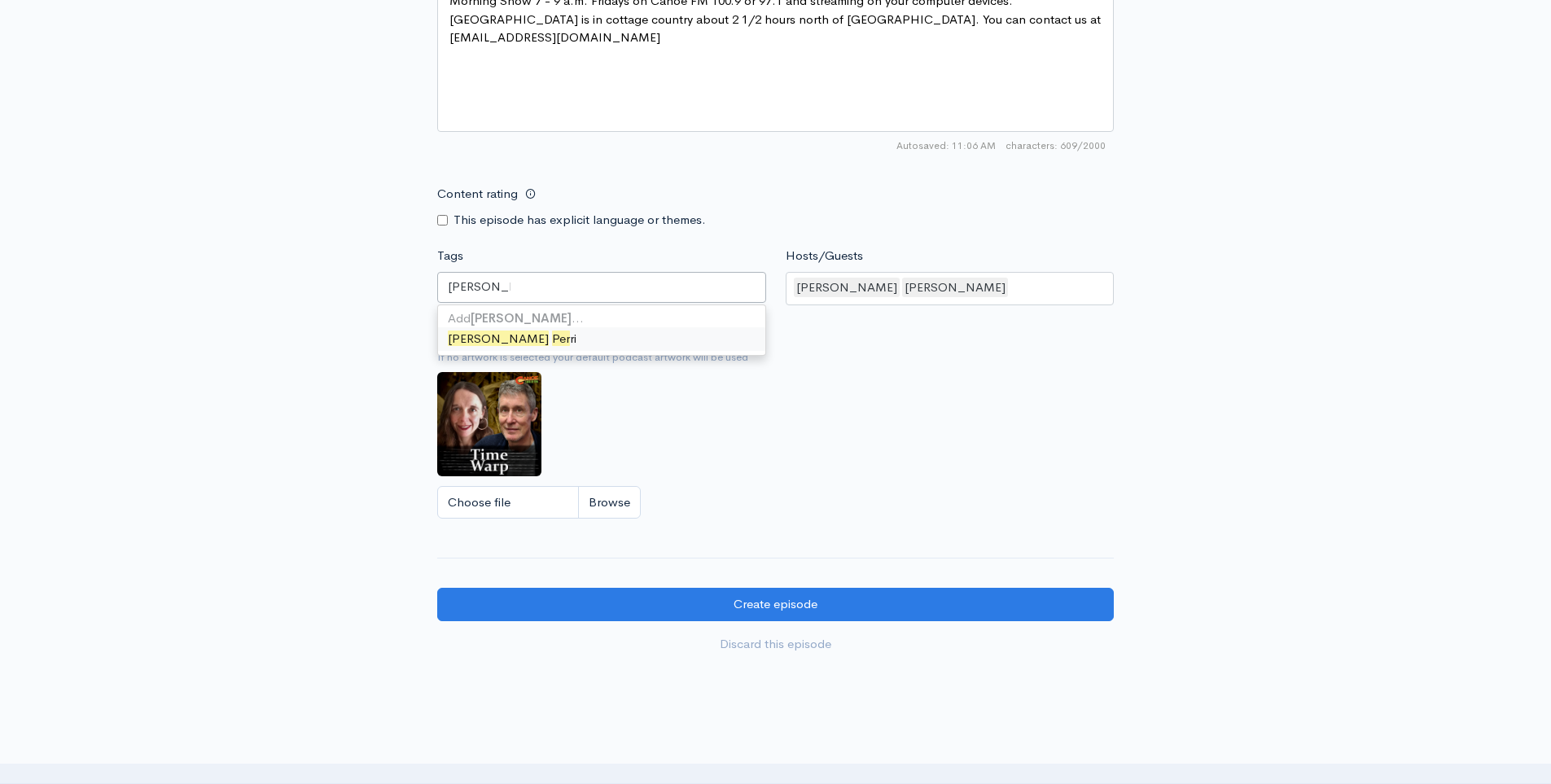
type input "[PERSON_NAME]"
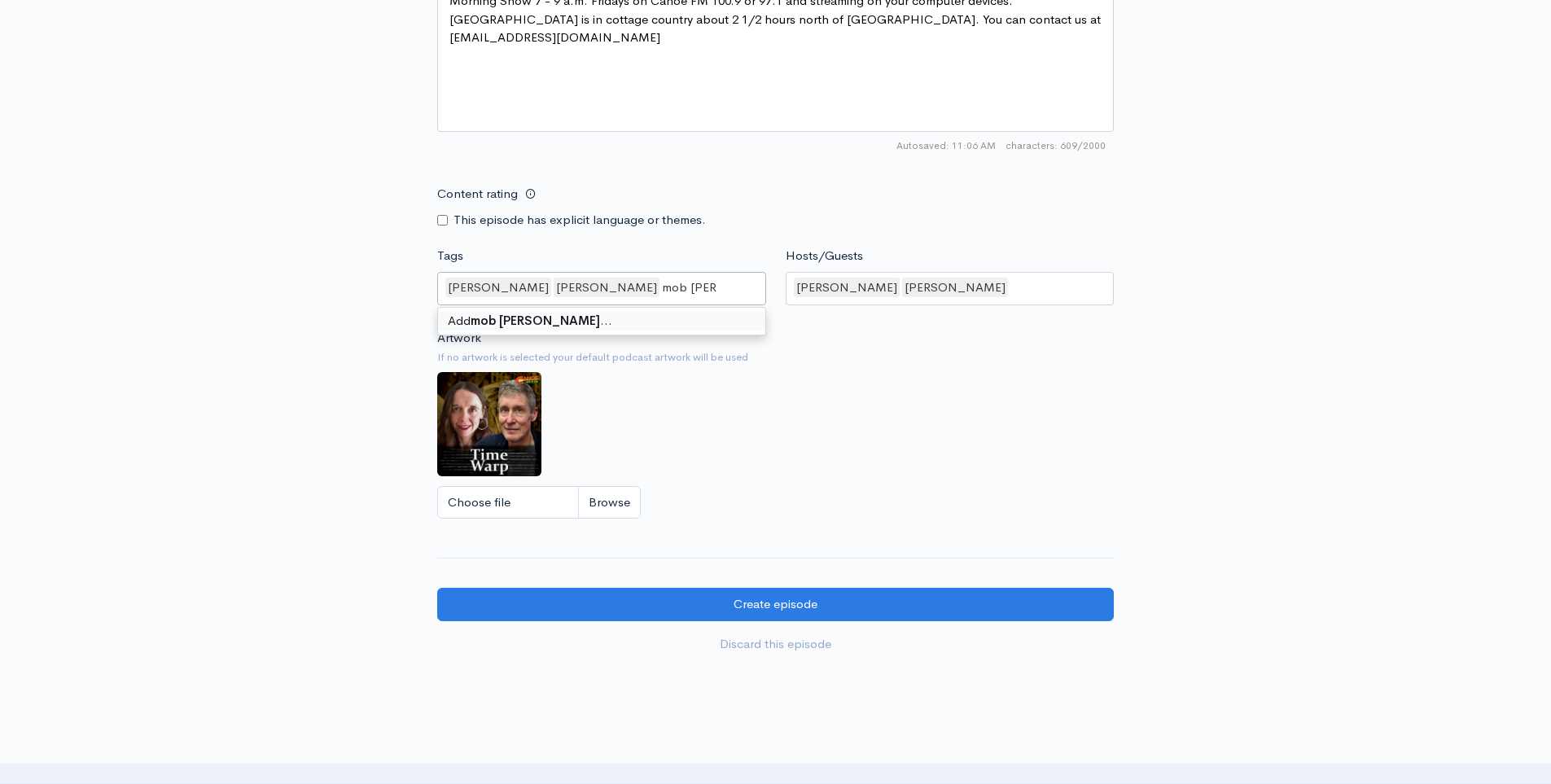
type input "mob crime"
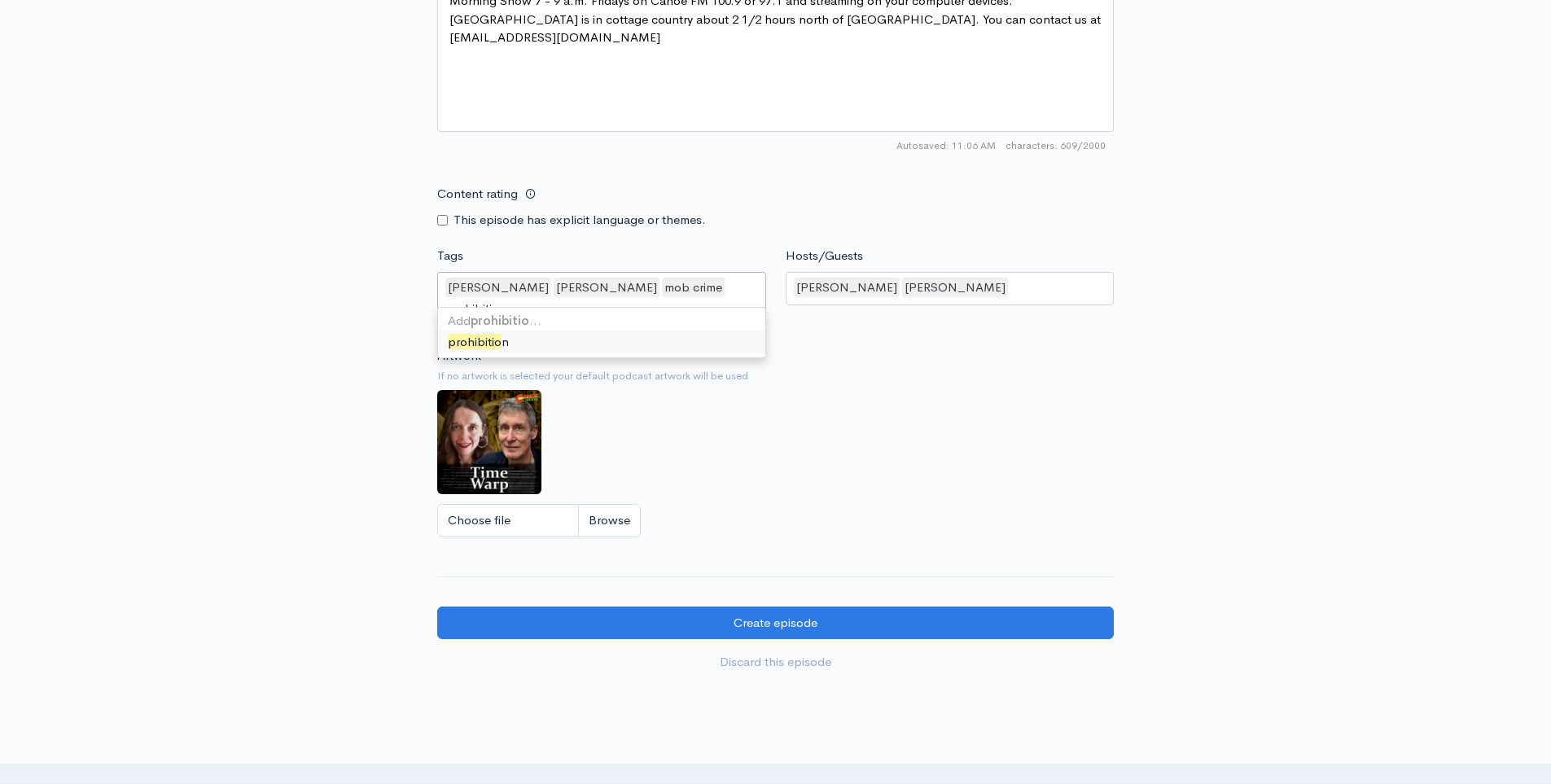
type input "prohibition"
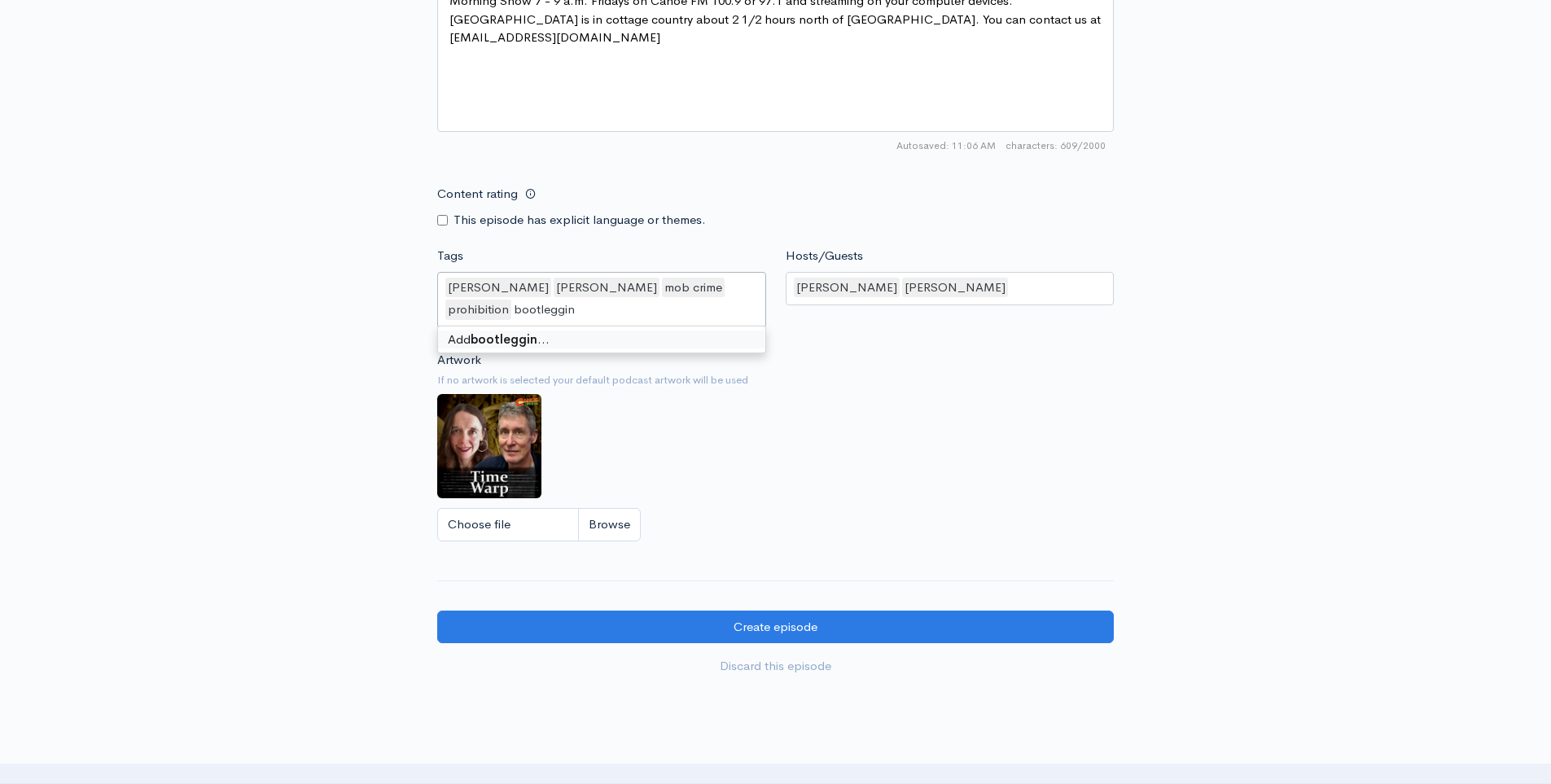
type input "bootlegging"
type input "moonshining"
type input "mob hit"
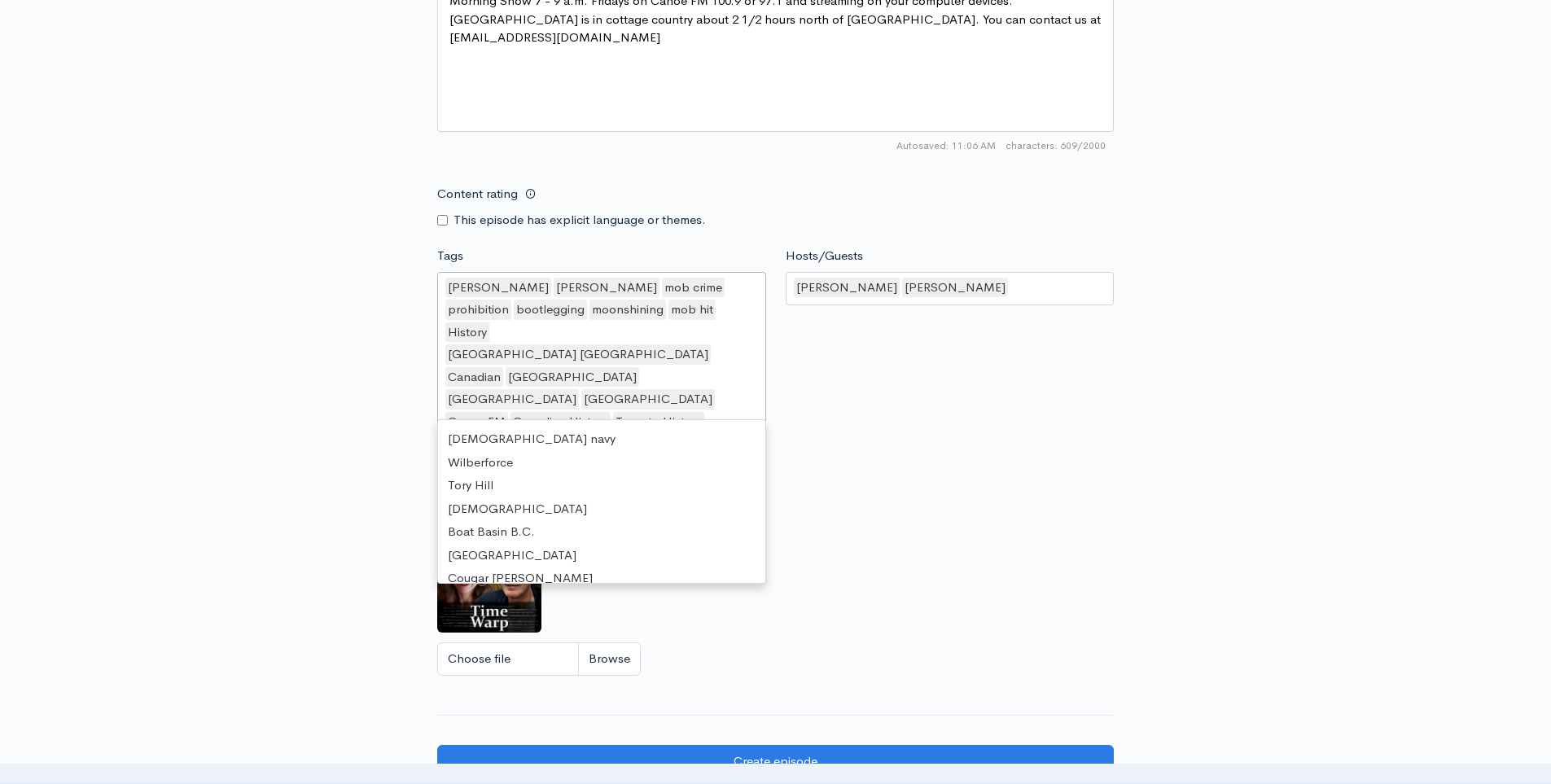
scroll to position [3531, 0]
type input "Ha"
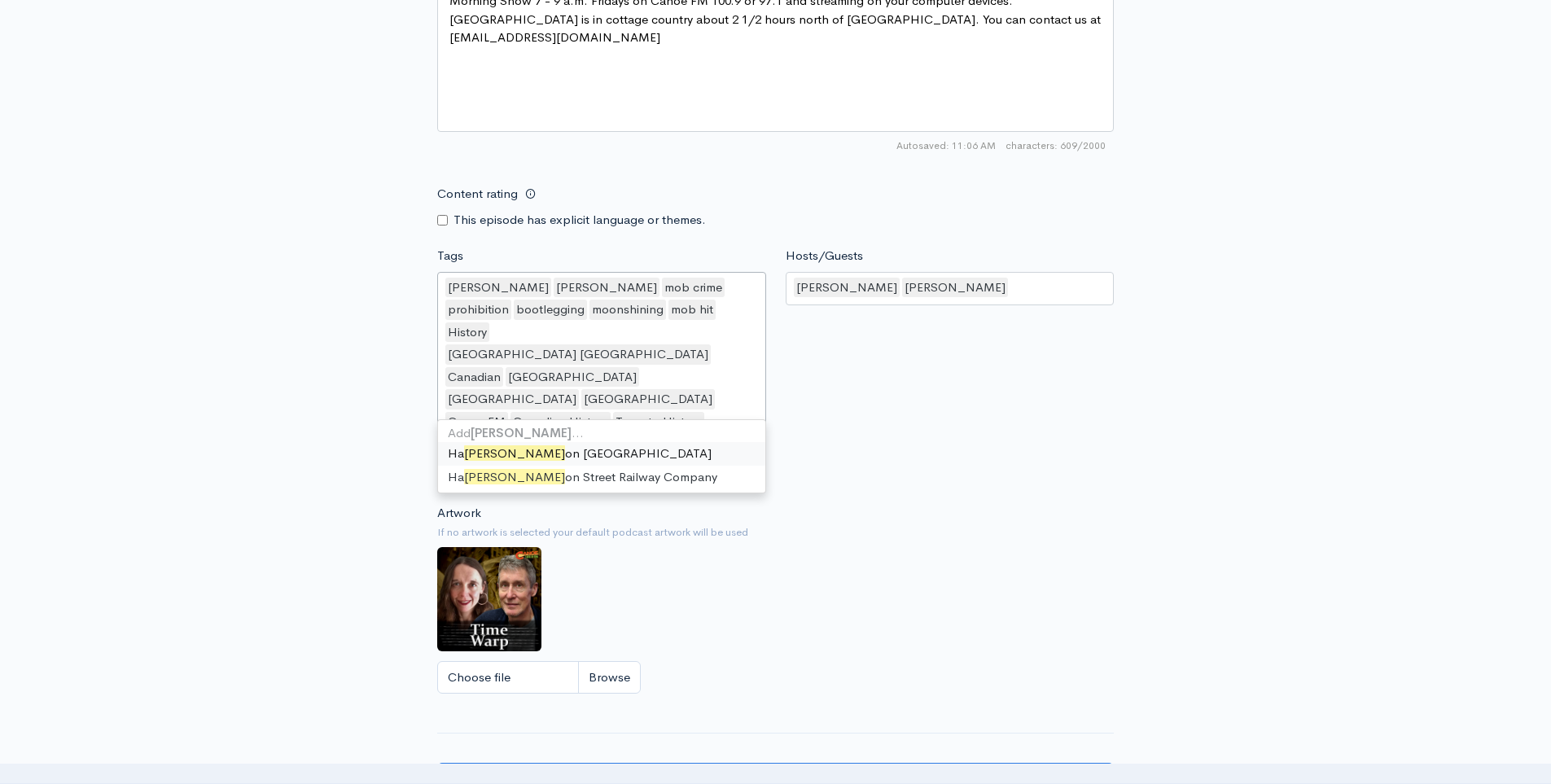
scroll to position [0, 0]
type input "[PERSON_NAME]"
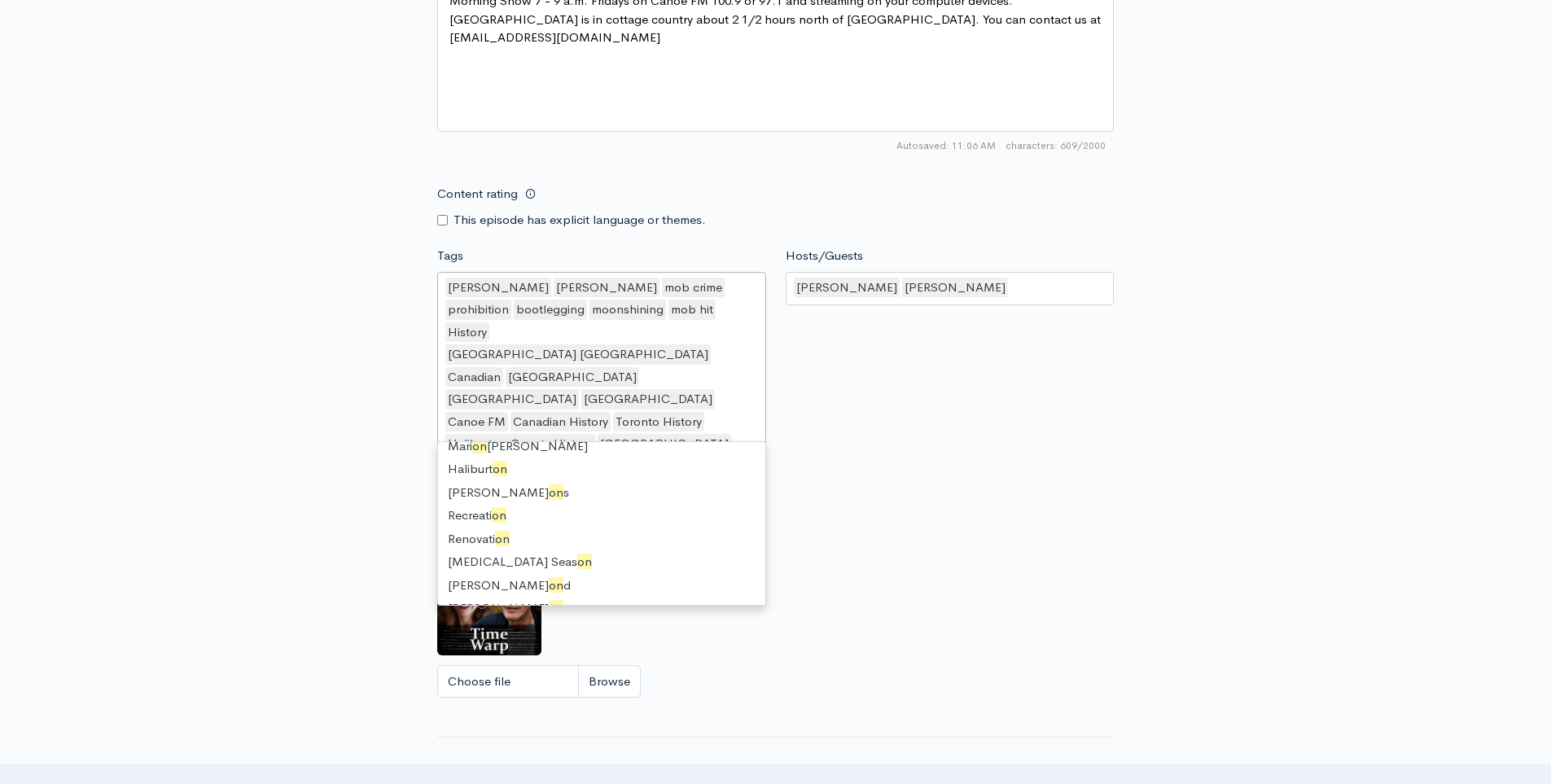
scroll to position [23, 0]
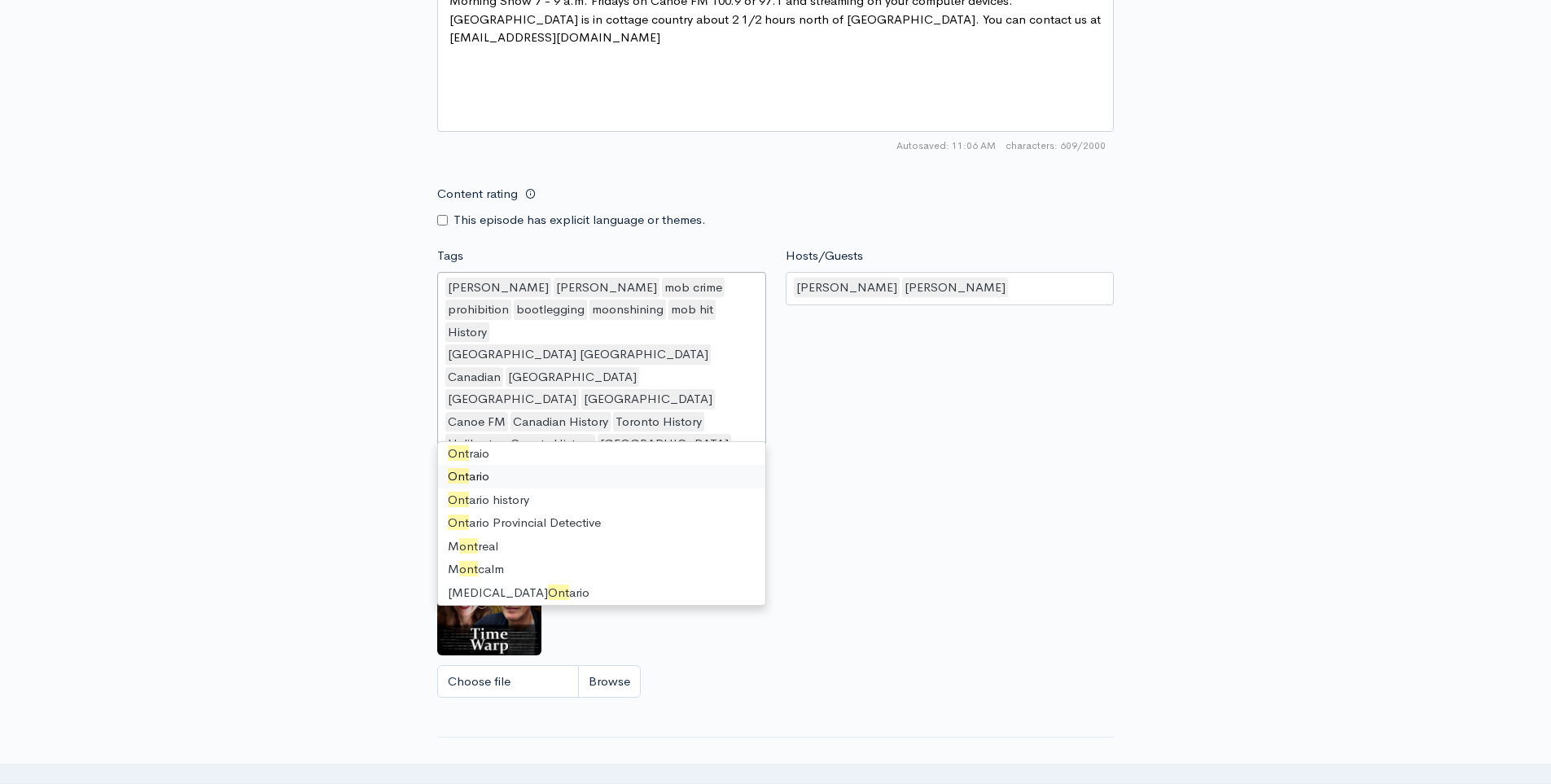
type input "O"
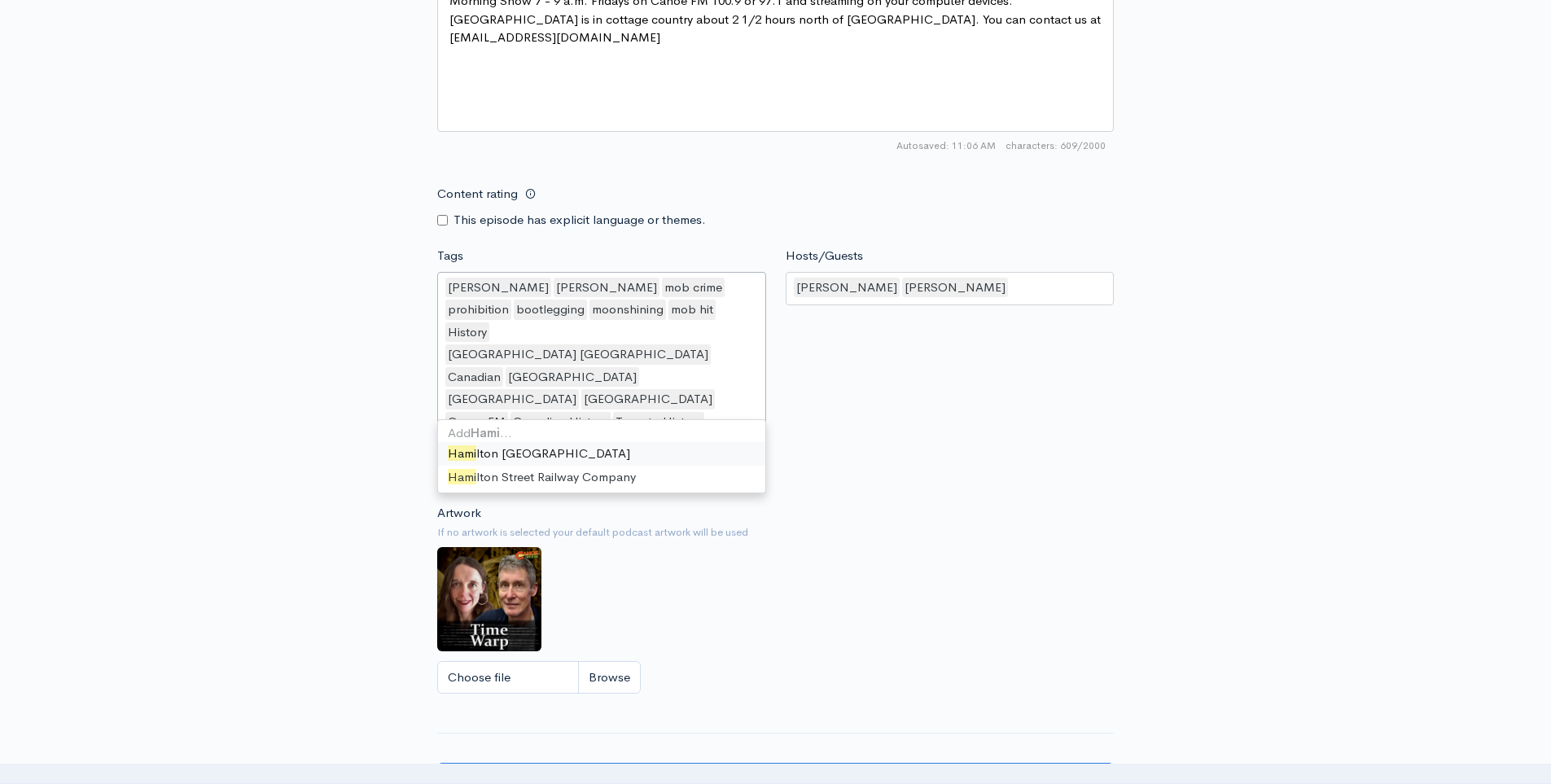
scroll to position [0, 0]
type input "[PERSON_NAME]"
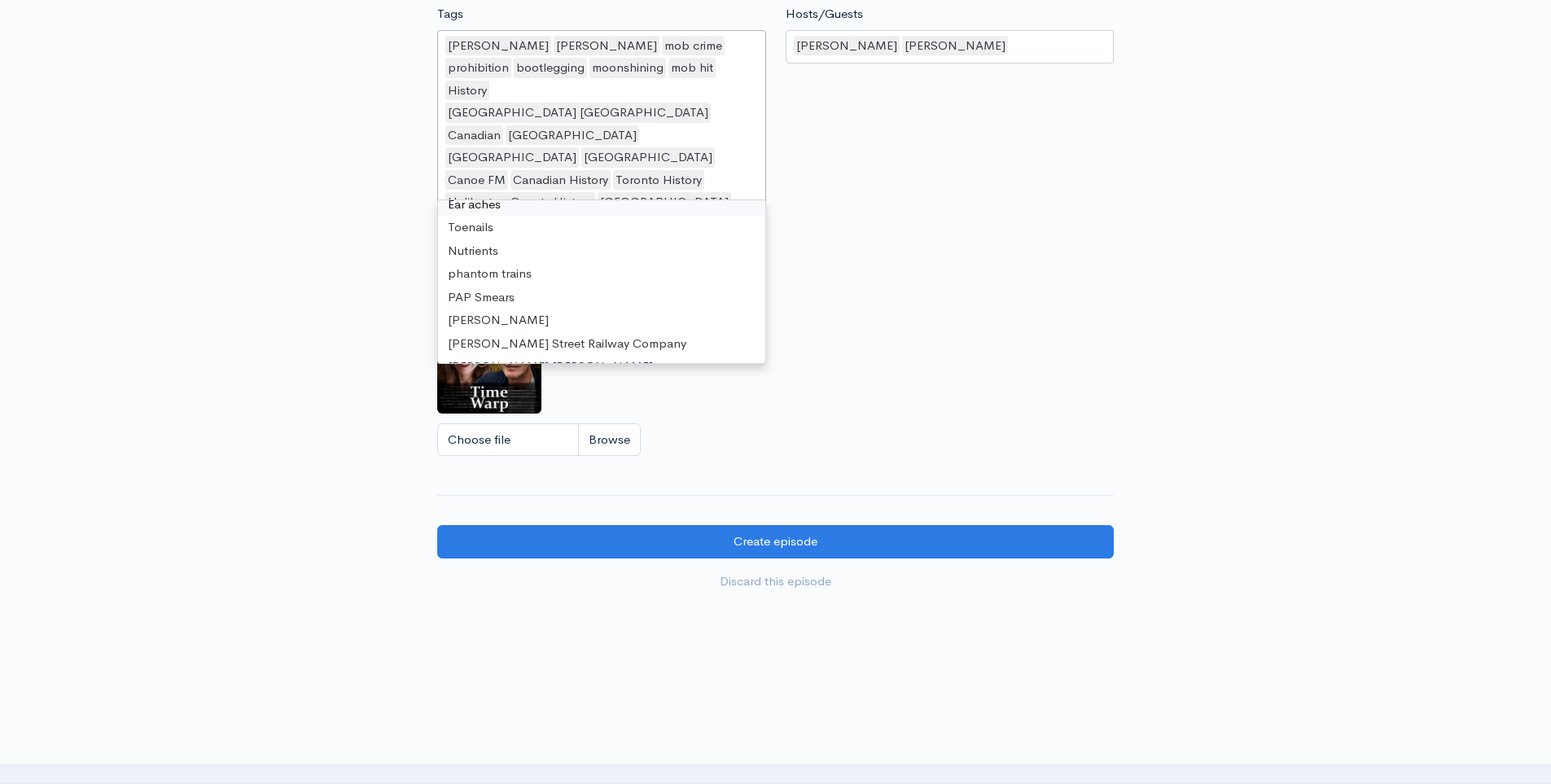
scroll to position [1109, 0]
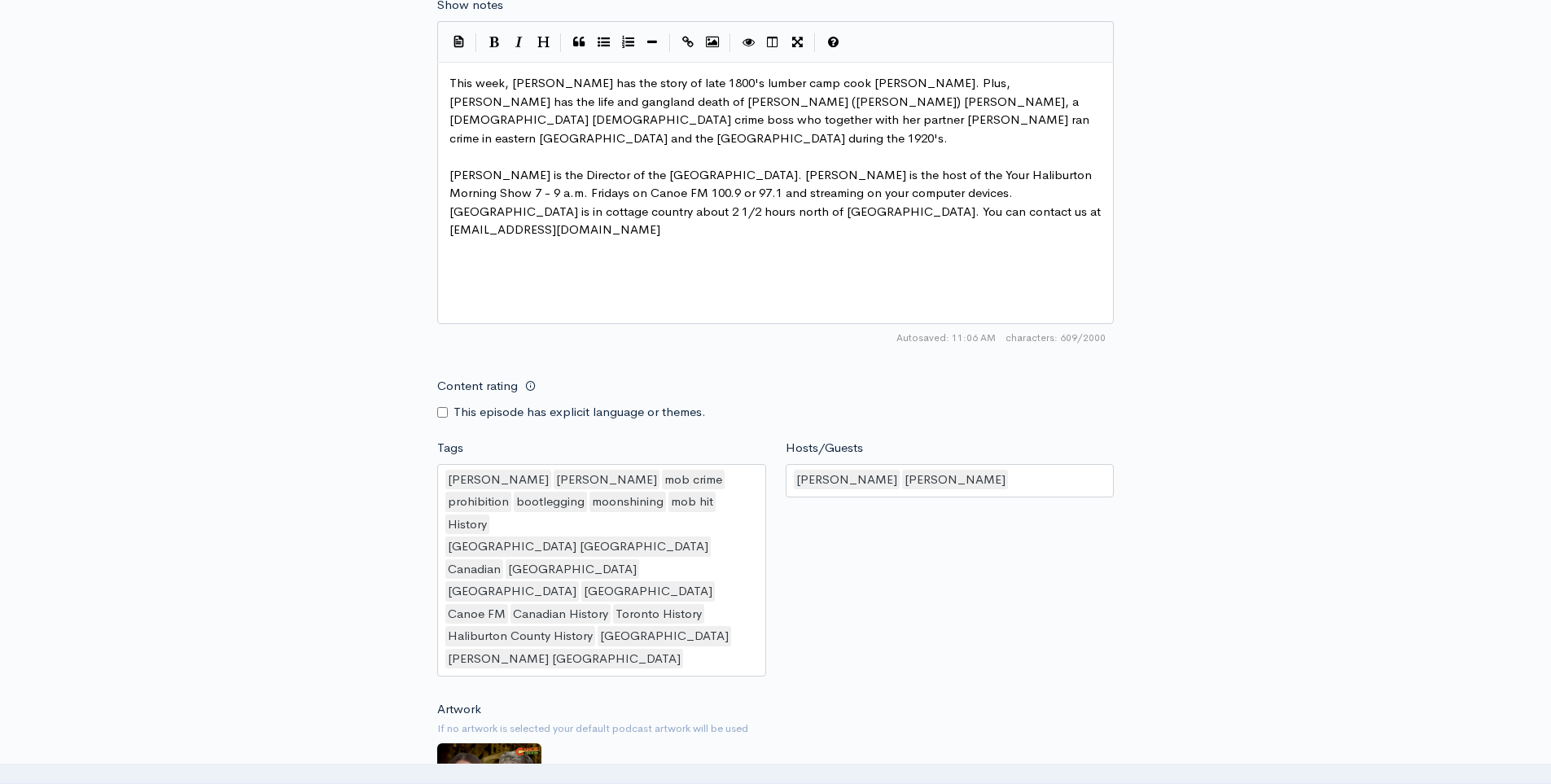
scroll to position [1327, 0]
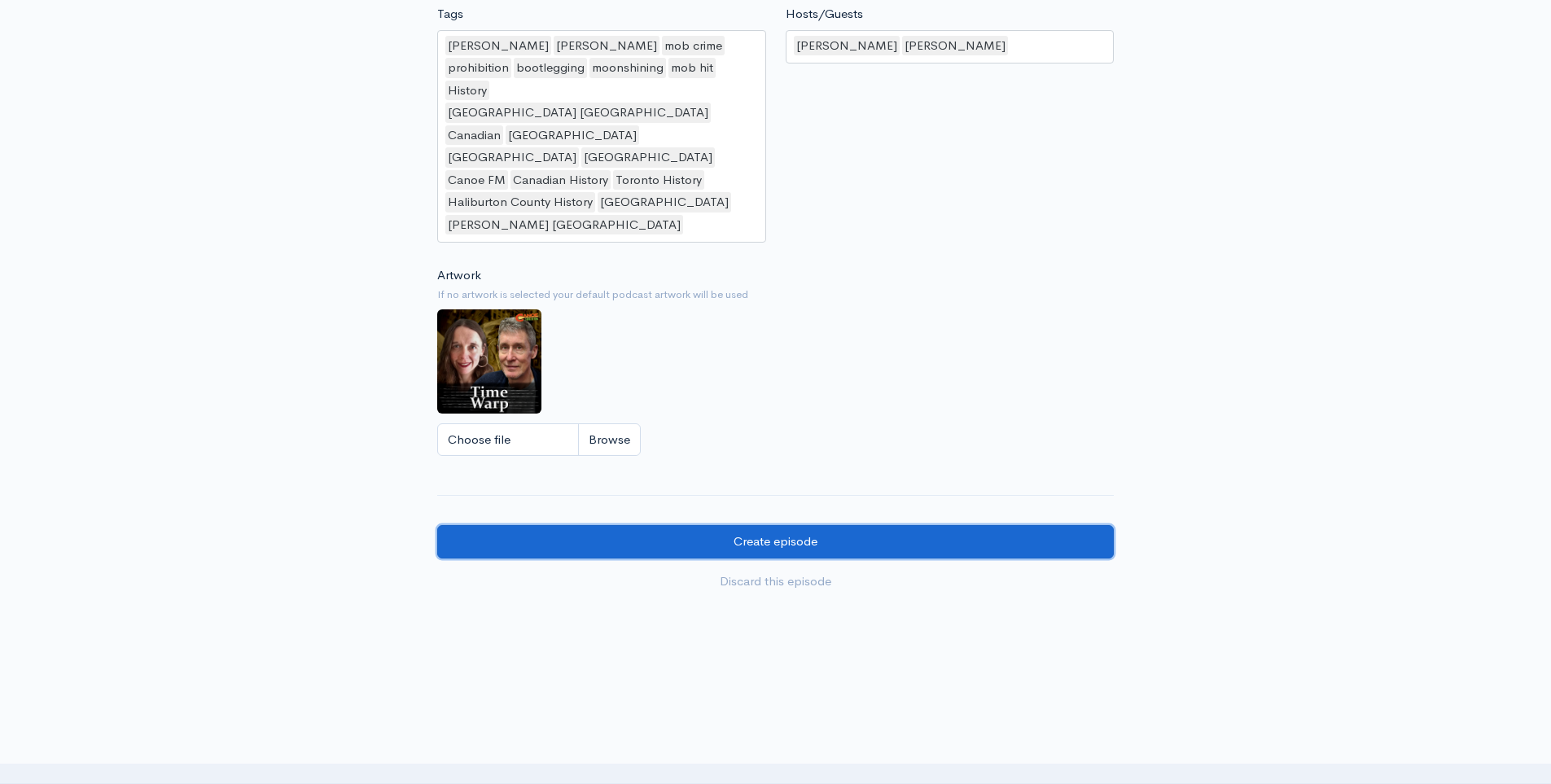
click at [745, 525] on input "Create episode" at bounding box center [776, 542] width 676 height 34
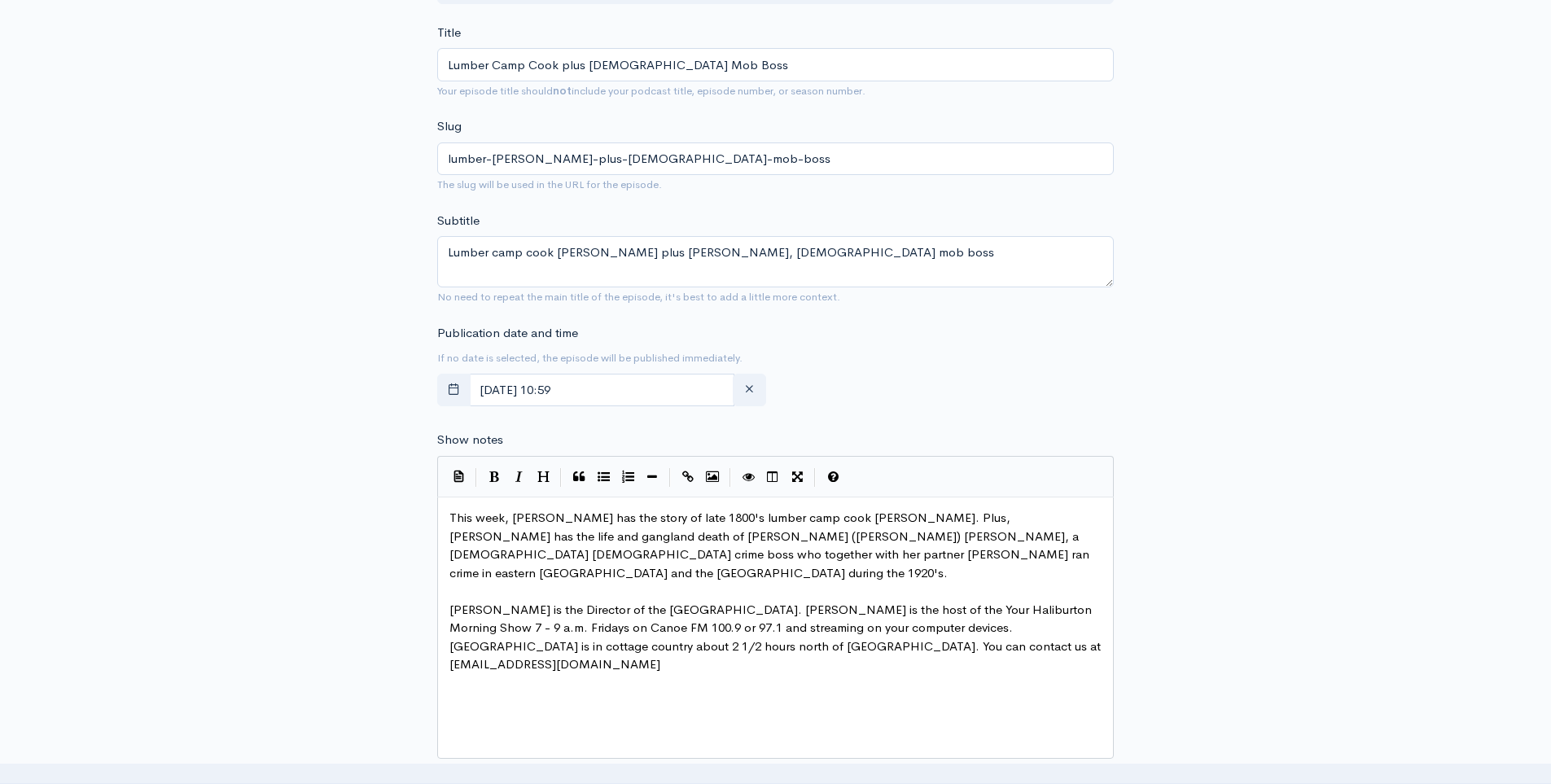
scroll to position [0, 0]
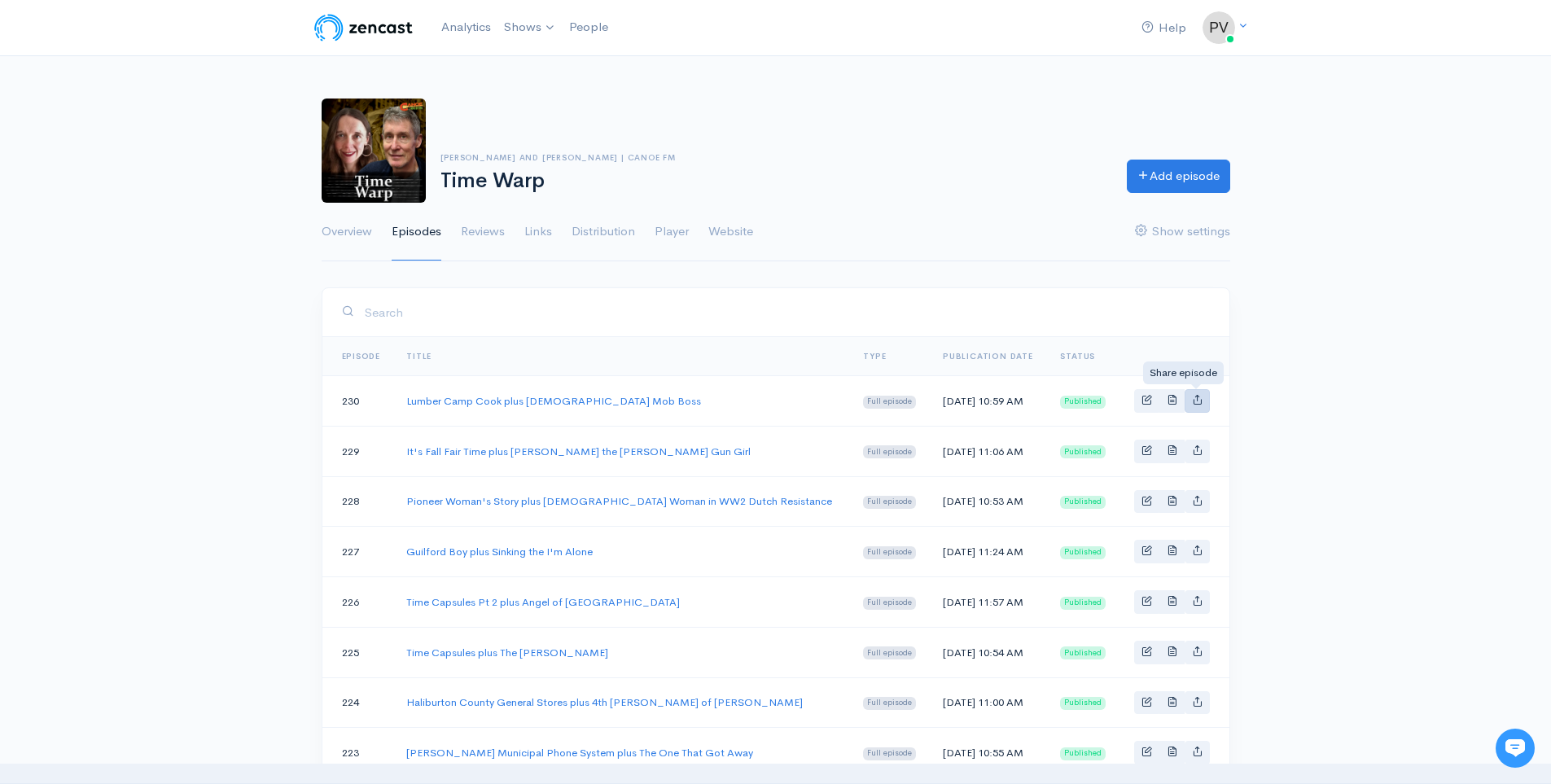
click at [1193, 399] on icon "Basic example" at bounding box center [1197, 399] width 11 height 11
type input "[URL][DOMAIN_NAME][PERSON_NAME][DEMOGRAPHIC_DATA]"
type input "[URL][DOMAIN_NAME]"
type input "<iframe src='[URL][DOMAIN_NAME]' width='100%' height='190' frameborder='0' scro…"
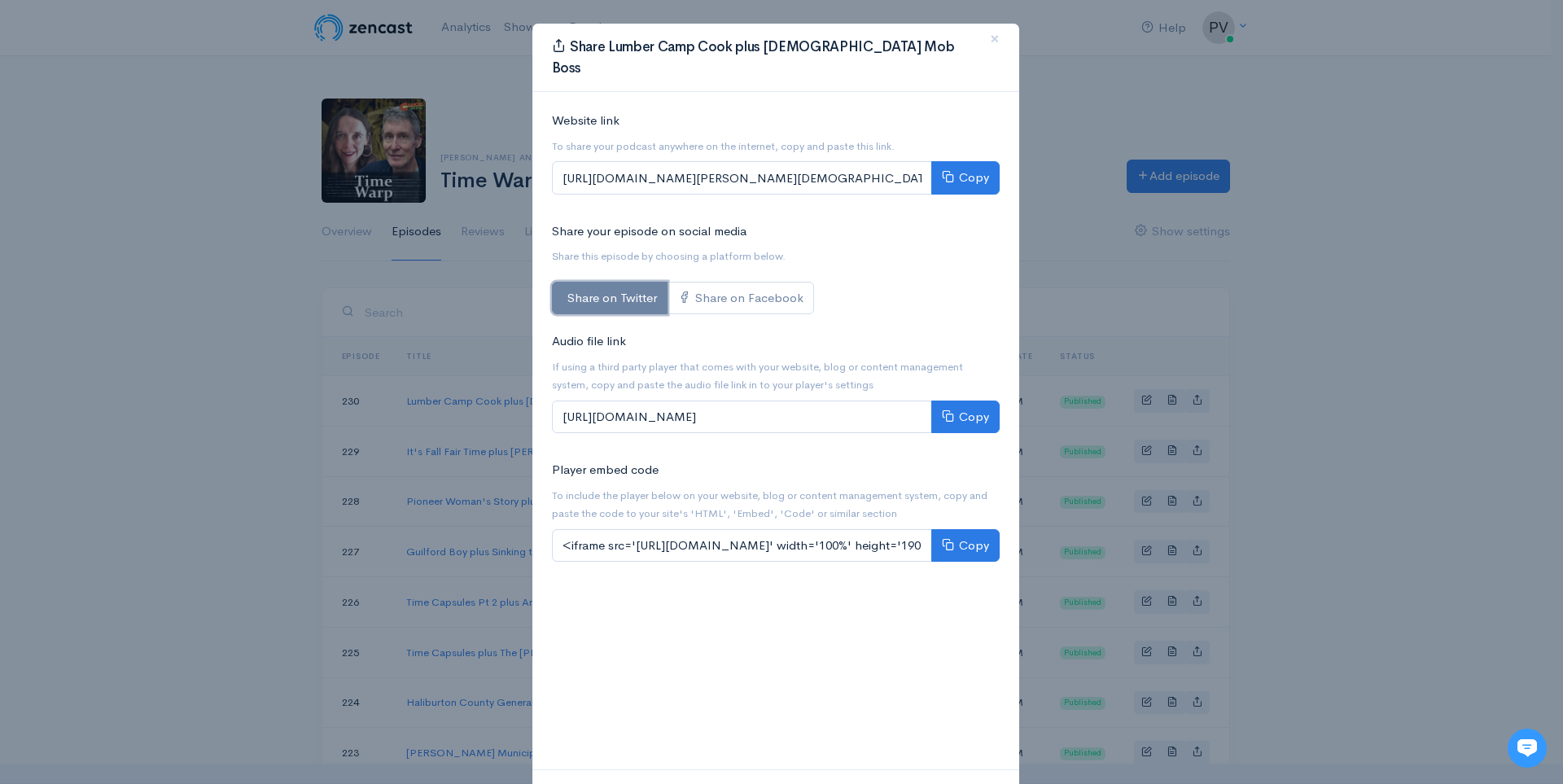
click at [591, 281] on link "Share on Twitter" at bounding box center [609, 298] width 115 height 34
